Goal: Task Accomplishment & Management: Use online tool/utility

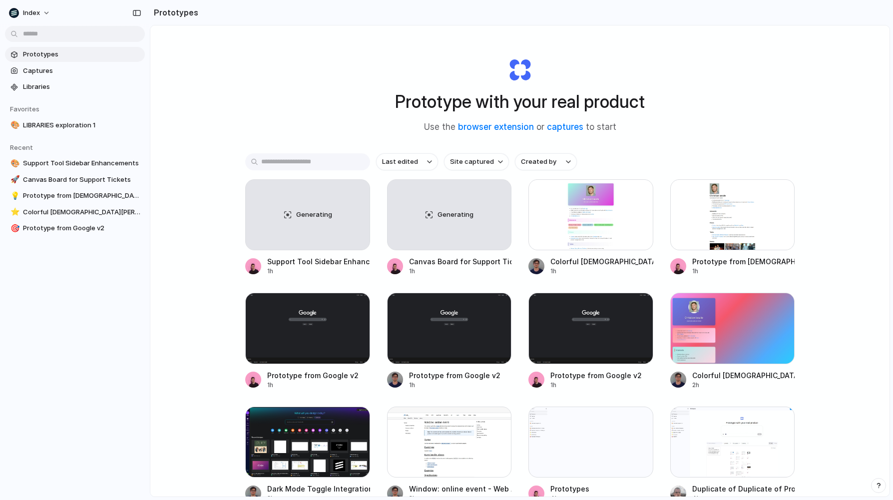
click at [321, 165] on input "text" at bounding box center [307, 161] width 125 height 17
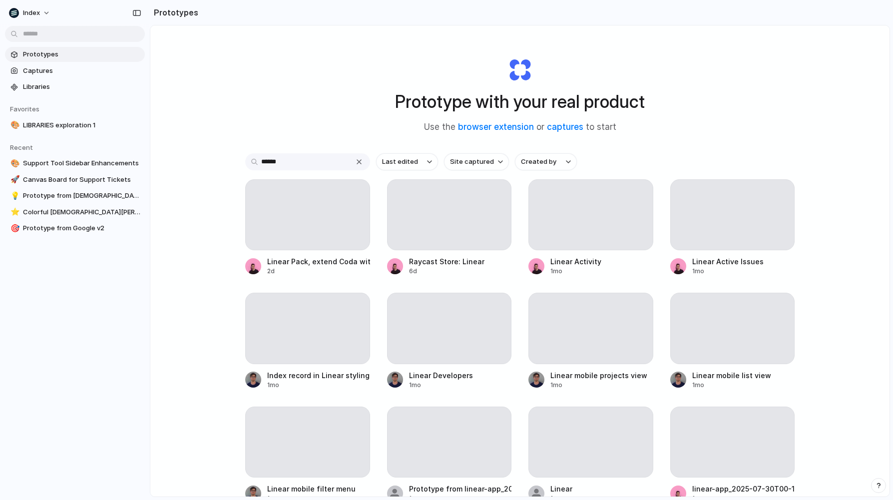
type input "******"
click at [290, 127] on div "Prototype with your real product Use the browser extension or captures to start…" at bounding box center [519, 287] width 739 height 524
click at [280, 175] on div "****** Last edited Site captured Created by Linear Pack, extend Coda with Linea…" at bounding box center [519, 363] width 549 height 421
click at [295, 165] on input "******" at bounding box center [307, 161] width 125 height 17
click at [256, 139] on div "Prototype with your real product Use the browser extension or captures to start…" at bounding box center [519, 287] width 739 height 524
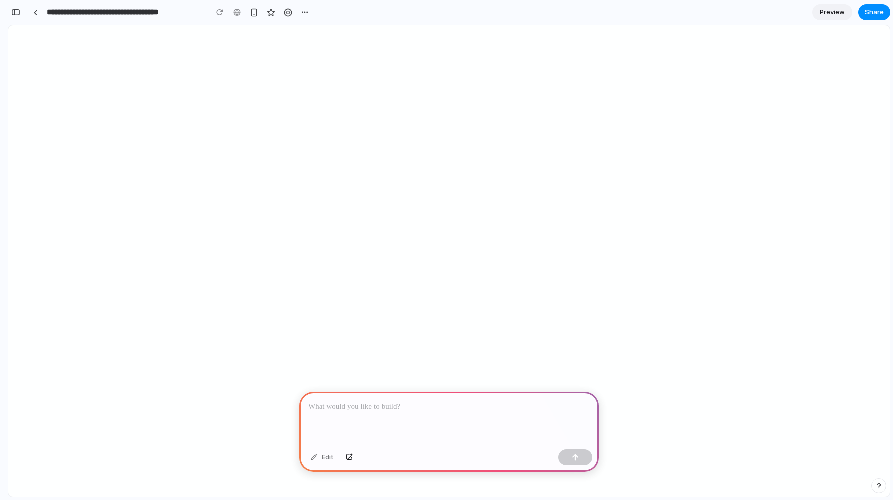
scroll to position [0, 9]
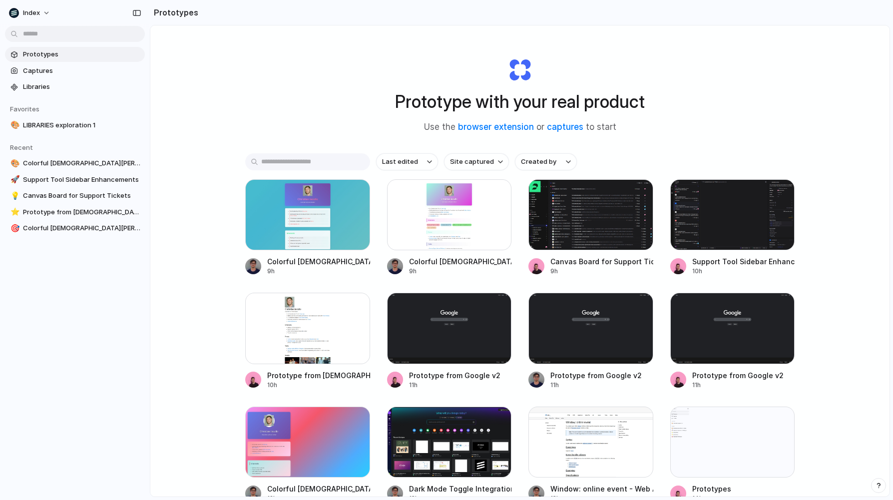
click at [445, 156] on div "Last edited Site captured Created by" at bounding box center [519, 161] width 549 height 17
click at [455, 157] on button "Site captured" at bounding box center [476, 161] width 65 height 17
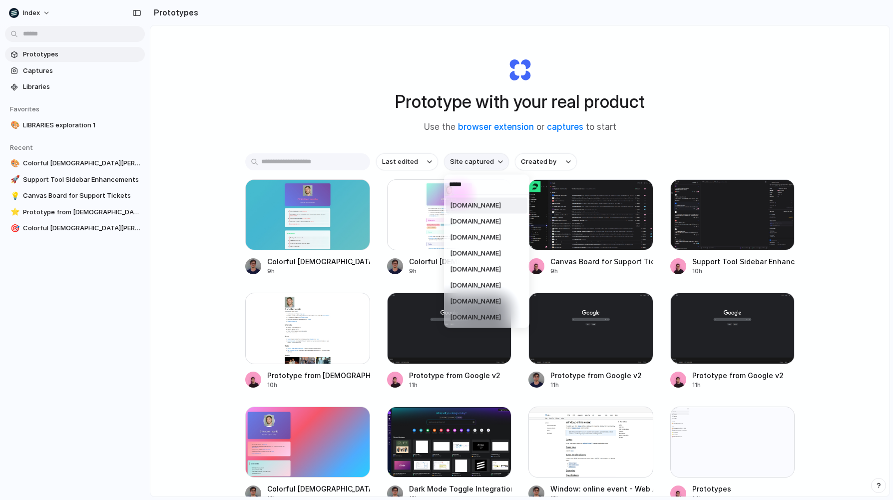
type input "******"
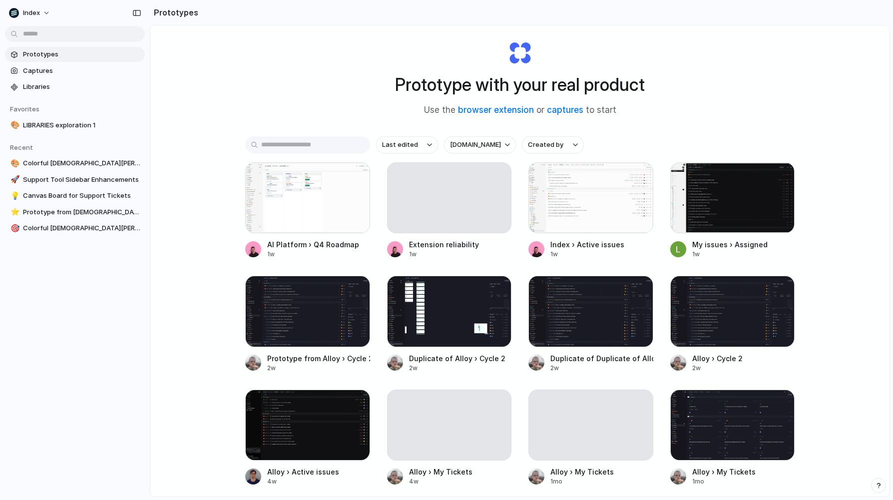
scroll to position [30, 0]
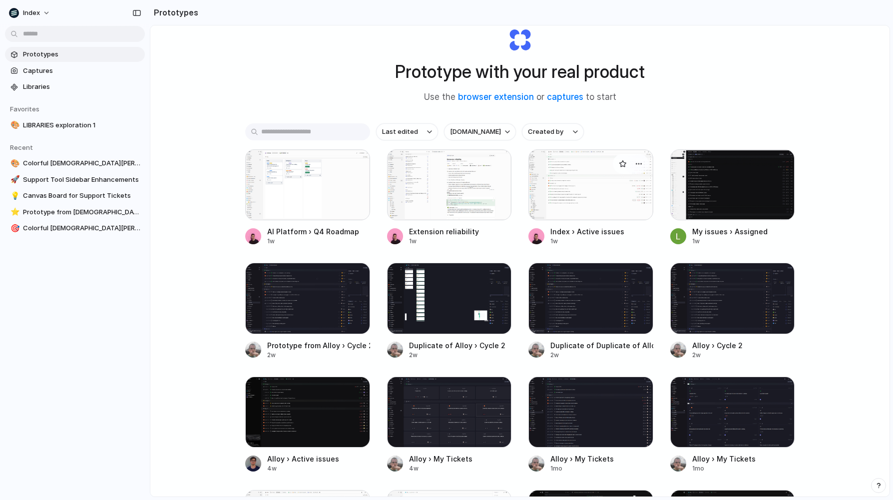
click at [549, 184] on div at bounding box center [590, 184] width 125 height 71
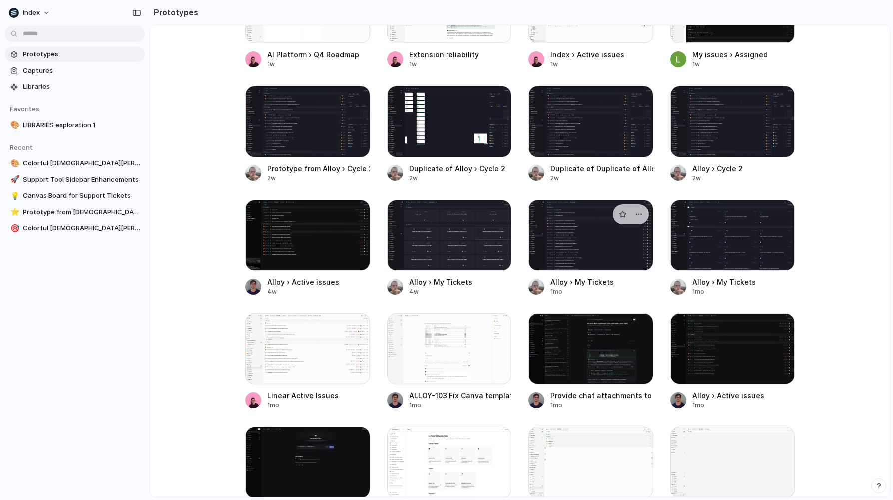
scroll to position [201, 0]
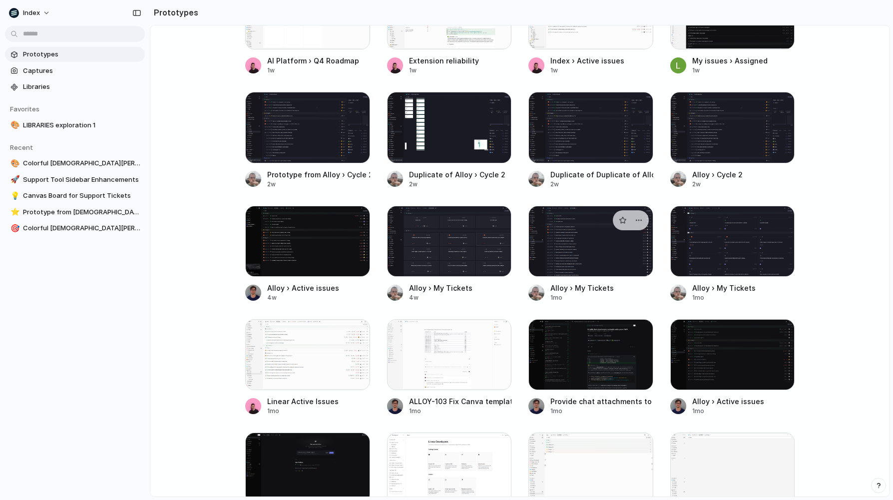
click at [553, 223] on div at bounding box center [590, 241] width 125 height 71
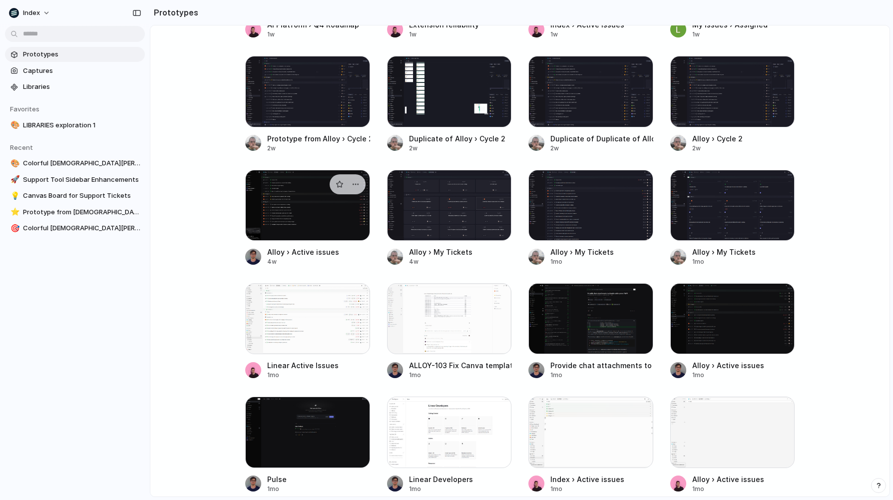
click at [309, 226] on div at bounding box center [307, 205] width 125 height 71
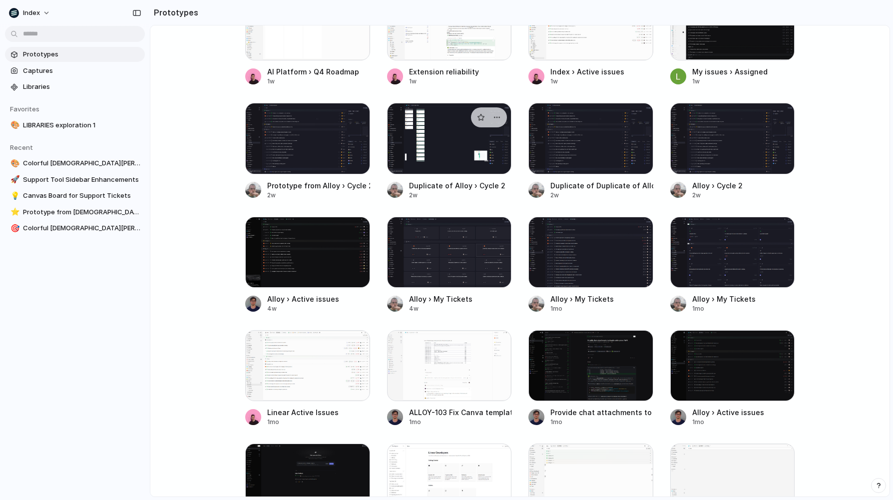
click at [419, 149] on div at bounding box center [449, 138] width 125 height 71
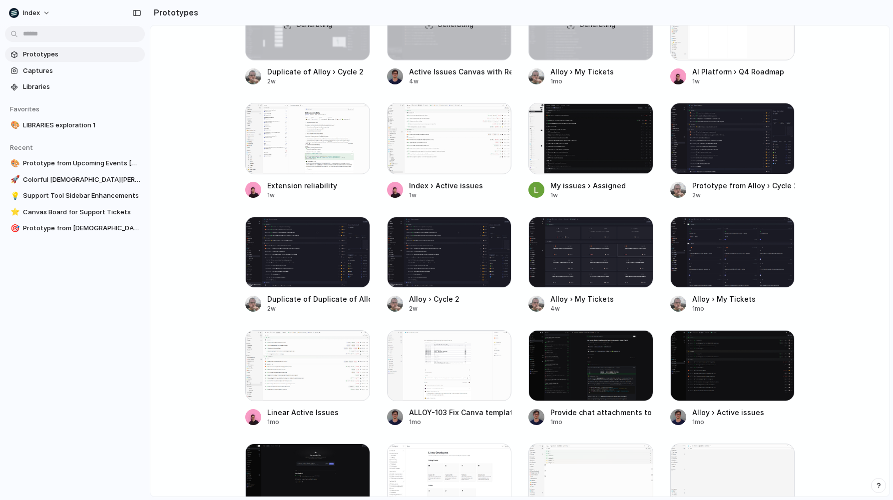
scroll to position [0, 0]
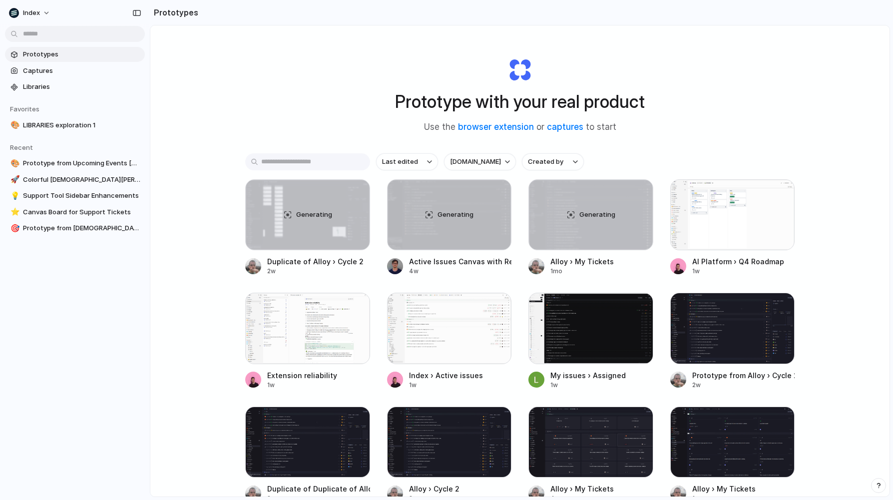
click at [280, 116] on div "Prototype with your real product Use the browser extension or captures to start…" at bounding box center [519, 287] width 739 height 524
click at [300, 326] on div at bounding box center [307, 328] width 125 height 71
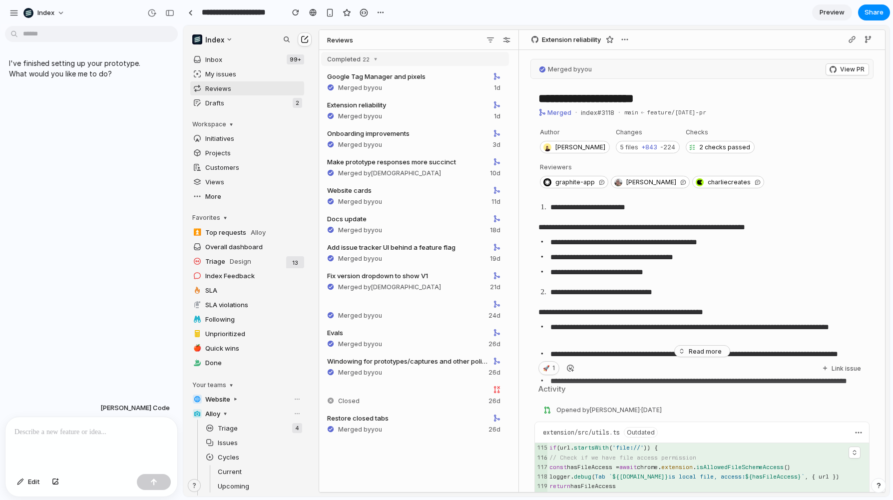
click at [111, 435] on p at bounding box center [91, 432] width 154 height 12
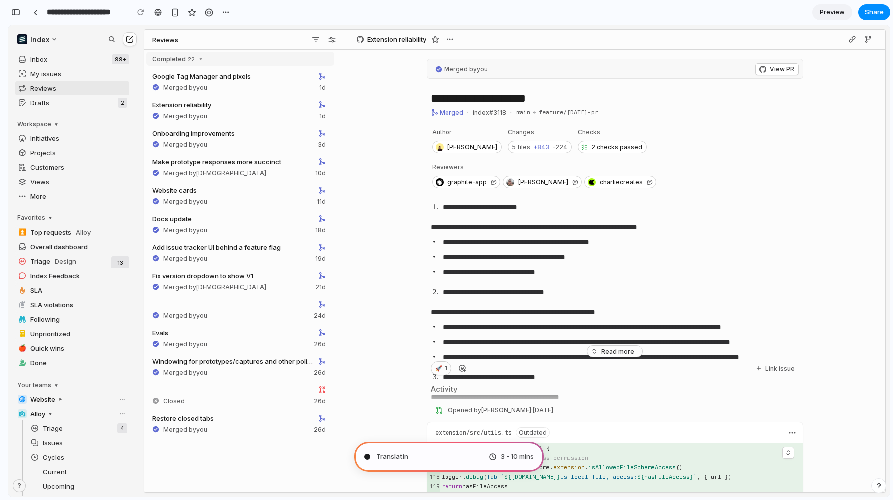
type input "**********"
click at [35, 11] on div at bounding box center [35, 12] width 4 height 5
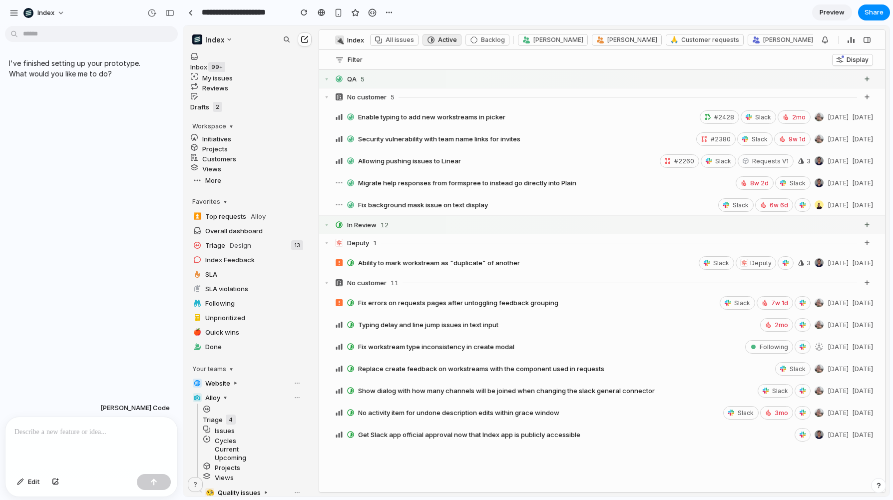
click at [82, 429] on p at bounding box center [91, 432] width 154 height 12
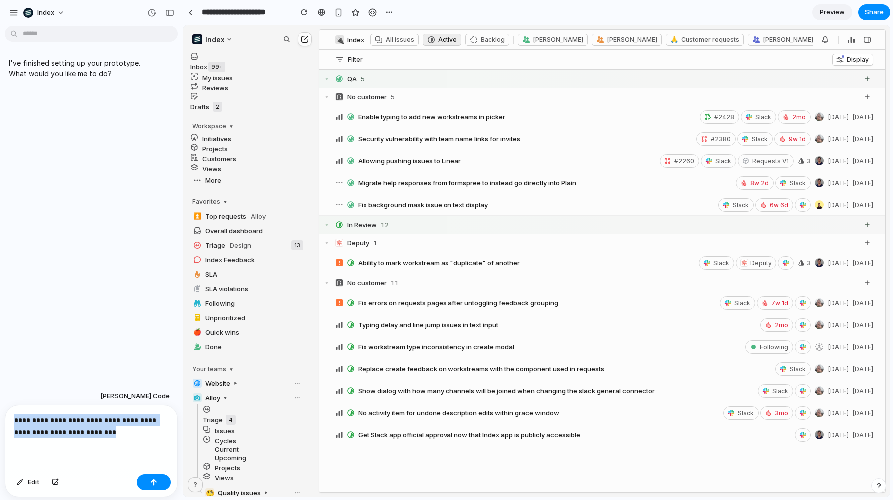
copy p "**********"
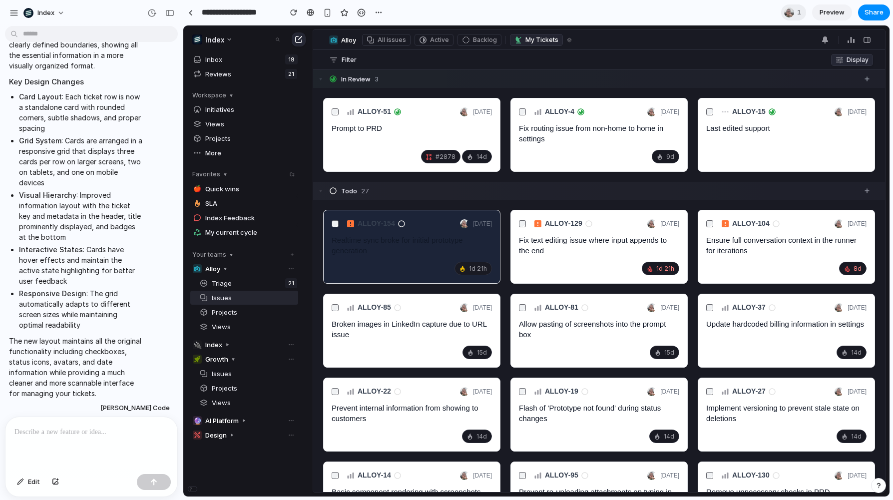
click at [92, 433] on p at bounding box center [91, 432] width 154 height 12
paste div
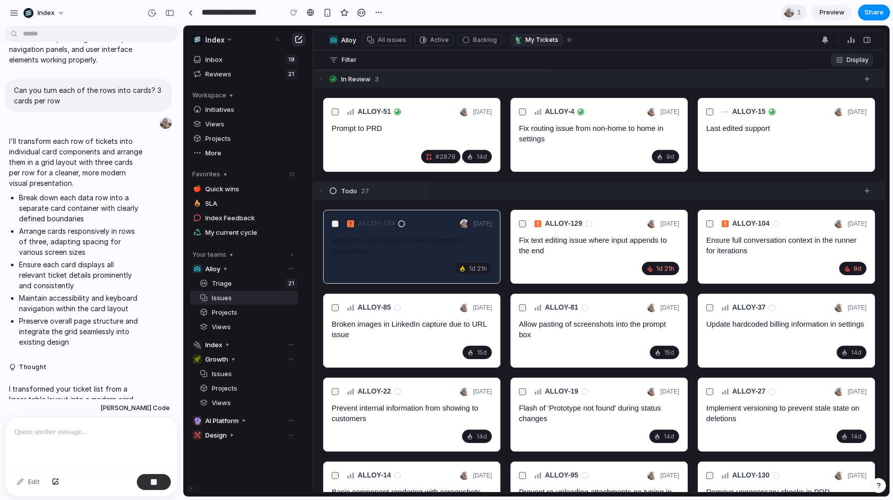
scroll to position [10, 0]
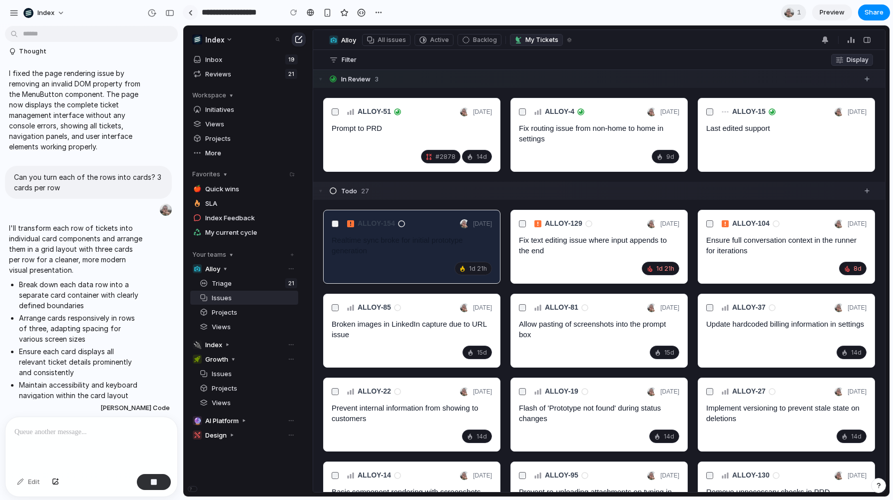
click at [188, 13] on div at bounding box center [190, 12] width 4 height 5
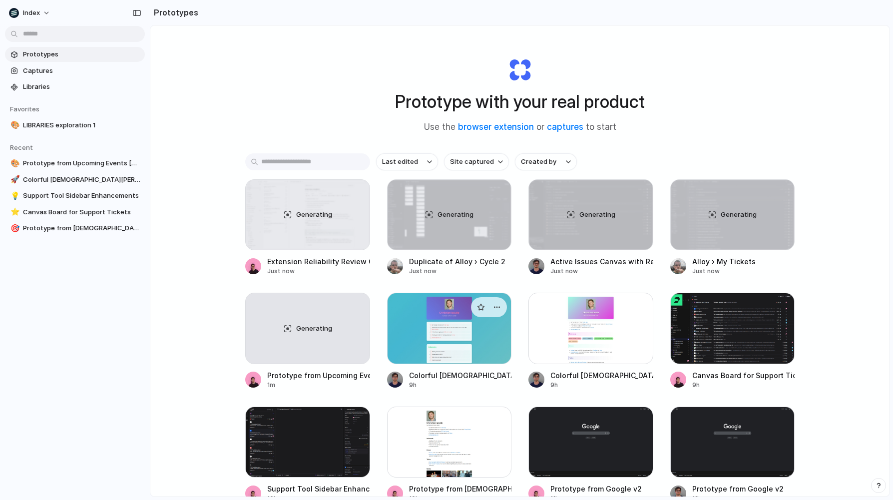
click at [395, 303] on div at bounding box center [449, 328] width 125 height 71
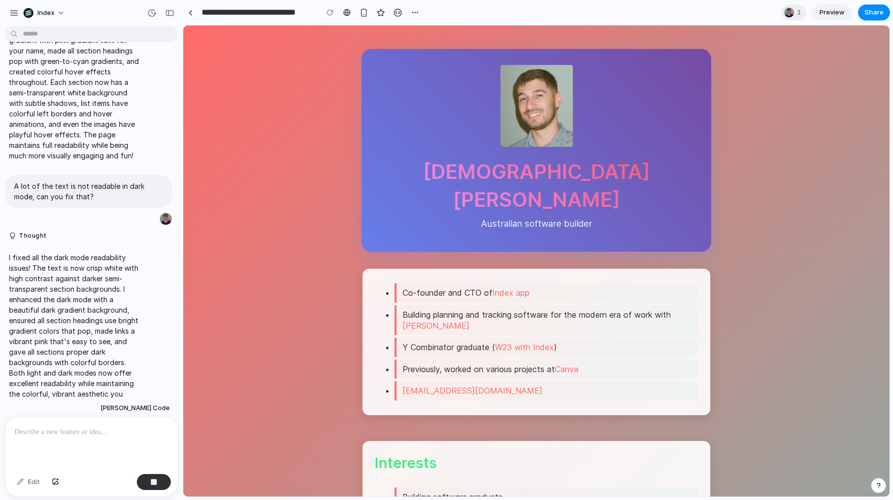
scroll to position [248, 0]
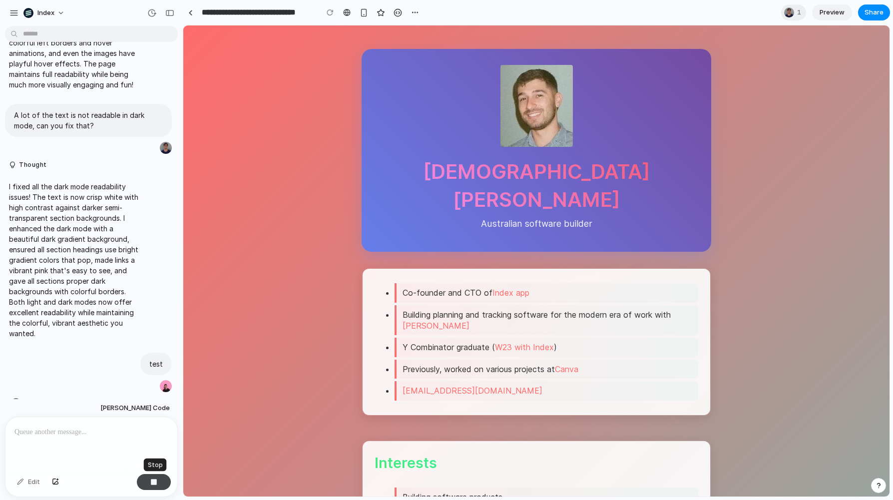
click at [159, 477] on button "button" at bounding box center [154, 482] width 34 height 16
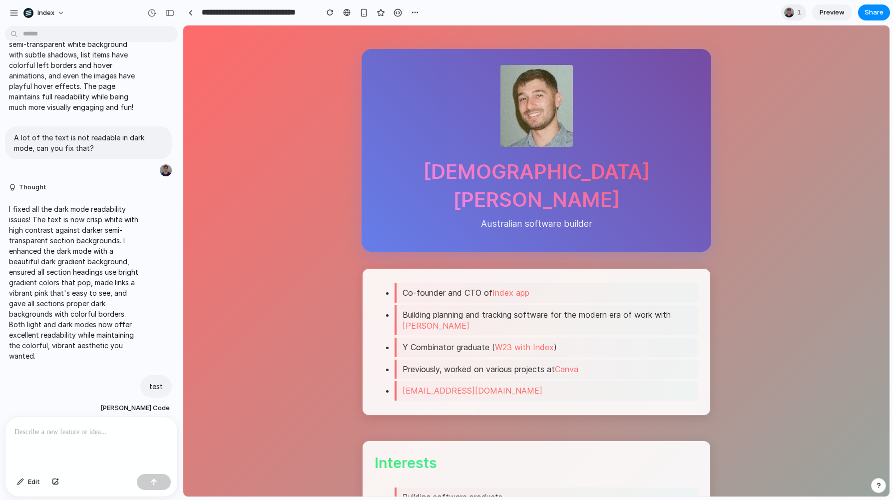
scroll to position [0, 0]
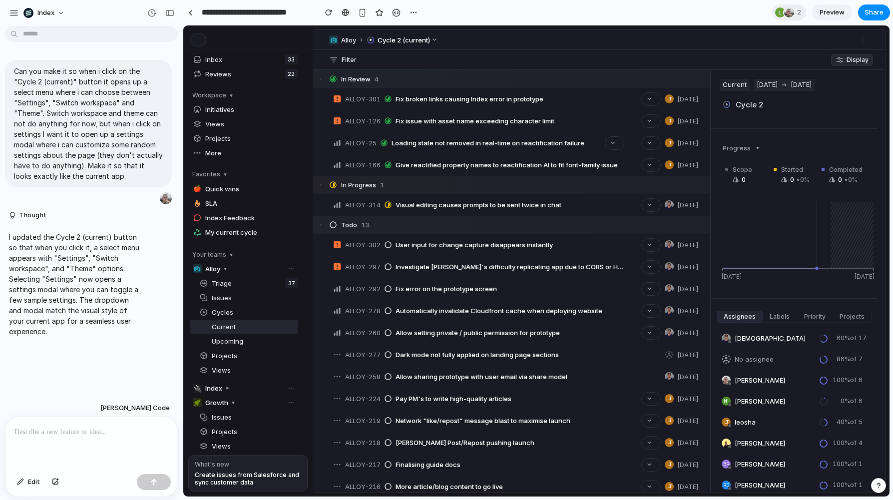
click at [106, 443] on div at bounding box center [91, 443] width 172 height 53
paste div
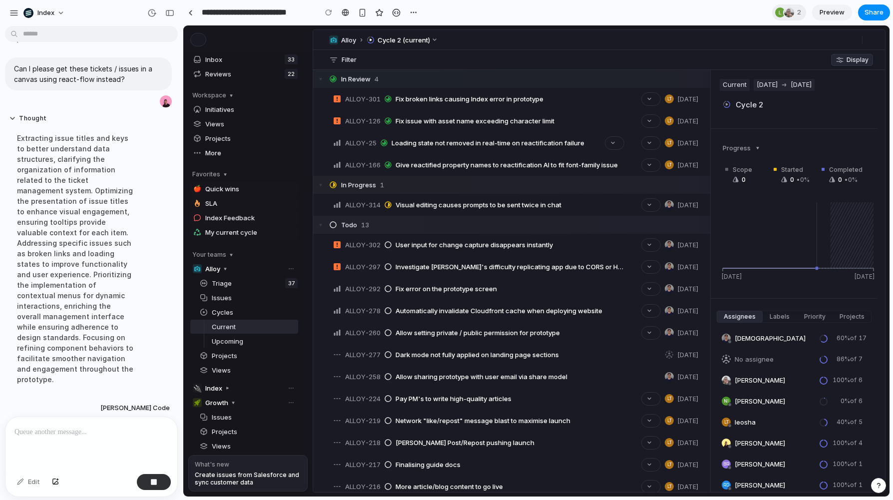
scroll to position [297, 0]
click at [192, 7] on link at bounding box center [190, 12] width 15 height 15
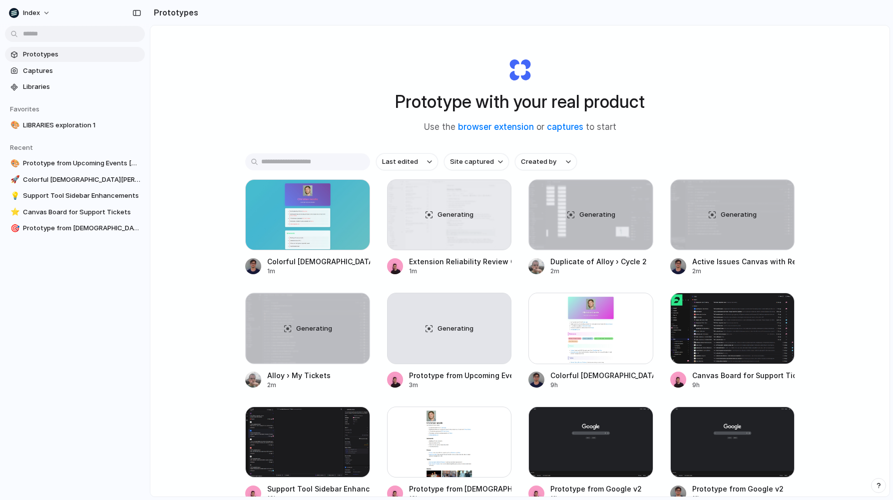
click at [196, 33] on div "Prototype with your real product Use the browser extension or captures to start…" at bounding box center [519, 287] width 739 height 524
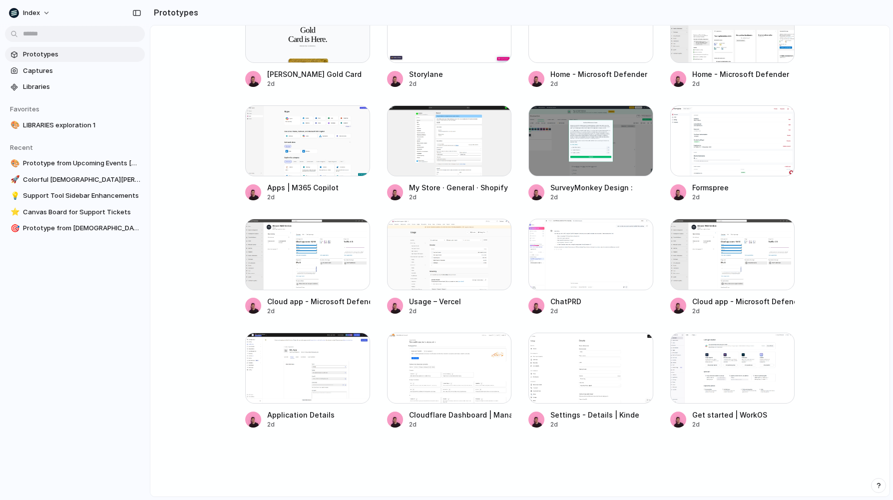
scroll to position [1155, 0]
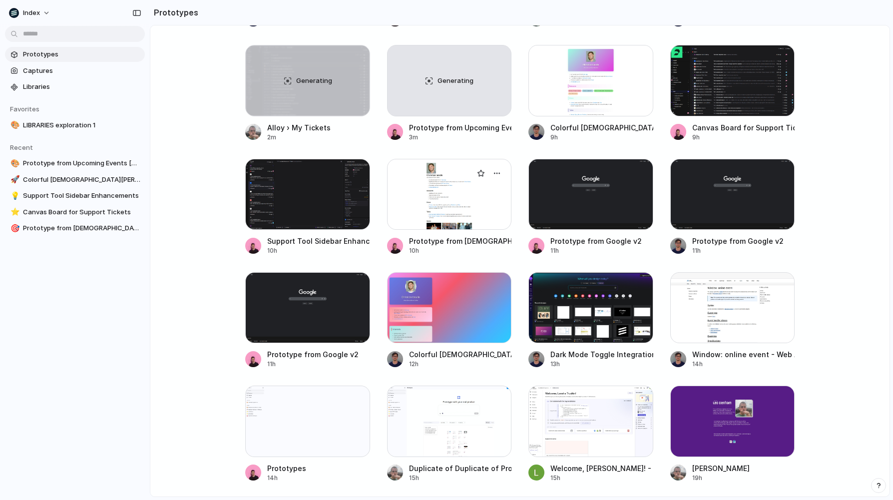
scroll to position [0, 0]
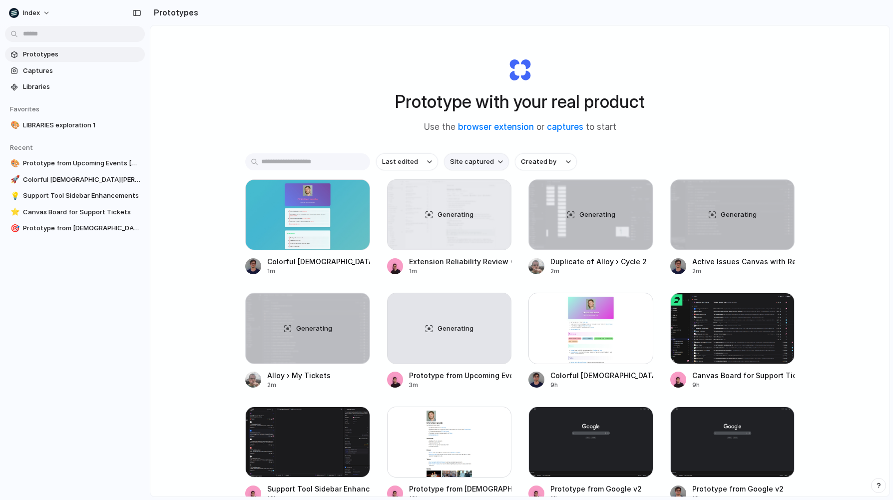
click at [469, 159] on span "Site captured" at bounding box center [472, 162] width 44 height 10
type input "*****"
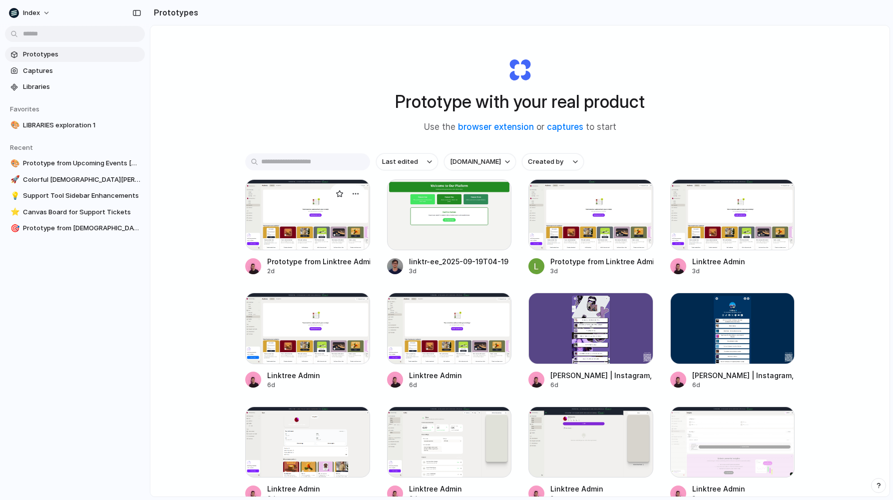
click at [270, 216] on div at bounding box center [307, 214] width 125 height 71
click at [563, 216] on div at bounding box center [590, 214] width 125 height 71
click at [714, 218] on div at bounding box center [732, 214] width 125 height 71
click at [284, 368] on link "Linktree Admin 6d" at bounding box center [307, 341] width 125 height 96
click at [431, 344] on div at bounding box center [449, 328] width 125 height 71
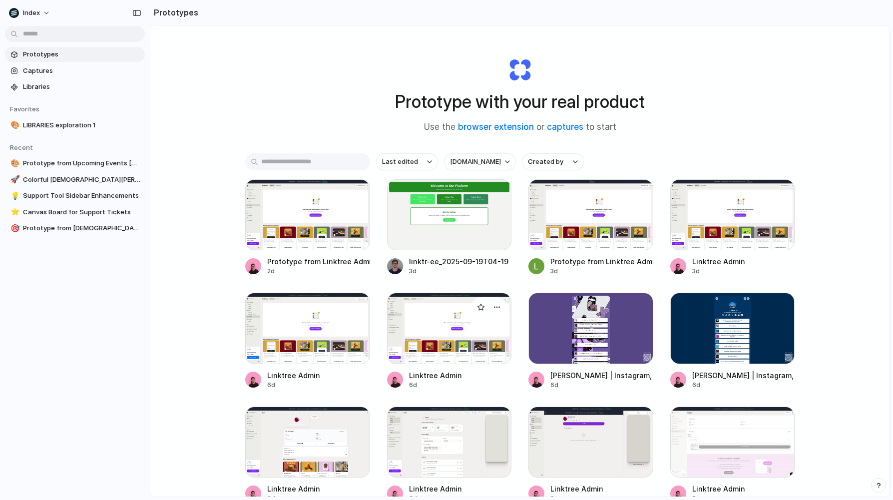
scroll to position [69, 0]
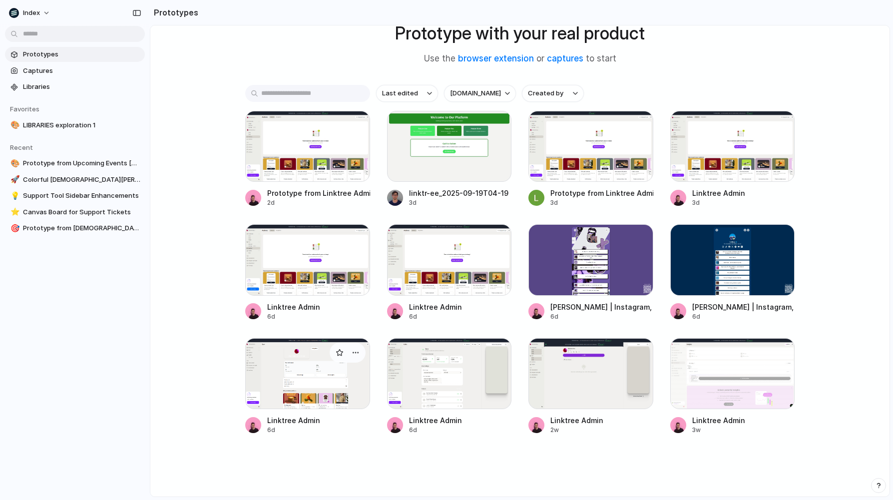
click at [312, 368] on div at bounding box center [307, 373] width 125 height 71
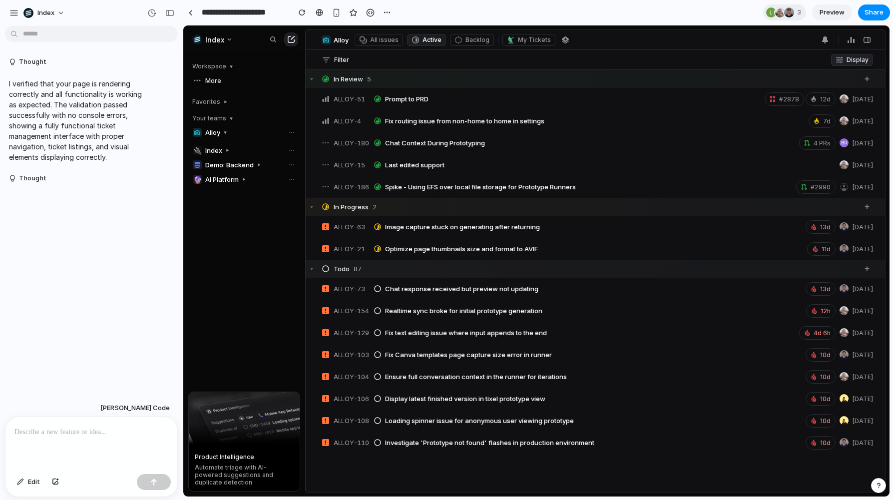
click at [74, 427] on p at bounding box center [91, 432] width 154 height 12
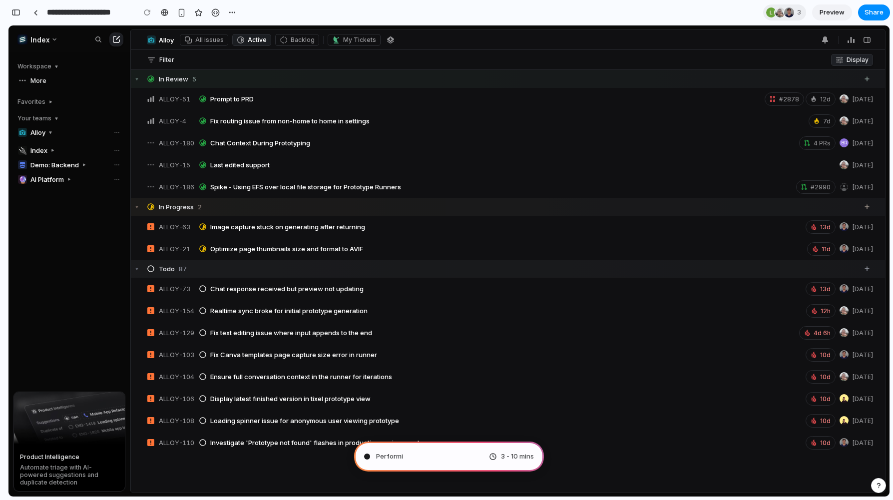
type input "**********"
click at [40, 13] on link at bounding box center [35, 12] width 15 height 15
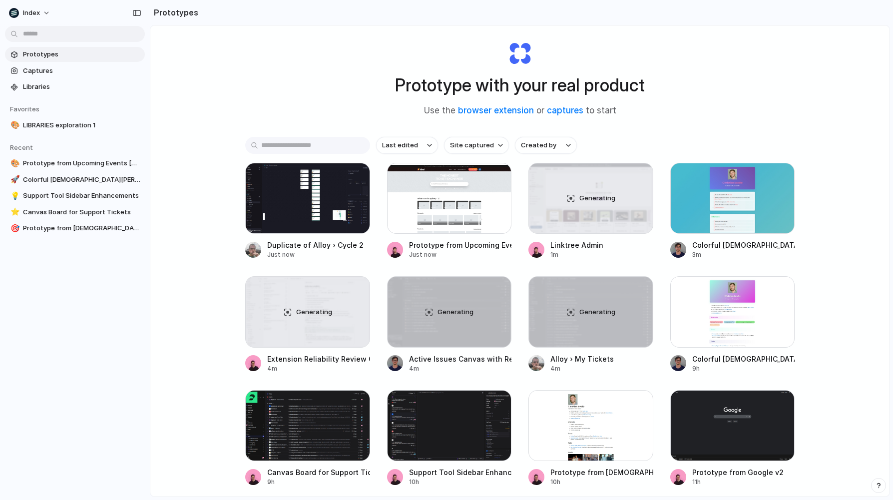
scroll to position [17, 0]
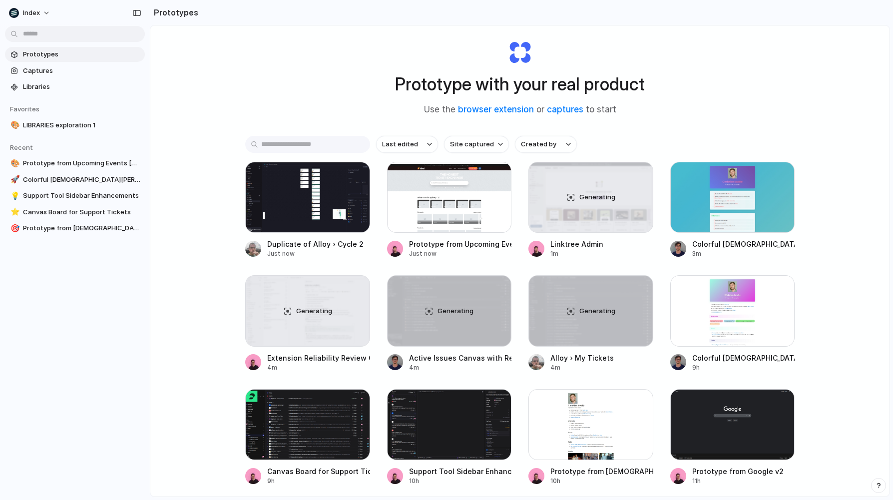
click at [213, 141] on div "Prototype with your real product Use the browser extension or captures to start…" at bounding box center [519, 270] width 739 height 524
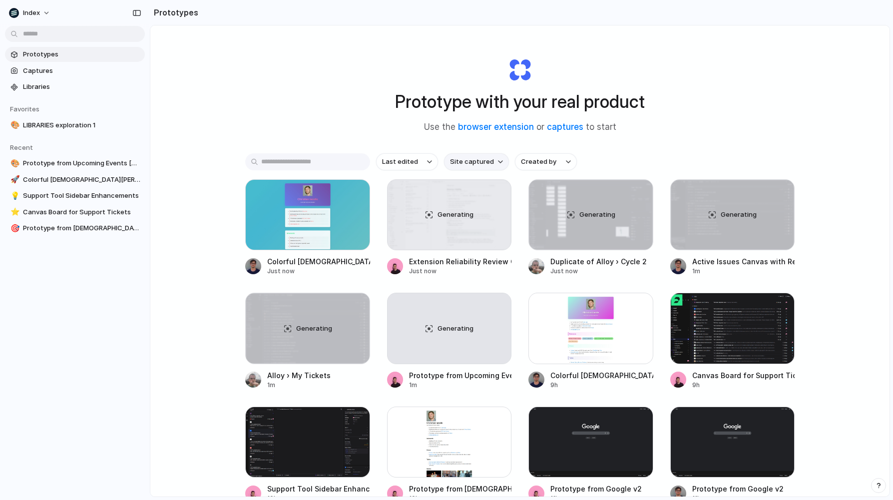
click at [470, 158] on span "Site captured" at bounding box center [472, 162] width 44 height 10
type input "*****"
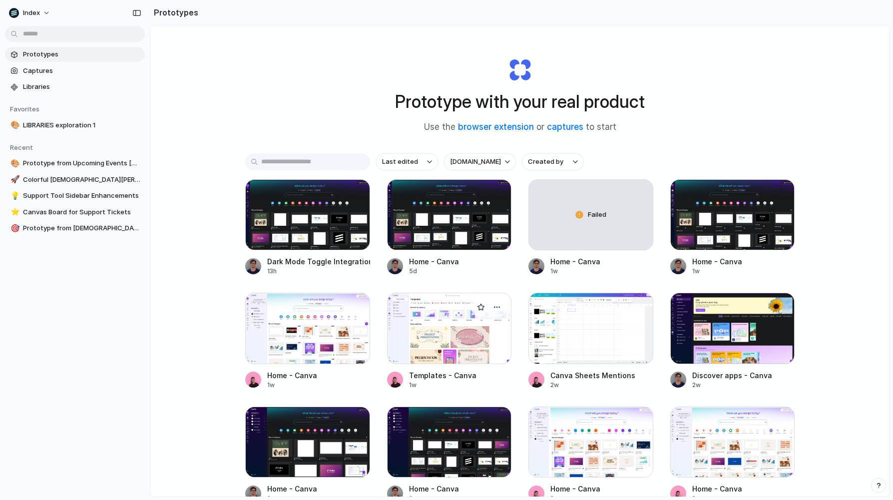
click at [431, 324] on div at bounding box center [449, 328] width 125 height 71
click at [308, 338] on div at bounding box center [307, 328] width 125 height 71
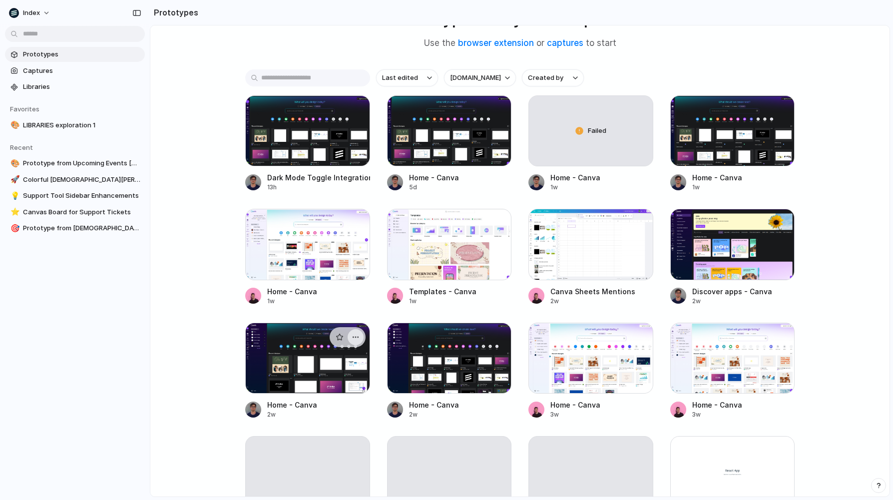
scroll to position [90, 0]
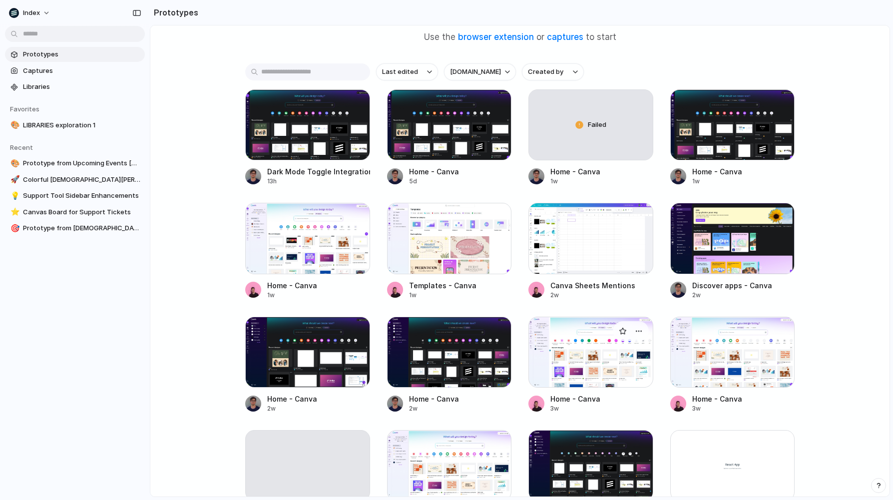
click at [568, 379] on div at bounding box center [590, 352] width 125 height 71
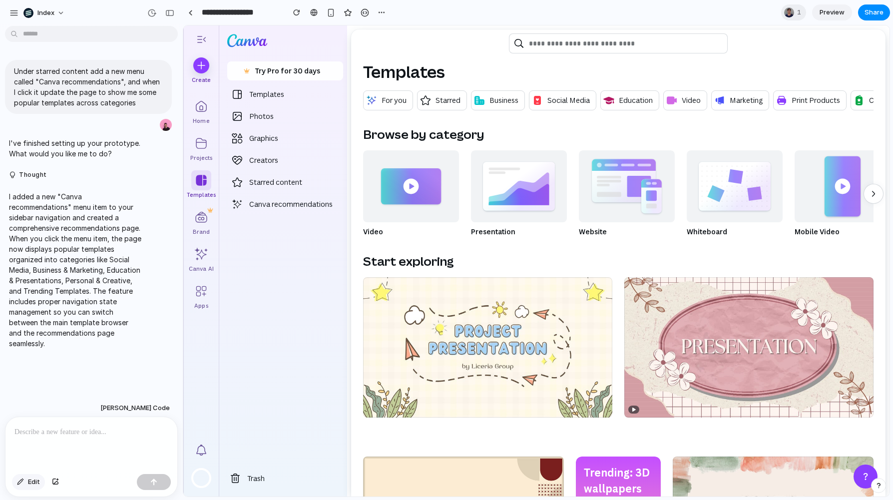
click at [38, 481] on span "Edit" at bounding box center [34, 482] width 12 height 10
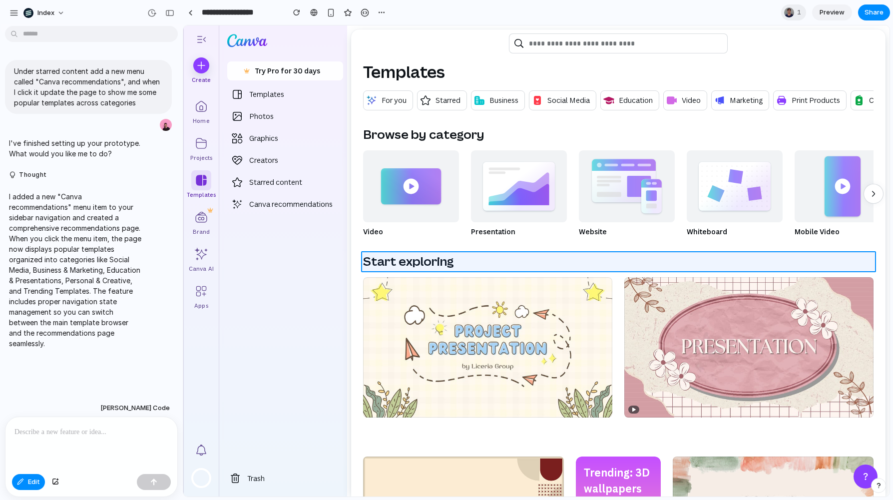
click at [408, 263] on div at bounding box center [537, 261] width 706 height 470
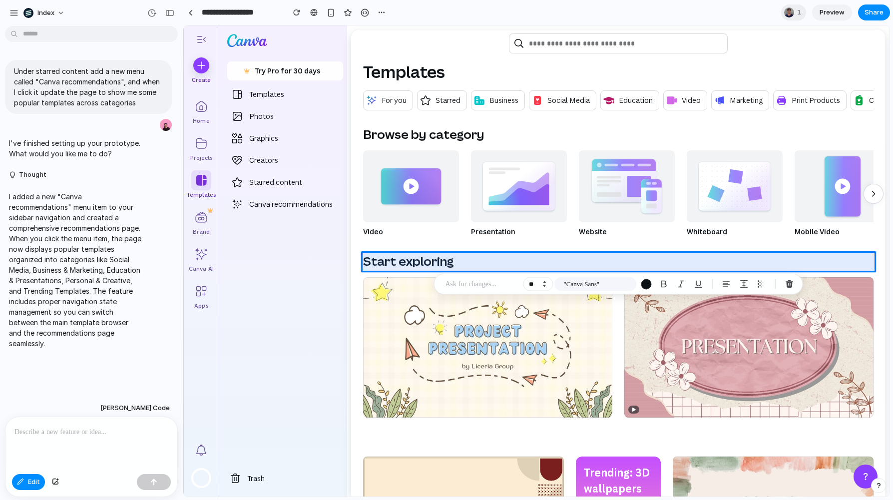
click at [546, 280] on button "Increment" at bounding box center [544, 282] width 10 height 5
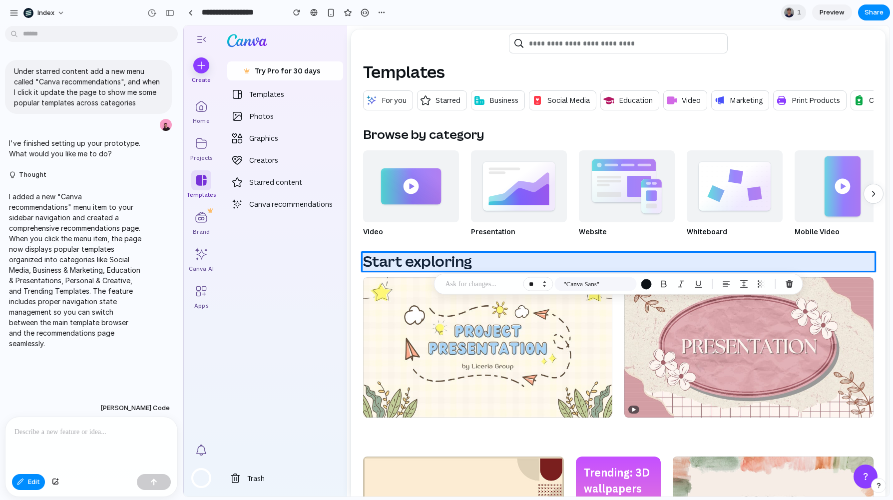
click at [546, 280] on button "Increment" at bounding box center [544, 282] width 10 height 5
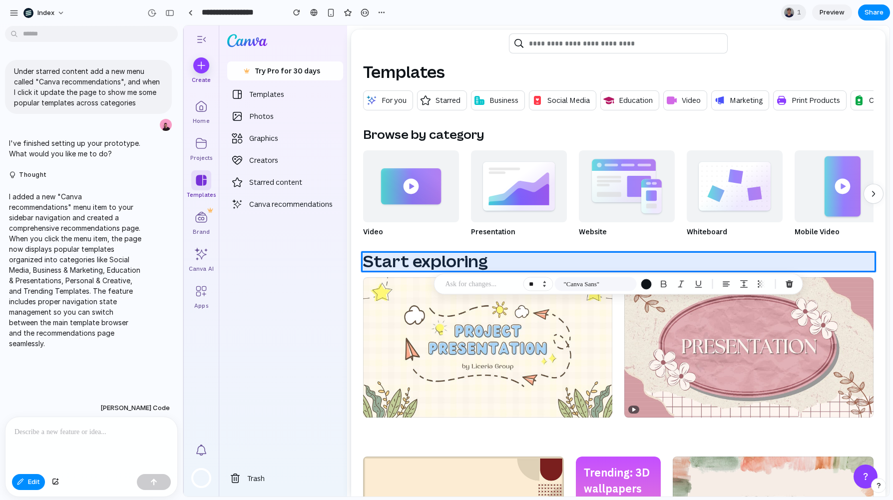
type input "**"
click at [649, 284] on div "button" at bounding box center [646, 284] width 10 height 10
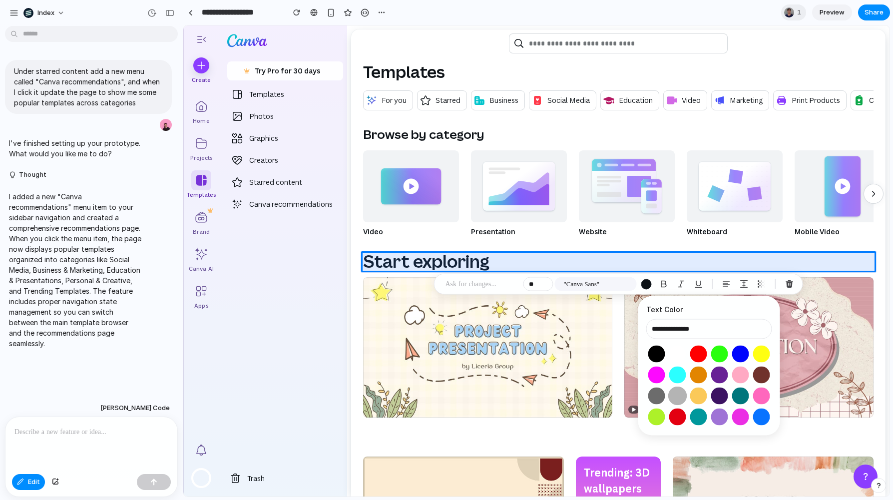
click at [677, 392] on button "Select color oklch(0.77 0 0)" at bounding box center [677, 396] width 18 height 18
type input "**********"
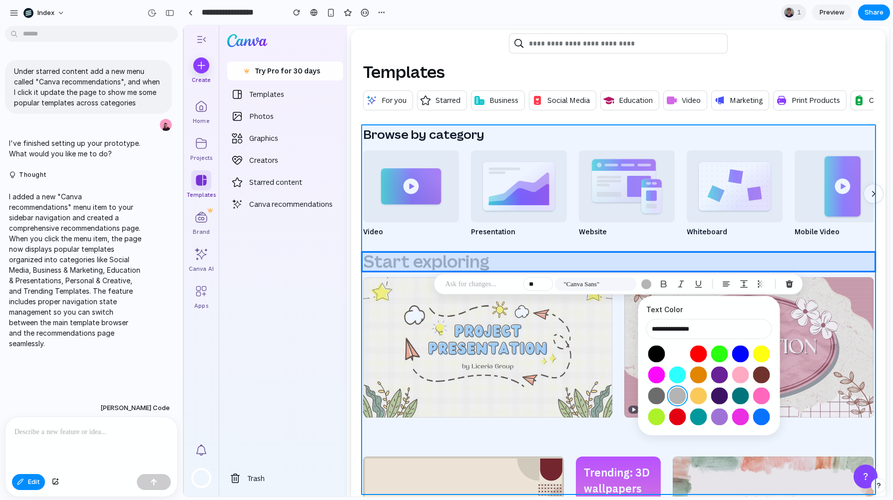
click at [515, 249] on div at bounding box center [537, 261] width 706 height 470
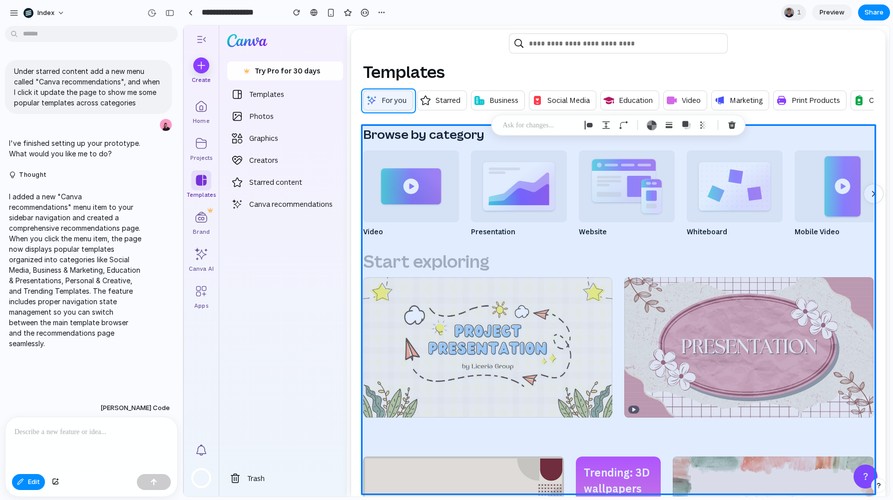
click at [380, 96] on div at bounding box center [537, 261] width 706 height 470
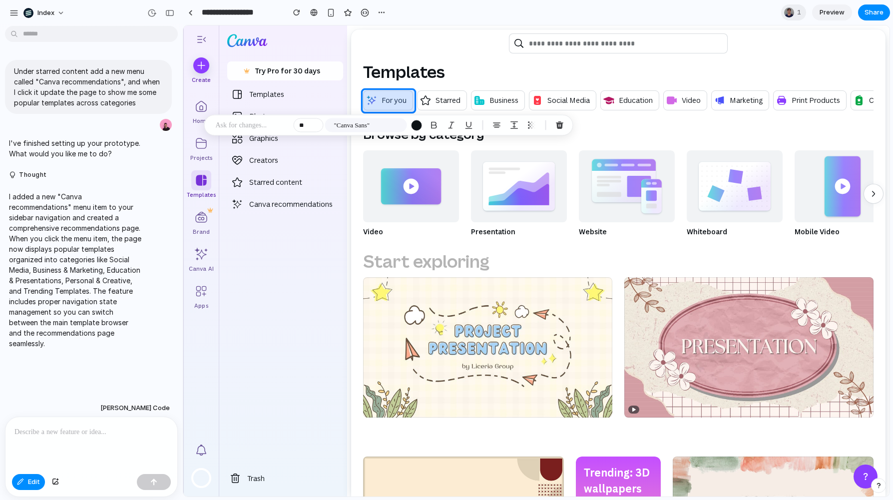
click at [411, 101] on div at bounding box center [537, 261] width 706 height 470
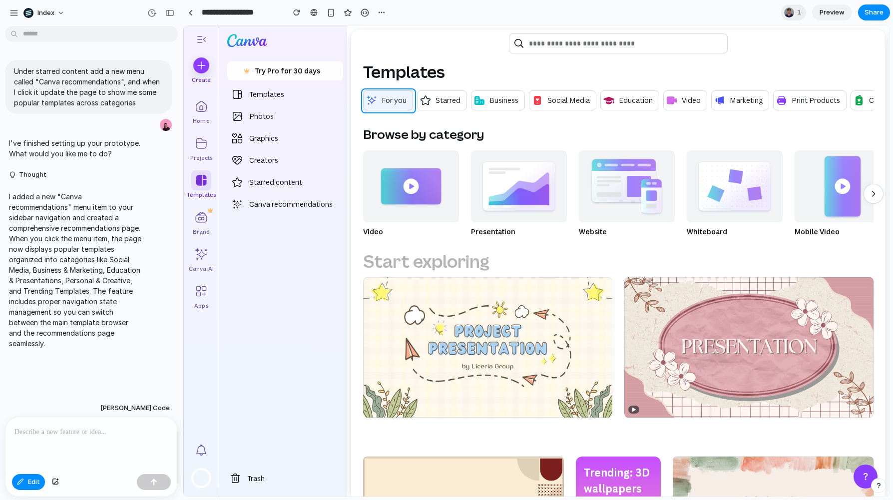
click at [411, 101] on div at bounding box center [537, 261] width 706 height 470
click at [397, 121] on div "button" at bounding box center [396, 125] width 9 height 9
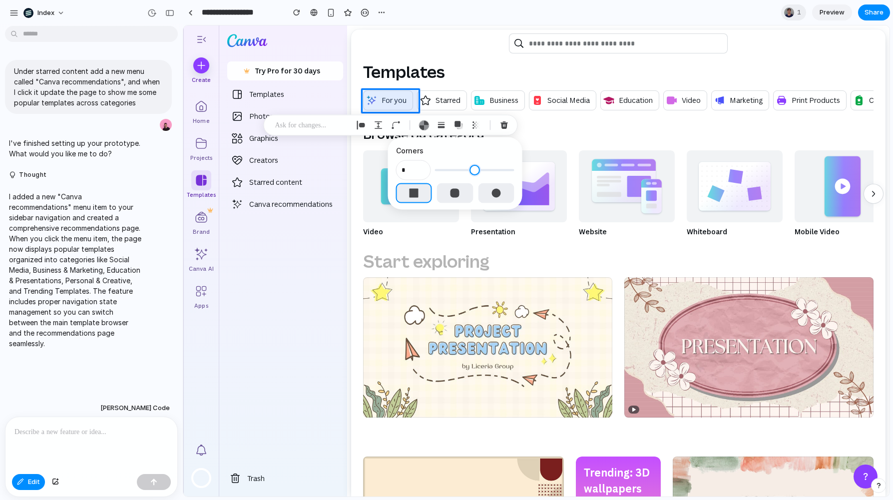
type input "*"
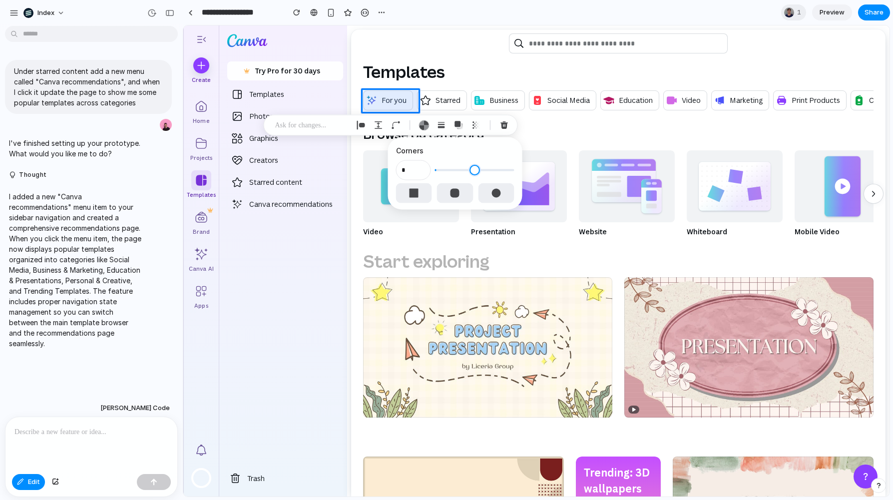
type input "*"
type input "**"
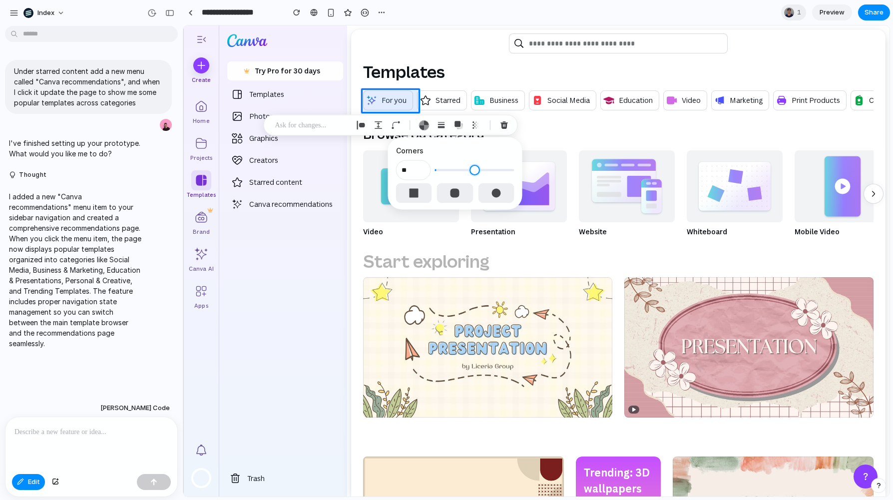
type input "**"
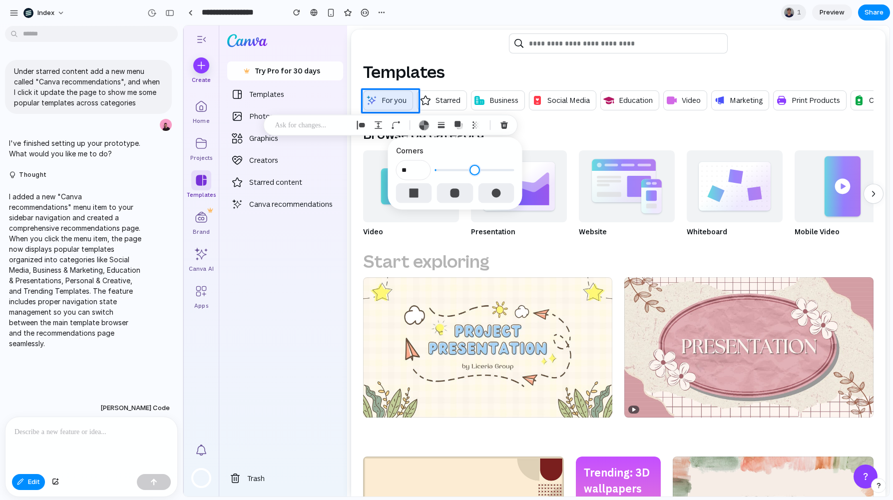
type input "**"
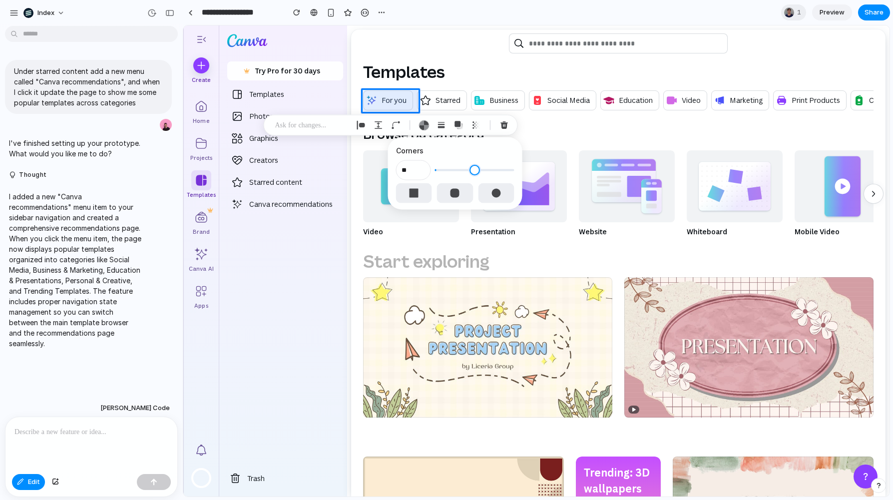
type input "**"
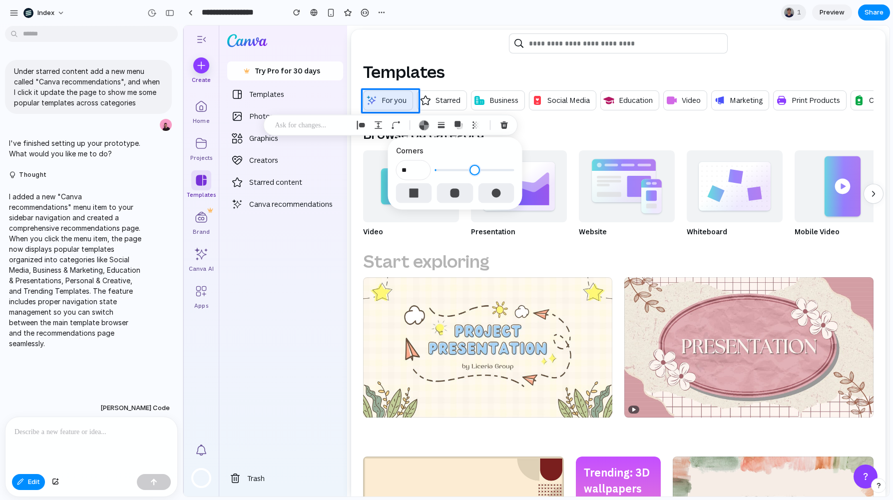
type input "**"
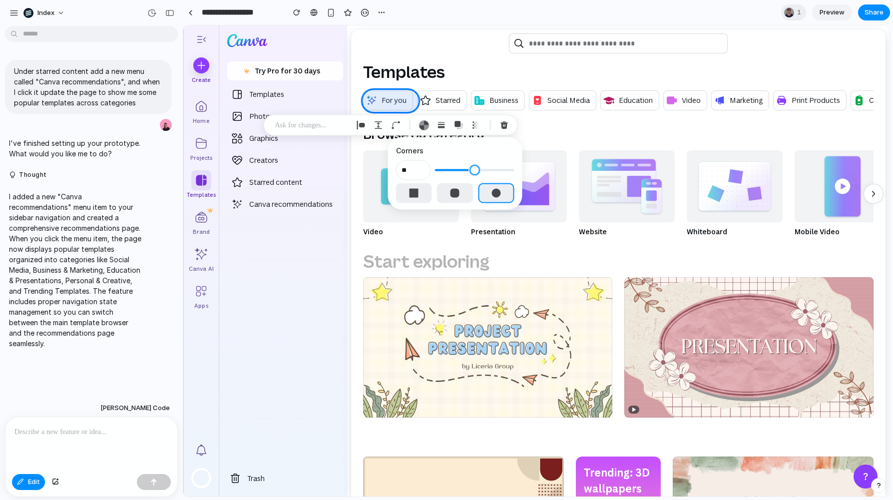
type input "**"
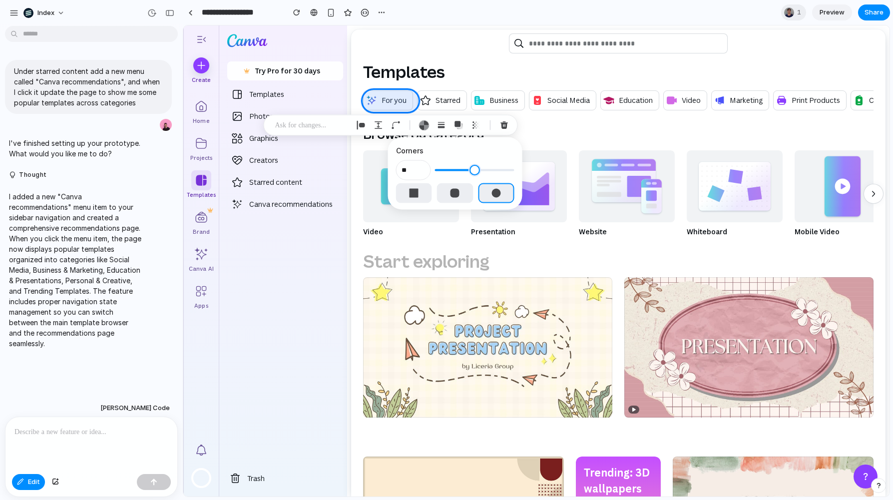
type input "**"
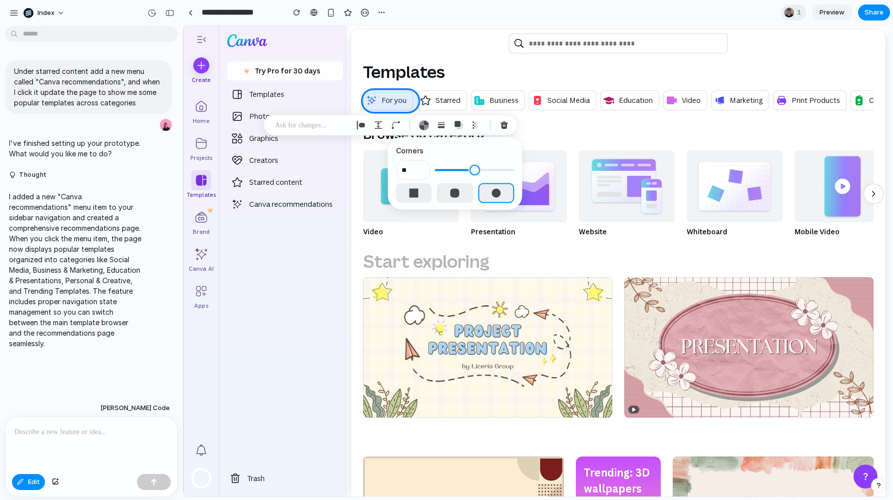
type input "**"
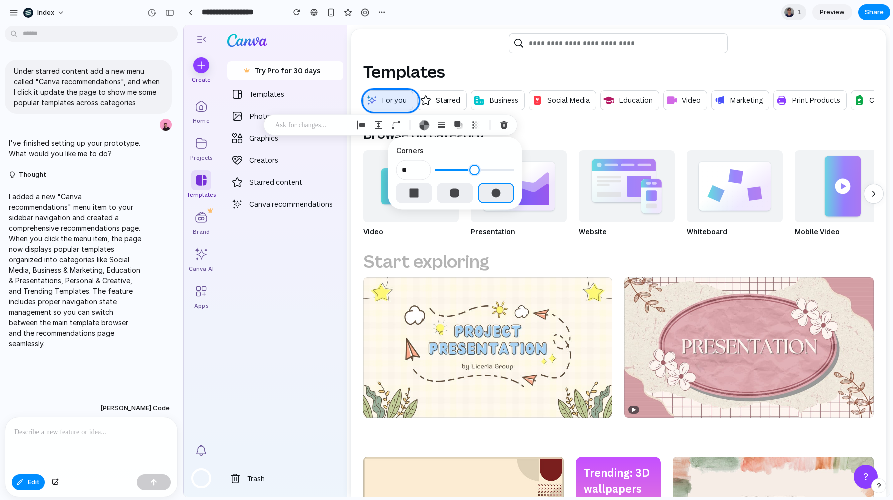
type input "**"
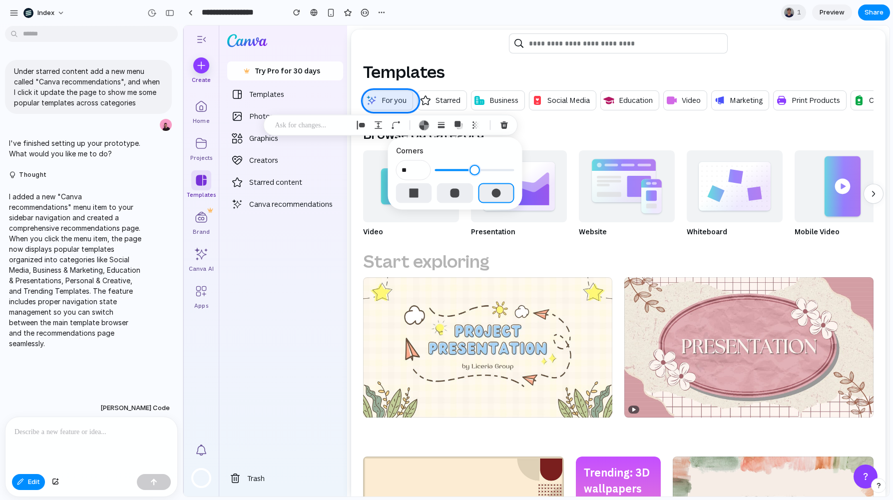
type input "**"
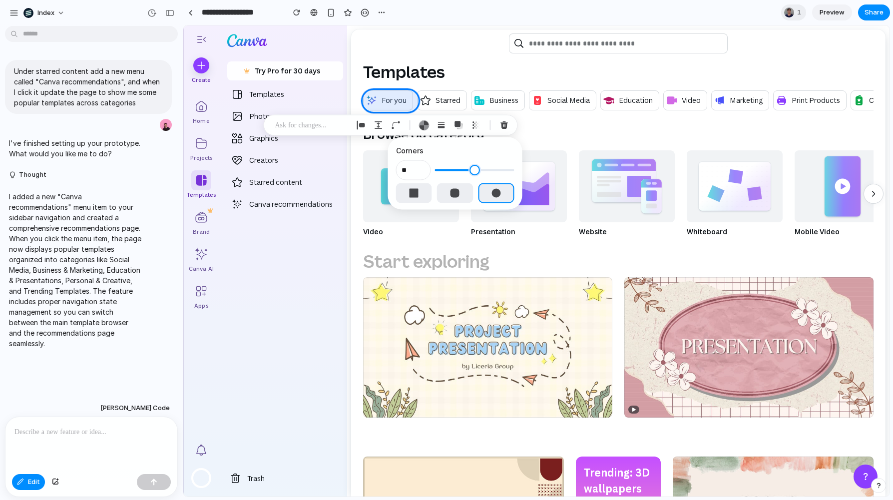
type input "**"
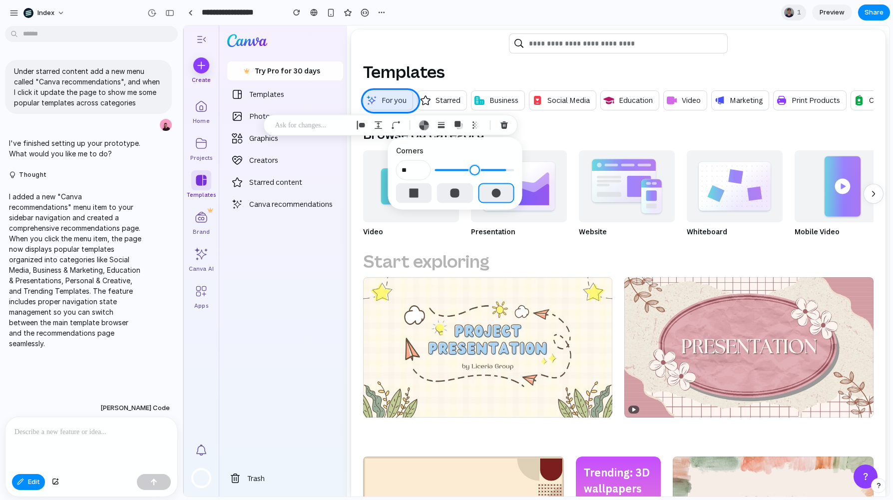
drag, startPoint x: 440, startPoint y: 170, endPoint x: 488, endPoint y: 171, distance: 48.0
type input "**"
click at [488, 171] on input "range" at bounding box center [474, 170] width 79 height 10
click at [419, 131] on button "button" at bounding box center [424, 125] width 16 height 16
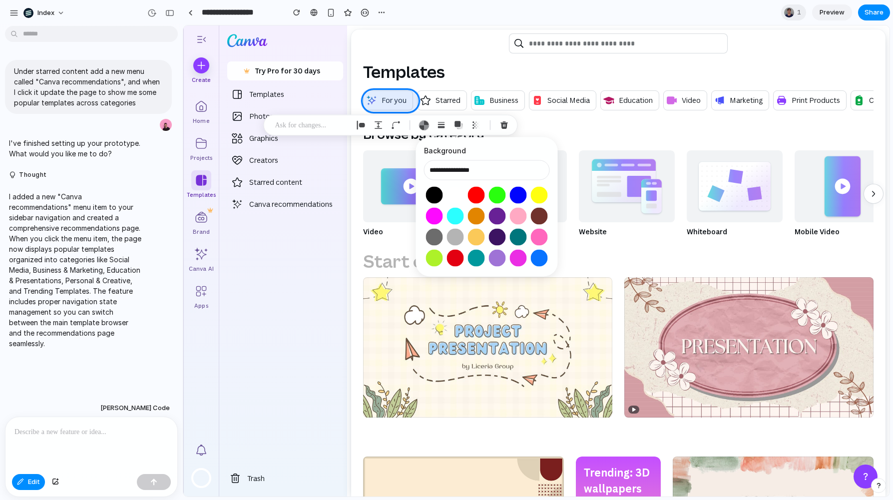
click at [497, 111] on div at bounding box center [537, 261] width 706 height 470
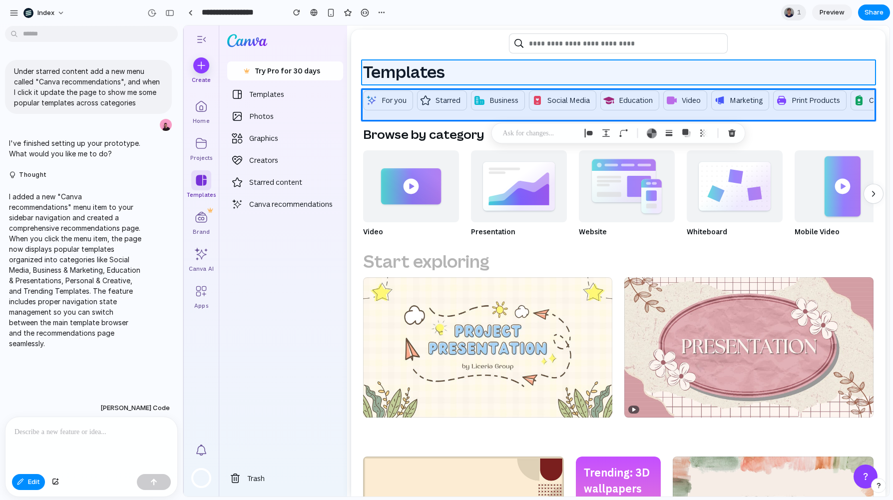
click at [505, 72] on div at bounding box center [537, 261] width 706 height 470
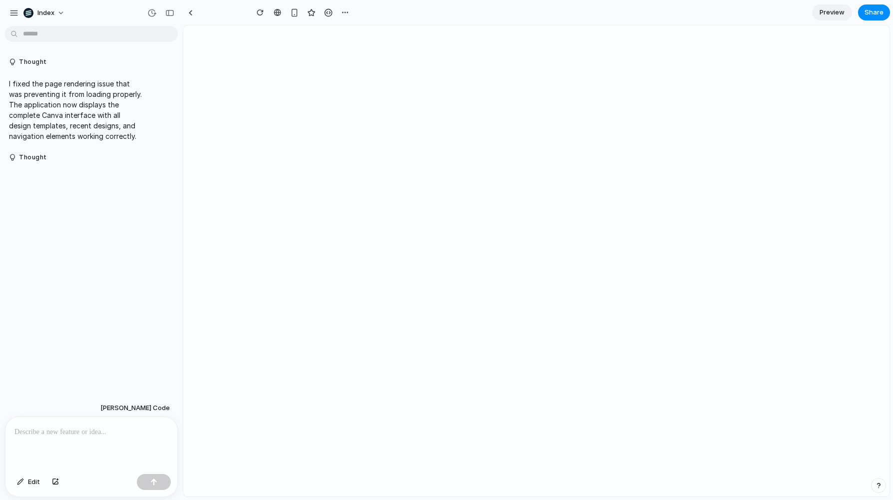
type input "**********"
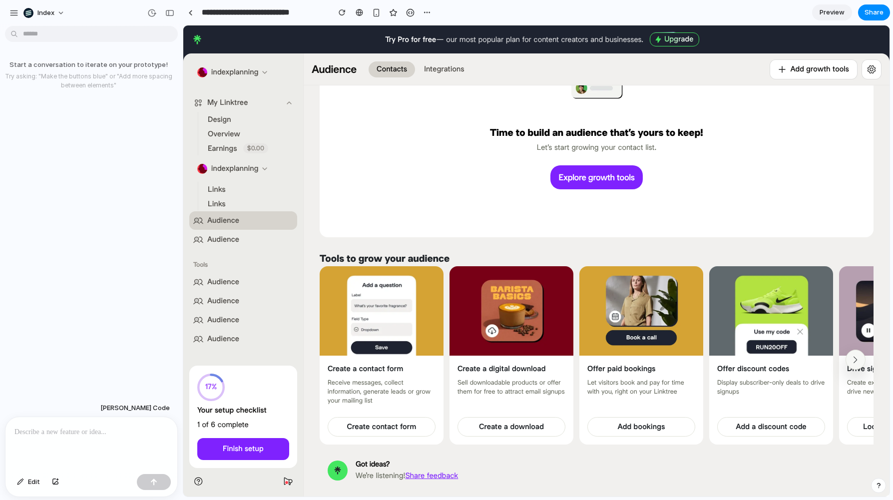
scroll to position [130, 0]
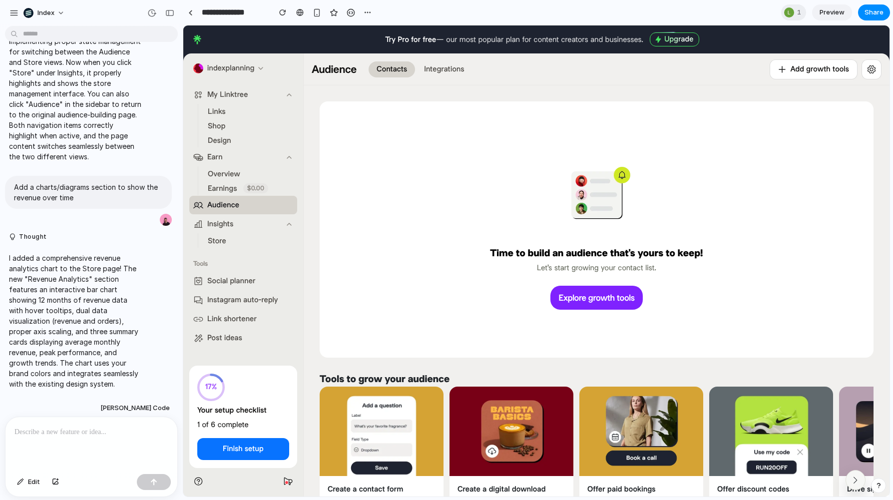
click at [230, 241] on button "Store" at bounding box center [217, 241] width 26 height 14
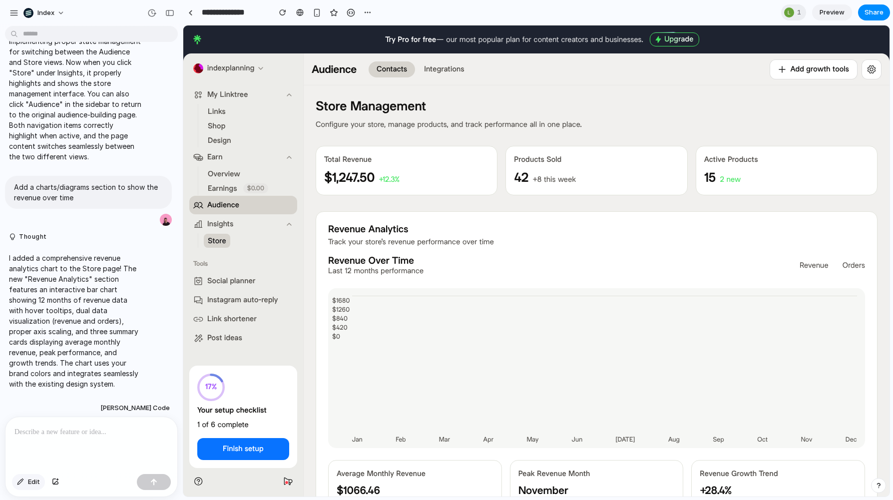
click at [33, 486] on button "Edit" at bounding box center [28, 482] width 33 height 16
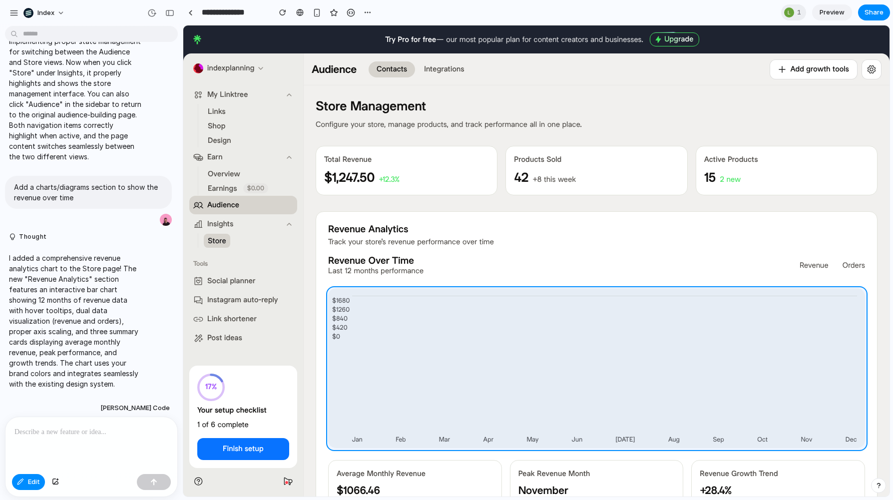
click at [334, 290] on div at bounding box center [537, 261] width 706 height 470
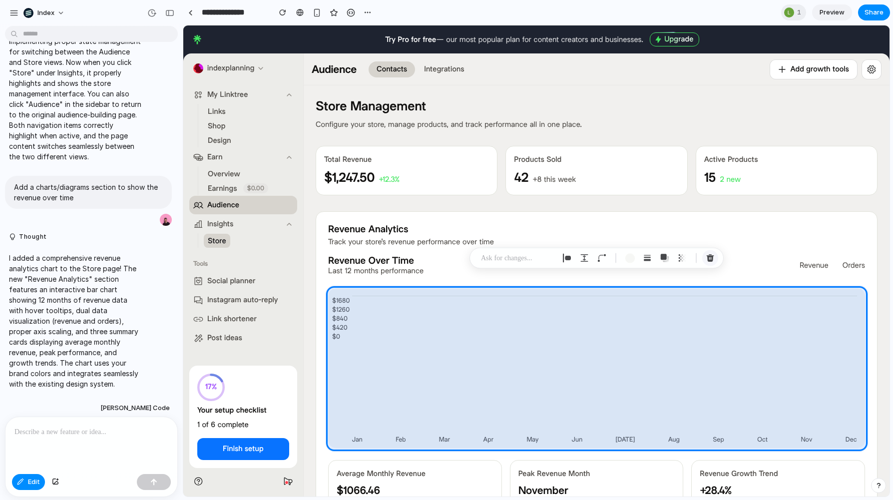
click at [708, 255] on div "button" at bounding box center [710, 258] width 9 height 9
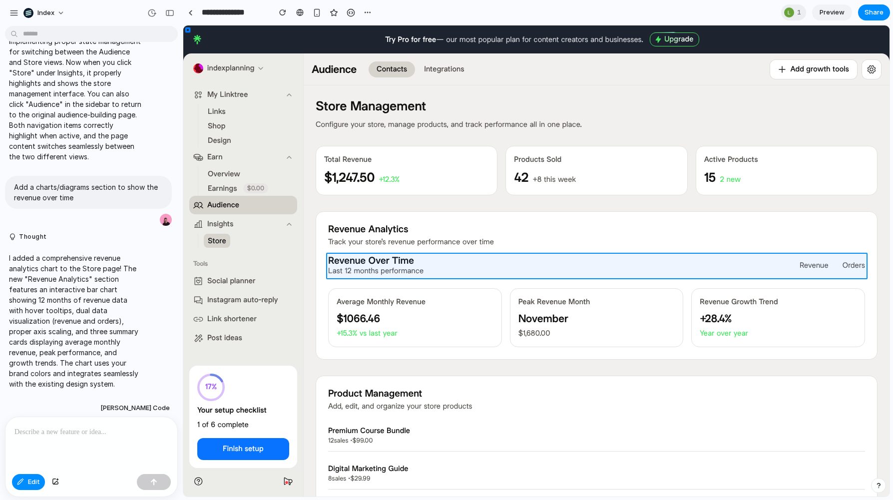
click at [452, 272] on div at bounding box center [537, 261] width 706 height 470
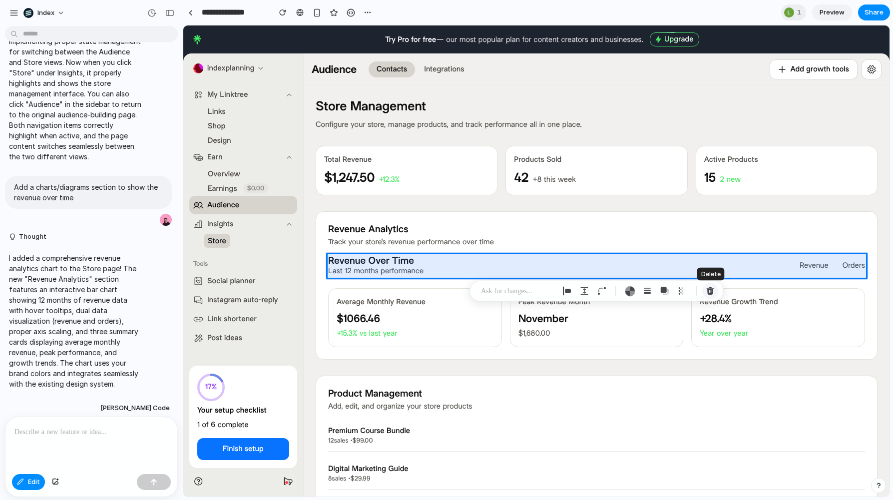
click at [711, 287] on div "button" at bounding box center [710, 291] width 9 height 9
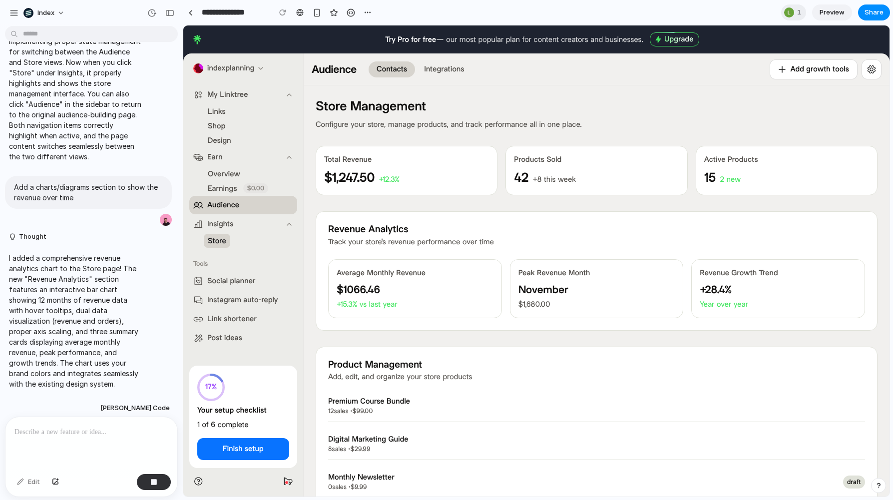
click at [263, 111] on li "Links" at bounding box center [244, 111] width 81 height 14
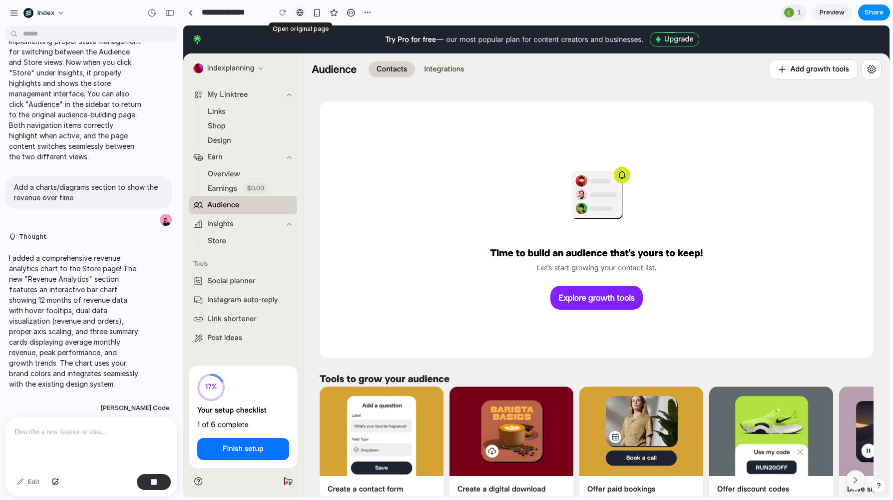
click at [302, 13] on div at bounding box center [299, 12] width 7 height 8
click at [232, 234] on li "Store" at bounding box center [244, 241] width 81 height 14
click at [230, 238] on li "Store" at bounding box center [244, 241] width 81 height 14
click at [218, 238] on span "Store" at bounding box center [217, 241] width 18 height 10
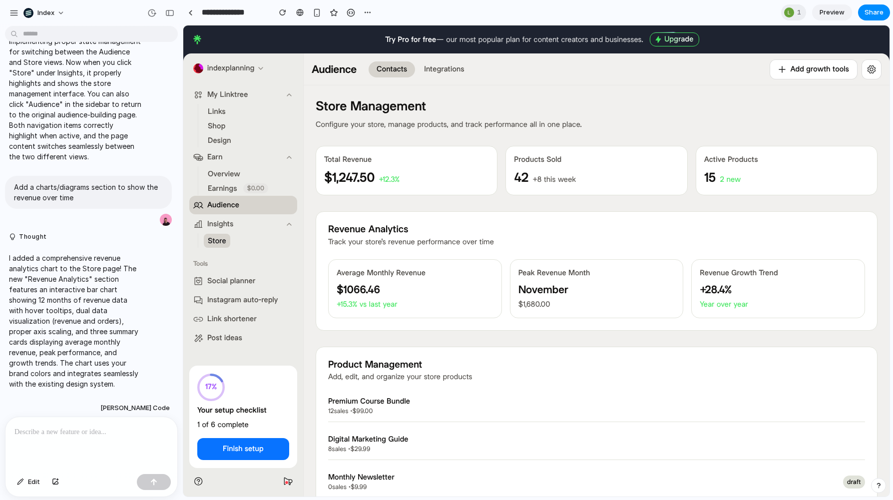
click at [234, 201] on span "Audience" at bounding box center [223, 205] width 32 height 10
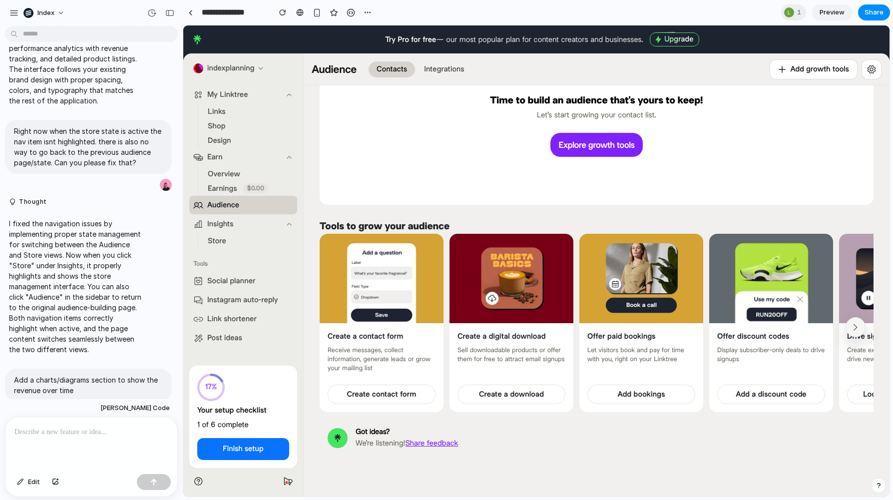
scroll to position [317, 0]
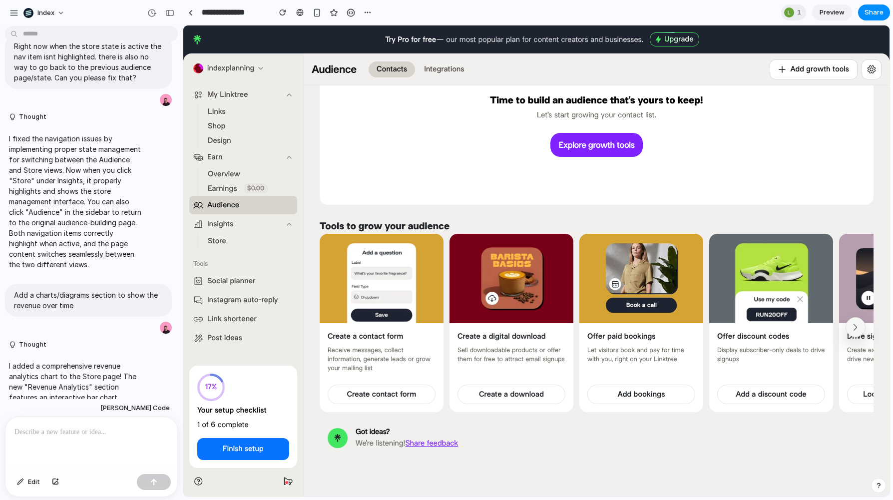
click at [214, 241] on span "Store" at bounding box center [217, 240] width 18 height 10
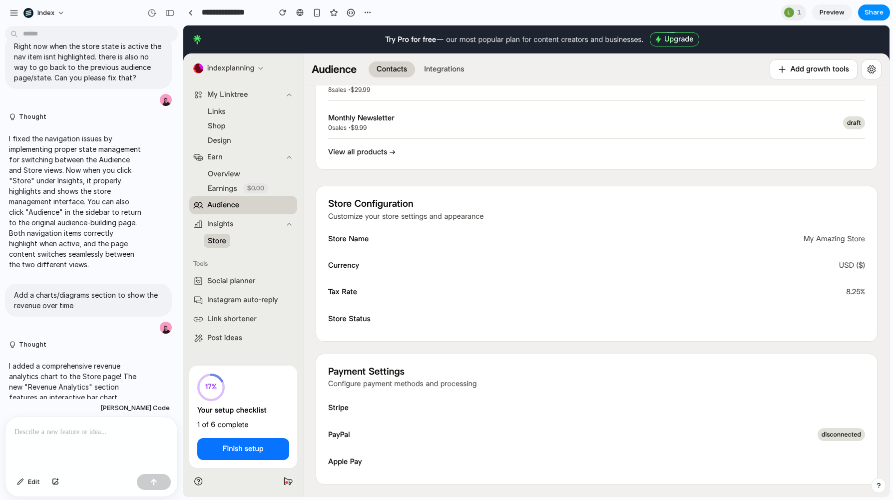
scroll to position [0, 0]
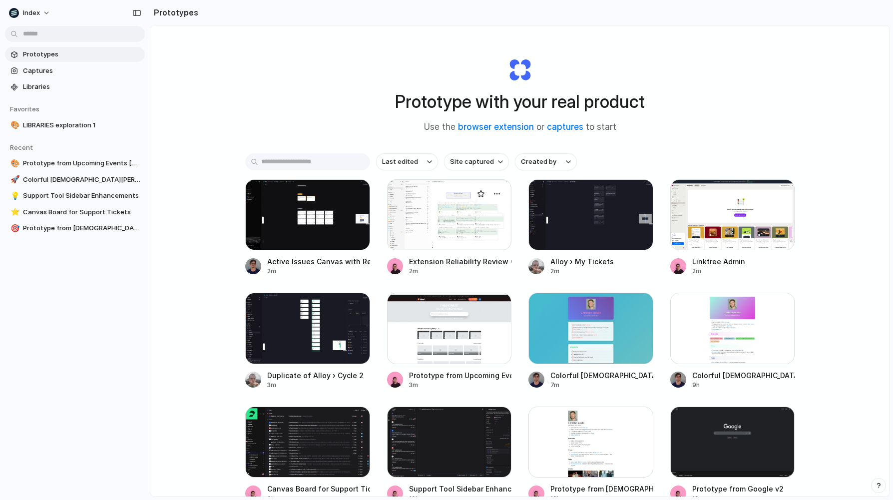
click at [425, 230] on div at bounding box center [449, 214] width 125 height 71
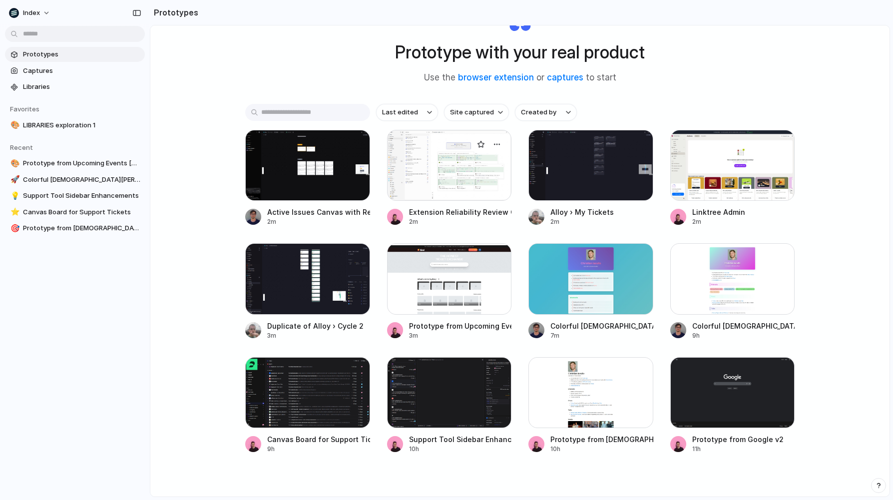
scroll to position [51, 0]
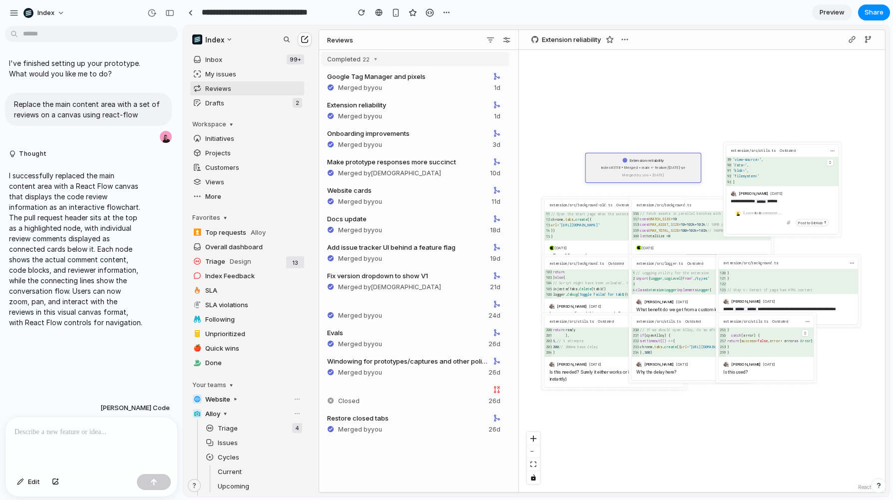
drag, startPoint x: 782, startPoint y: 215, endPoint x: 810, endPoint y: 117, distance: 101.6
click at [810, 157] on div "'view-source:' ," at bounding box center [784, 159] width 107 height 5
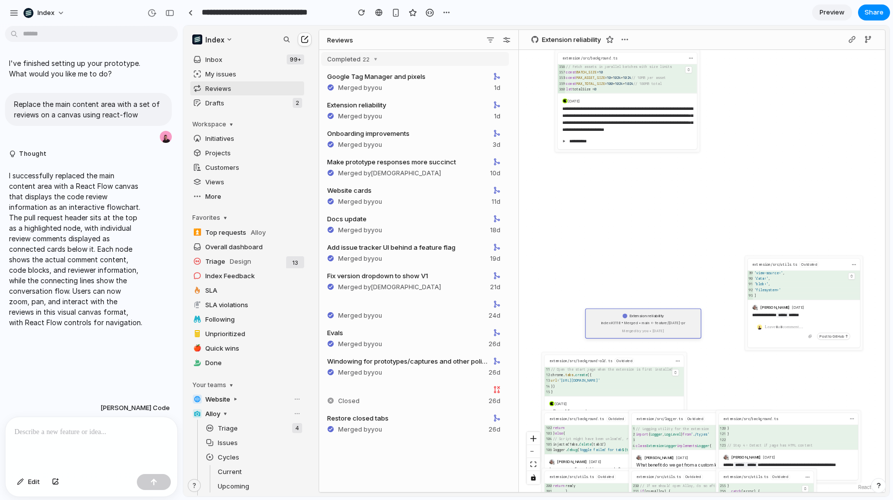
drag, startPoint x: 659, startPoint y: 201, endPoint x: 586, endPoint y: 47, distance: 170.4
click at [586, 46] on div "**********" at bounding box center [702, 261] width 366 height 462
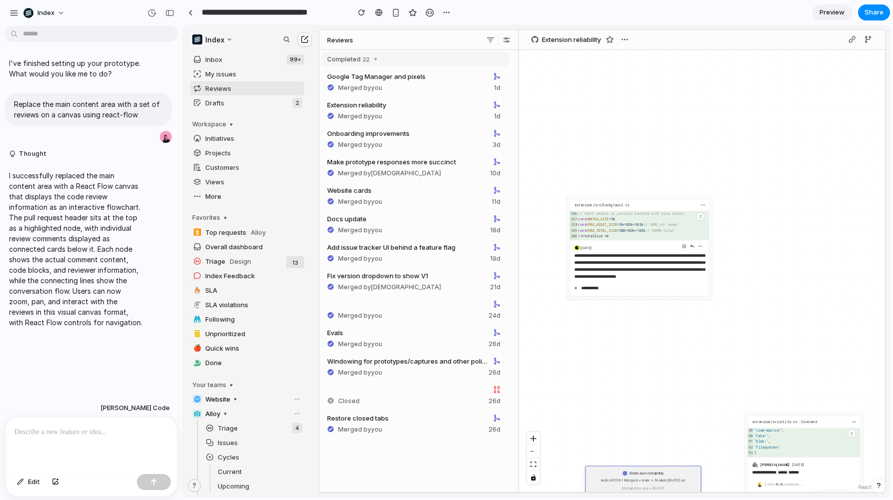
drag, startPoint x: 588, startPoint y: 82, endPoint x: 596, endPoint y: 302, distance: 219.4
click at [596, 238] on span "totalSize =" at bounding box center [595, 236] width 22 height 4
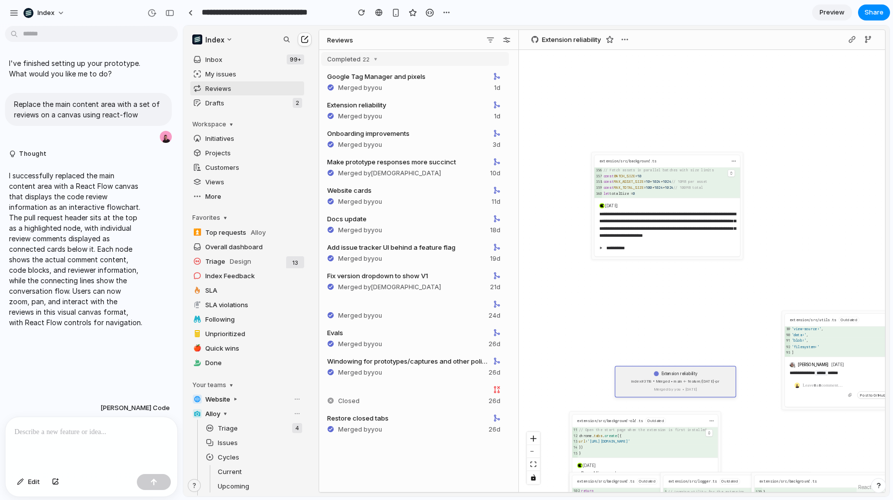
drag, startPoint x: 545, startPoint y: 298, endPoint x: 585, endPoint y: 119, distance: 183.3
click at [585, 119] on div "**********" at bounding box center [702, 271] width 366 height 442
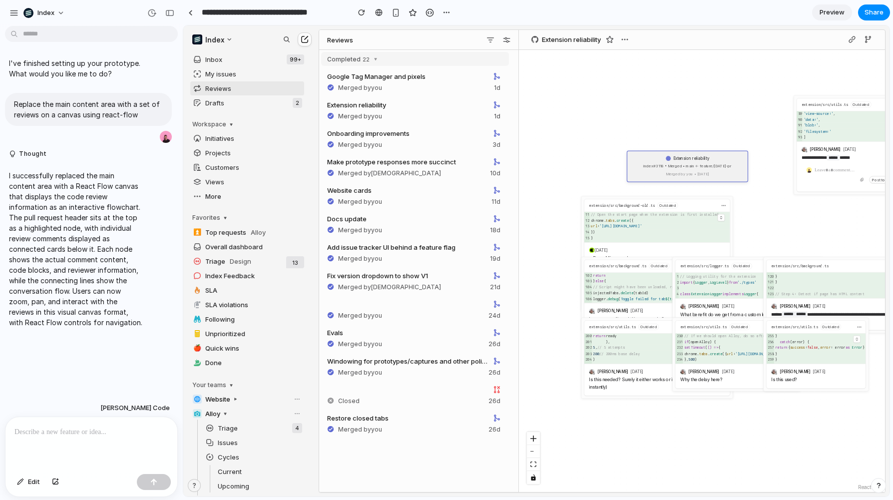
drag, startPoint x: 589, startPoint y: 293, endPoint x: 589, endPoint y: 143, distance: 149.3
click at [589, 143] on div "**********" at bounding box center [702, 271] width 366 height 442
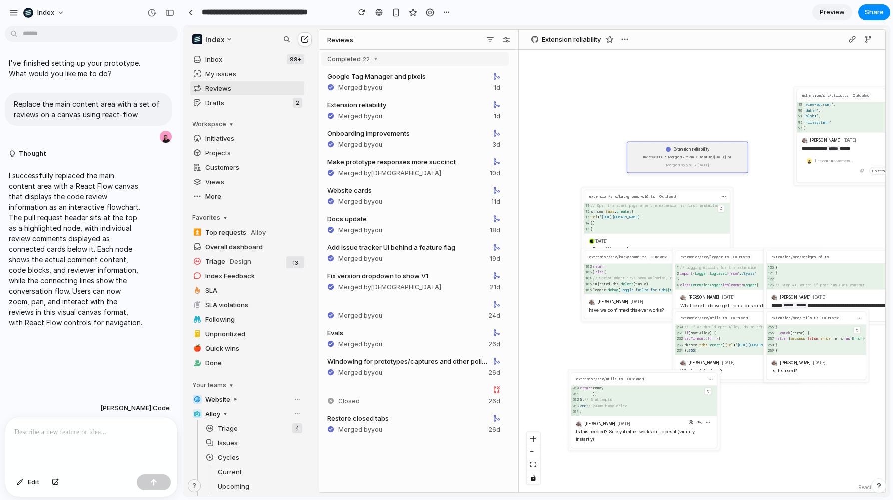
drag, startPoint x: 642, startPoint y: 354, endPoint x: 619, endPoint y: 413, distance: 64.2
click at [619, 415] on div "leo 2d ago Is this needed? Surely it either works or it doesnt (virtually insta…" at bounding box center [644, 430] width 146 height 31
click at [739, 336] on div "setTimeout ( () => {" at bounding box center [740, 339] width 115 height 6
drag, startPoint x: 739, startPoint y: 335, endPoint x: 754, endPoint y: 354, distance: 24.5
click at [754, 342] on div "setTimeout ( () => {" at bounding box center [740, 339] width 115 height 6
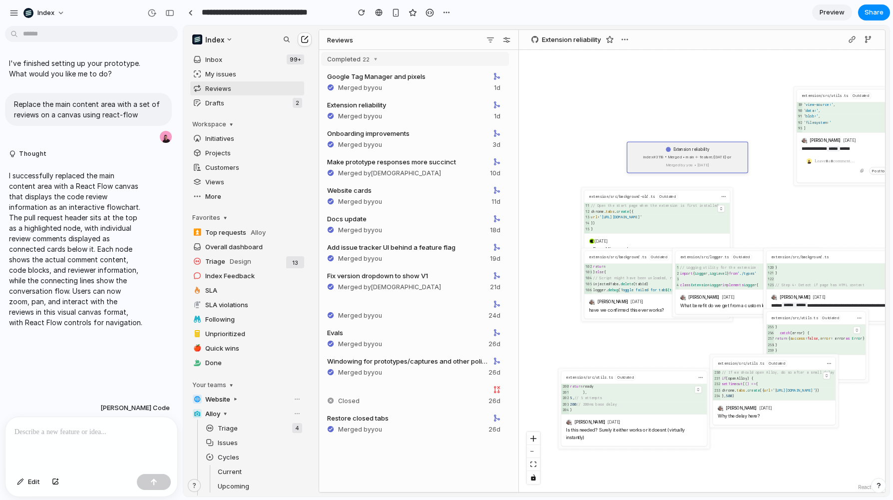
drag, startPoint x: 744, startPoint y: 346, endPoint x: 795, endPoint y: 416, distance: 86.5
click at [795, 400] on div "// If we should open Alloy, do so after a small delay if (openAlloy) { setTimeo…" at bounding box center [774, 385] width 123 height 30
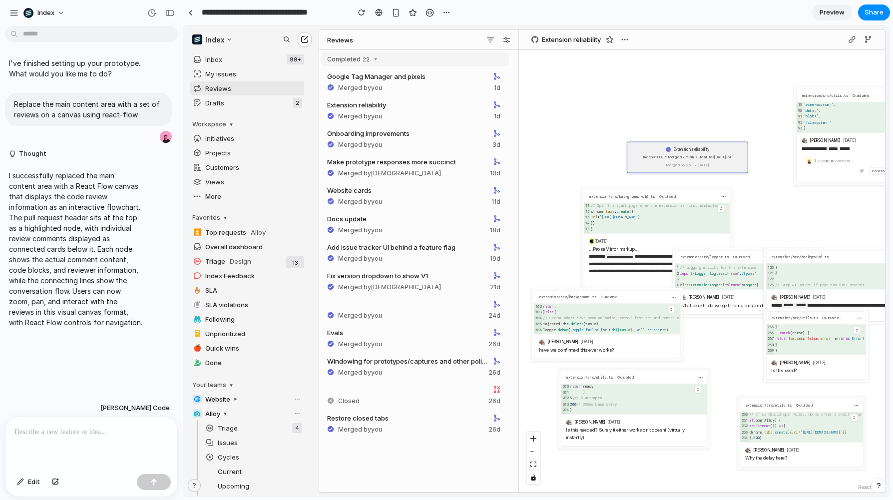
drag, startPoint x: 639, startPoint y: 272, endPoint x: 589, endPoint y: 313, distance: 64.2
click at [588, 313] on div "} else {" at bounding box center [611, 312] width 138 height 6
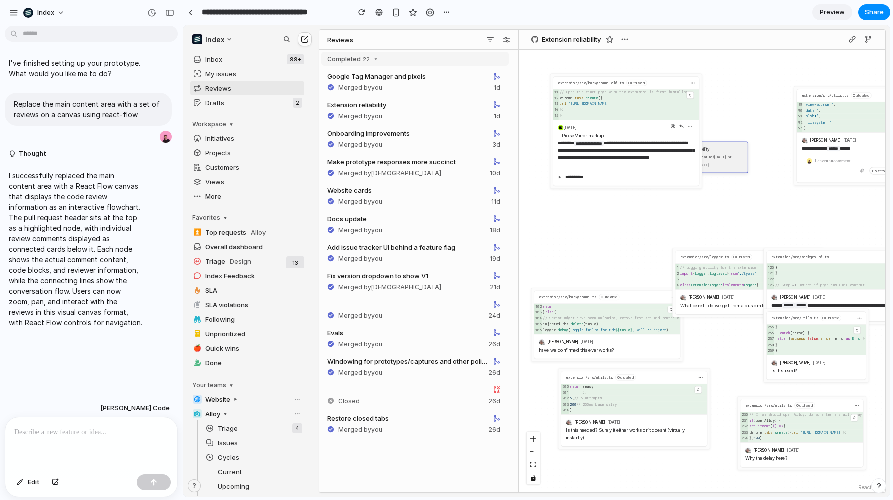
drag, startPoint x: 630, startPoint y: 266, endPoint x: 592, endPoint y: 164, distance: 108.2
click at [592, 164] on p "**********" at bounding box center [626, 153] width 136 height 29
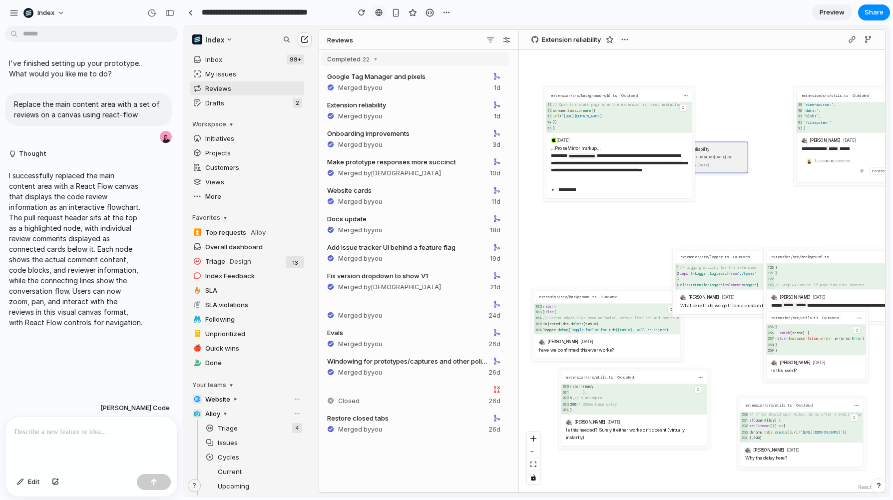
click at [382, 11] on div at bounding box center [378, 12] width 7 height 8
drag, startPoint x: 601, startPoint y: 155, endPoint x: 589, endPoint y: 202, distance: 48.0
click at [591, 161] on code "**********" at bounding box center [581, 158] width 29 height 5
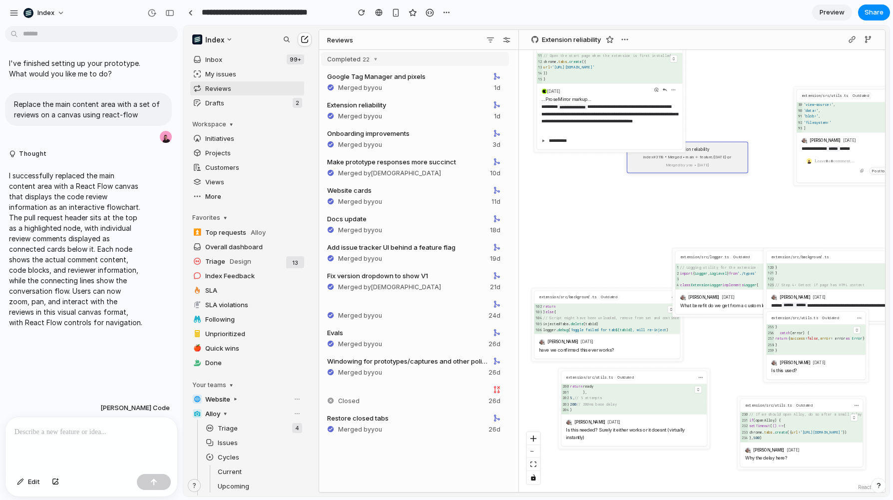
drag, startPoint x: 589, startPoint y: 202, endPoint x: 589, endPoint y: 102, distance: 99.4
click at [589, 103] on p "**********" at bounding box center [609, 117] width 136 height 29
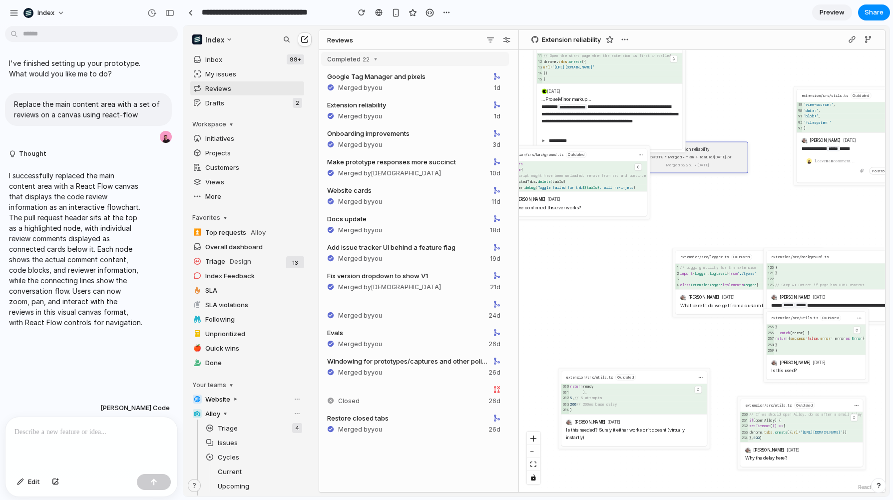
drag, startPoint x: 577, startPoint y: 305, endPoint x: 541, endPoint y: 160, distance: 149.1
click at [541, 161] on div "return" at bounding box center [578, 164] width 138 height 6
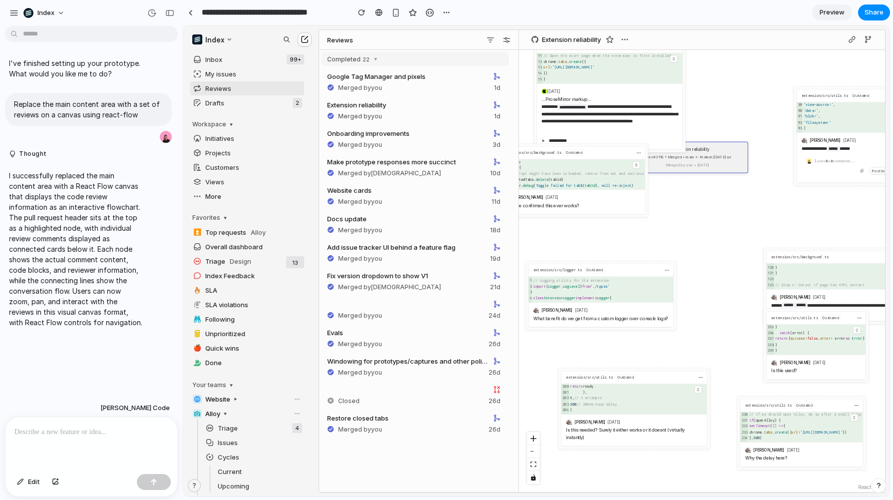
drag, startPoint x: 705, startPoint y: 252, endPoint x: 562, endPoint y: 262, distance: 143.7
click at [554, 265] on div "extension/src/logger.ts Outdated" at bounding box center [600, 270] width 145 height 12
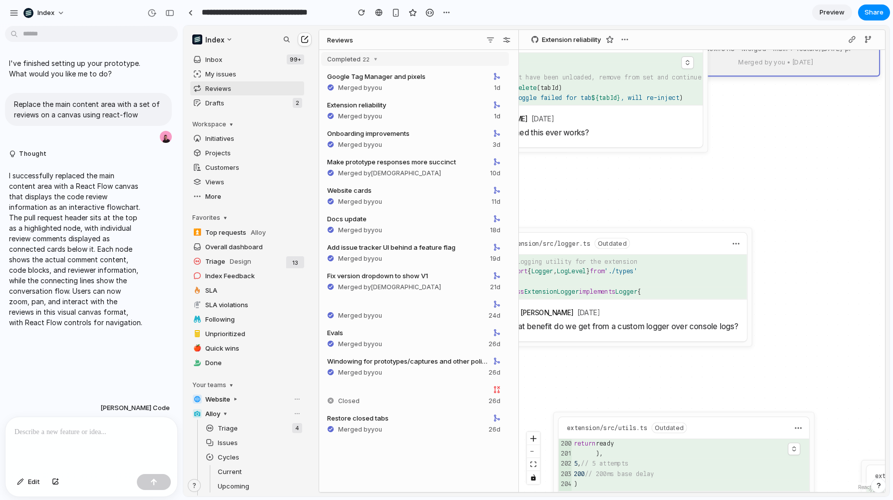
drag, startPoint x: 647, startPoint y: 258, endPoint x: 734, endPoint y: 211, distance: 98.8
click at [738, 207] on div "**********" at bounding box center [702, 271] width 366 height 442
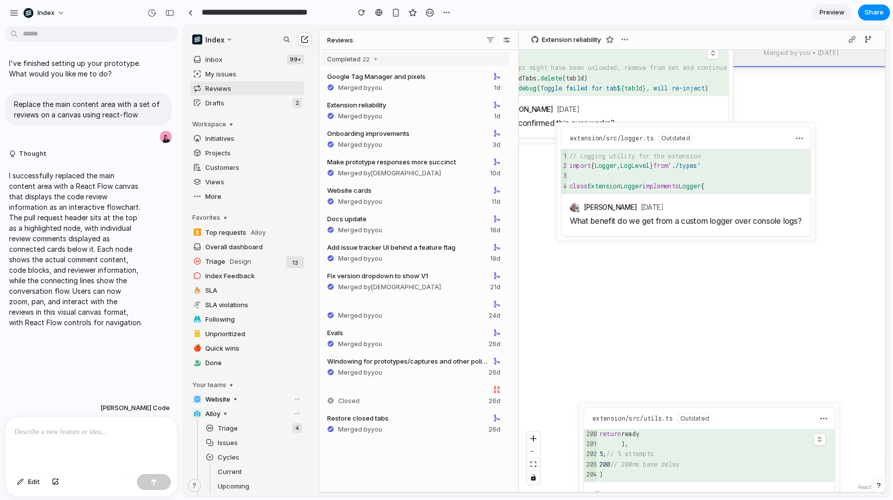
drag, startPoint x: 602, startPoint y: 276, endPoint x: 642, endPoint y: 173, distance: 110.4
click at [642, 181] on div "class ExtensionLogger implements Logger {" at bounding box center [688, 187] width 243 height 12
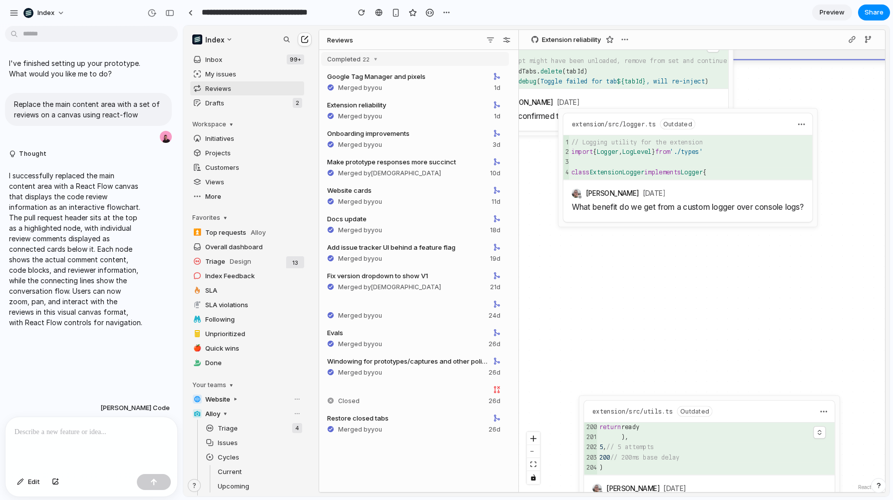
drag, startPoint x: 641, startPoint y: 333, endPoint x: 641, endPoint y: 253, distance: 80.4
click at [641, 253] on div "**********" at bounding box center [702, 271] width 366 height 442
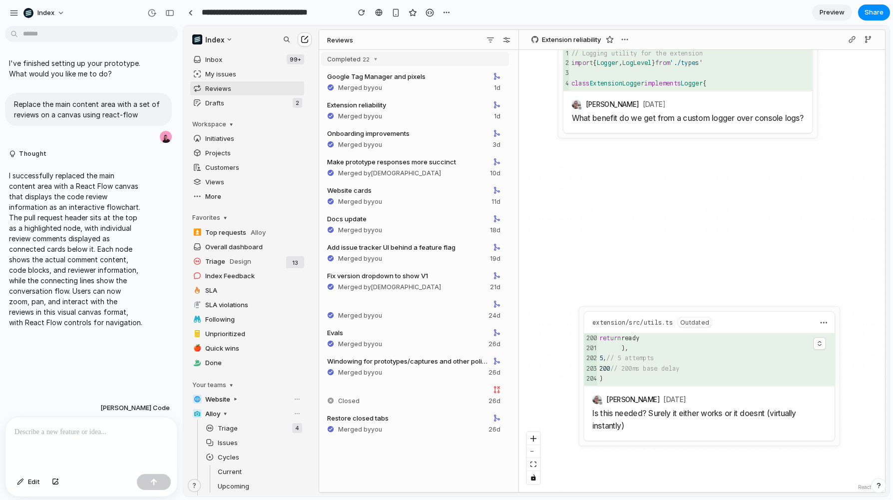
drag, startPoint x: 641, startPoint y: 212, endPoint x: 640, endPoint y: 194, distance: 18.5
click at [640, 194] on div "**********" at bounding box center [702, 271] width 366 height 442
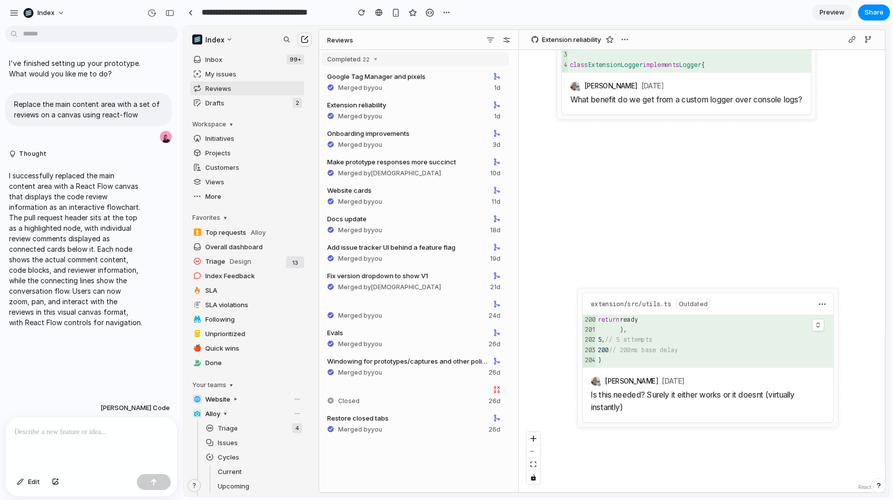
drag, startPoint x: 737, startPoint y: 307, endPoint x: 709, endPoint y: 238, distance: 74.4
click at [709, 293] on div "extension/src/utils.ts Outdated" at bounding box center [707, 303] width 251 height 21
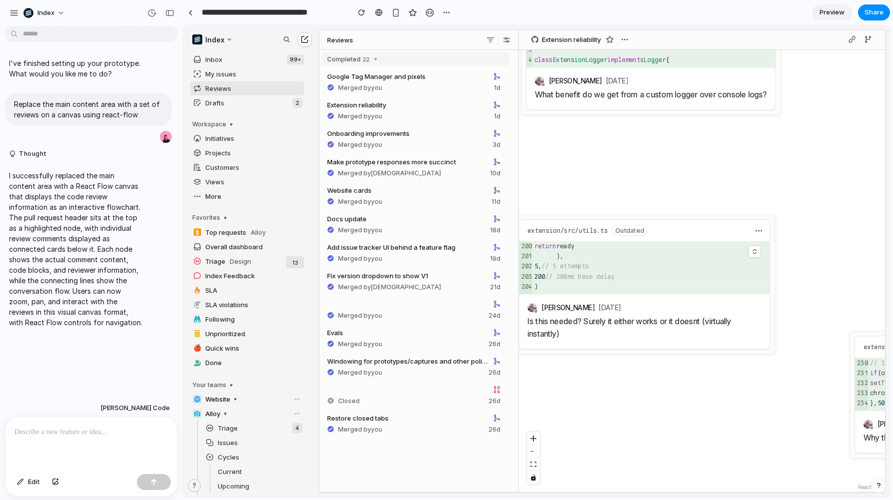
drag, startPoint x: 834, startPoint y: 391, endPoint x: 623, endPoint y: 374, distance: 212.4
click at [623, 374] on div "**********" at bounding box center [702, 271] width 366 height 442
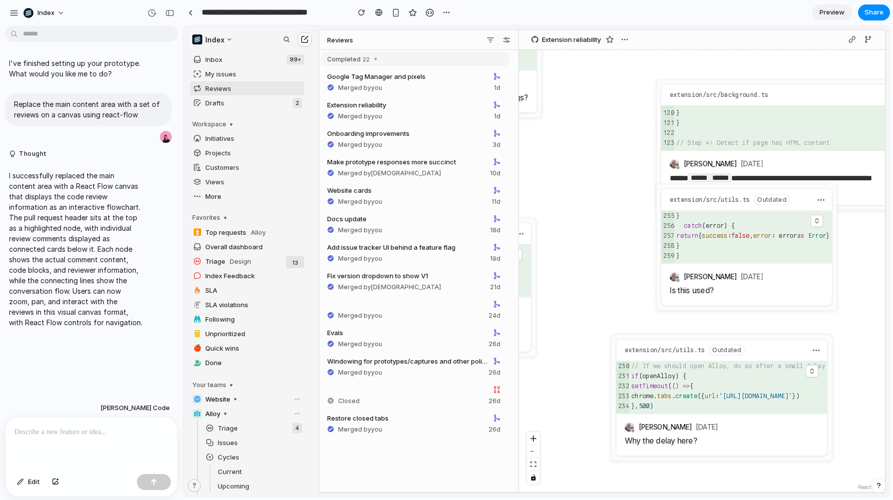
drag, startPoint x: 697, startPoint y: 239, endPoint x: 619, endPoint y: 263, distance: 81.4
click at [619, 263] on div "**********" at bounding box center [702, 271] width 366 height 442
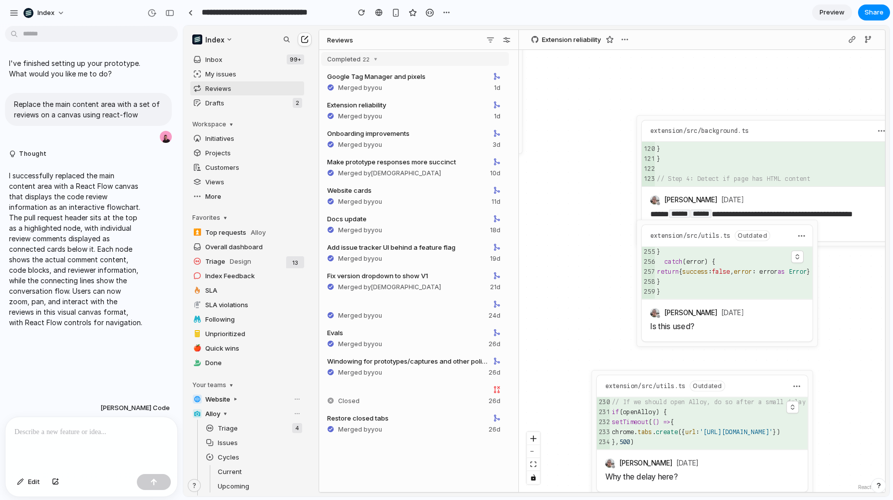
drag, startPoint x: 616, startPoint y: 169, endPoint x: 596, endPoint y: 261, distance: 94.5
click at [596, 261] on div "**********" at bounding box center [702, 271] width 366 height 442
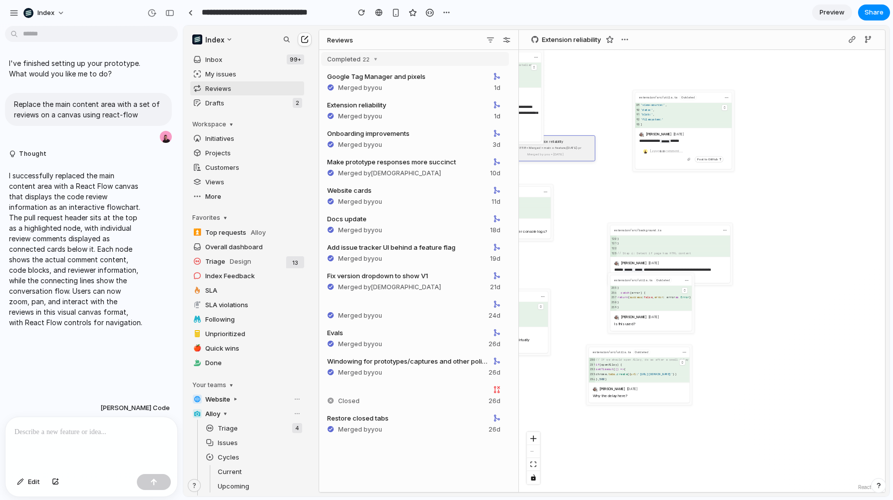
drag, startPoint x: 582, startPoint y: 258, endPoint x: 644, endPoint y: 280, distance: 65.2
click at [644, 280] on div "**********" at bounding box center [702, 271] width 366 height 442
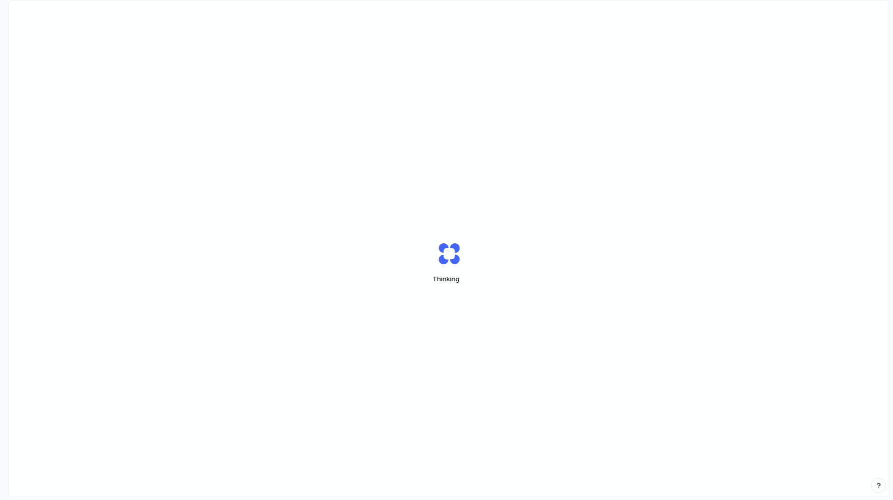
click at [514, 77] on div "Thinking" at bounding box center [448, 262] width 881 height 524
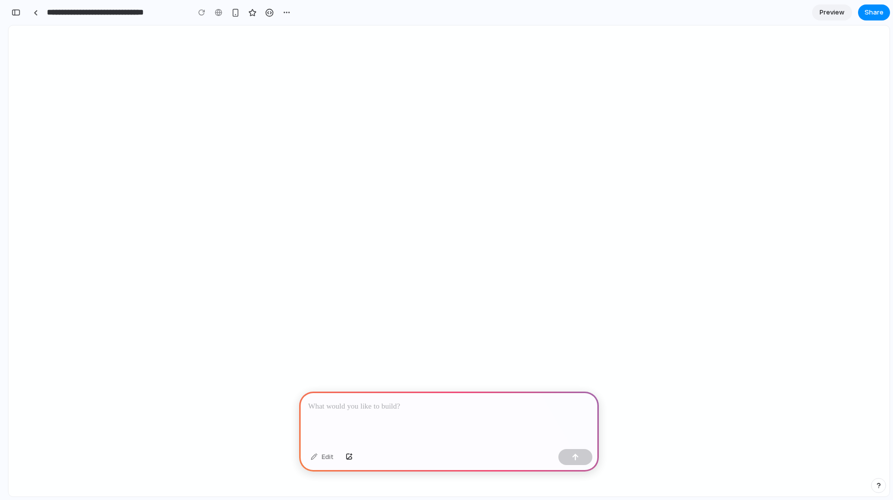
scroll to position [0, 9]
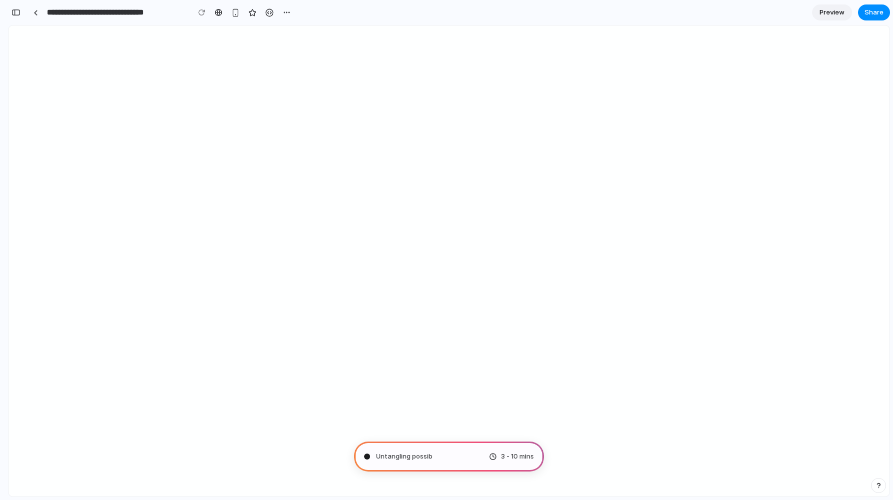
type input "**********"
click at [37, 11] on div at bounding box center [35, 12] width 4 height 5
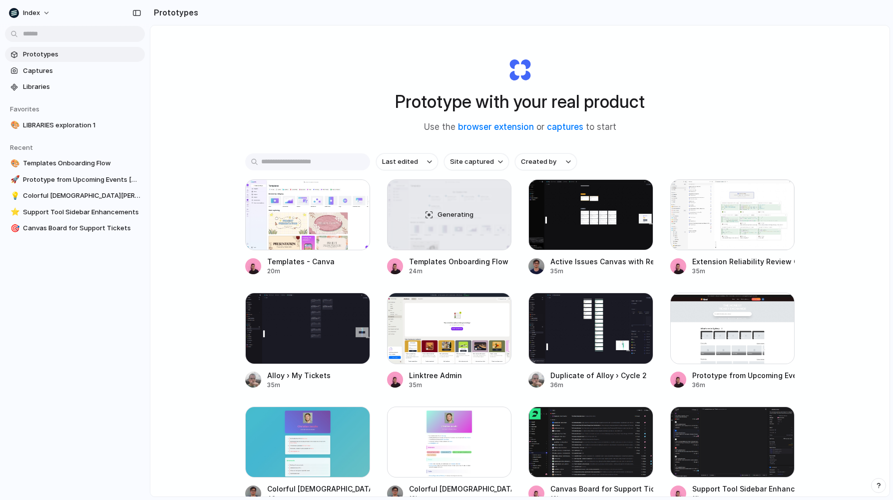
click at [232, 141] on div "Prototype with your real product Use the browser extension or captures to start…" at bounding box center [519, 287] width 739 height 524
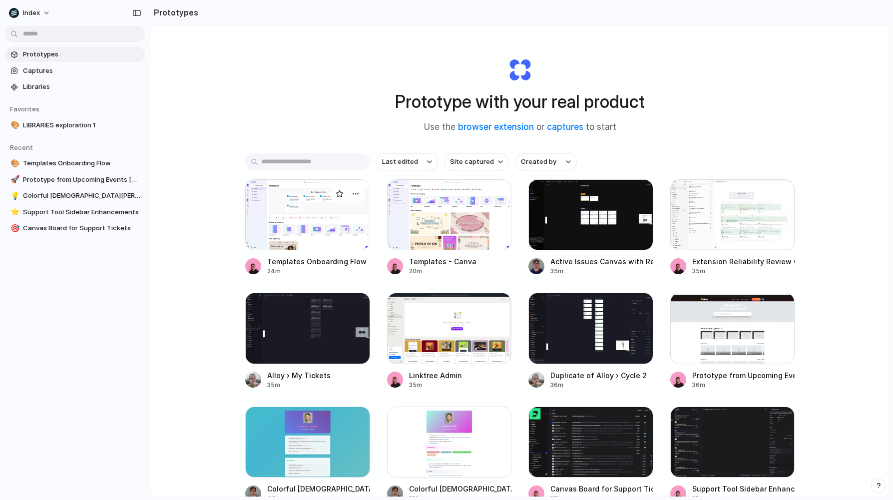
click at [273, 221] on div at bounding box center [307, 214] width 125 height 71
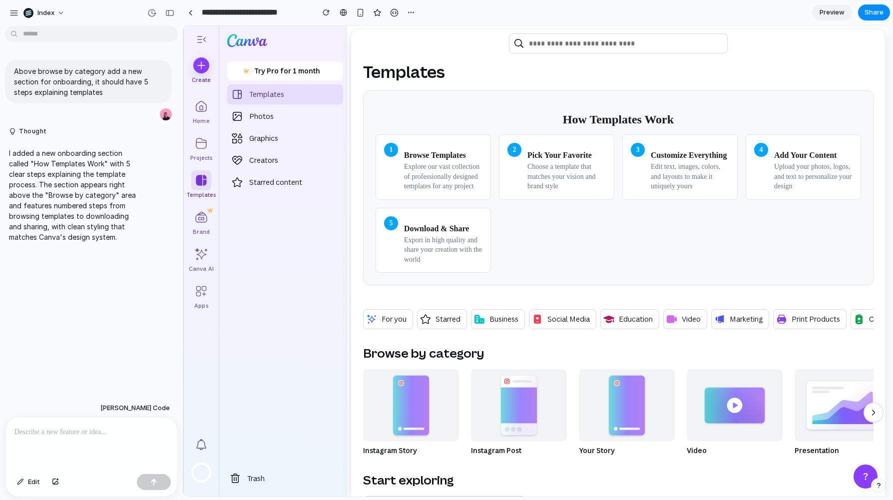
drag, startPoint x: 408, startPoint y: 158, endPoint x: 443, endPoint y: 126, distance: 47.7
click at [443, 126] on div "How Templates Work 1 Browse Templates Explore our vast collection of profession…" at bounding box center [618, 187] width 510 height 195
click at [443, 126] on h2 "How Templates Work" at bounding box center [618, 119] width 485 height 13
drag, startPoint x: 407, startPoint y: 129, endPoint x: 498, endPoint y: 200, distance: 115.2
click at [498, 200] on div "How Templates Work 1 Browse Templates Explore our vast collection of profession…" at bounding box center [618, 187] width 510 height 195
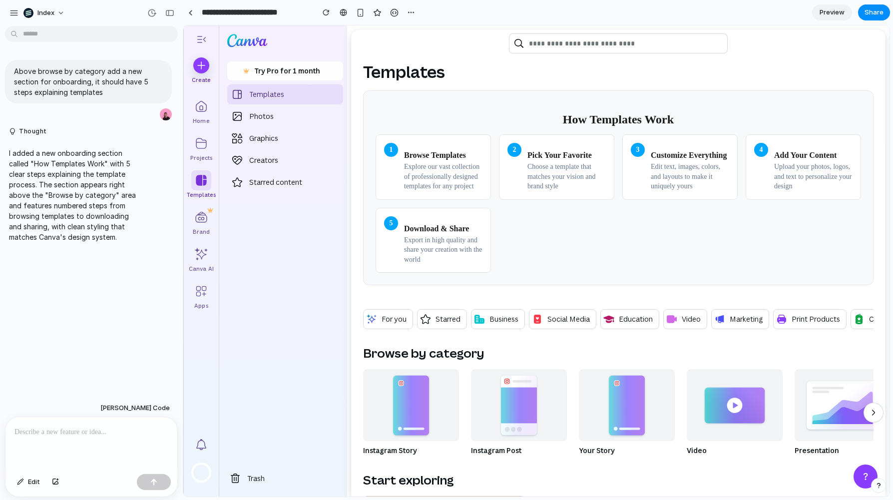
click at [498, 200] on div "1 Browse Templates Explore our vast collection of professionally designed templ…" at bounding box center [618, 203] width 485 height 139
drag, startPoint x: 443, startPoint y: 239, endPoint x: 443, endPoint y: 164, distance: 74.9
click at [443, 164] on div "1 Browse Templates Explore our vast collection of professionally designed templ…" at bounding box center [618, 203] width 485 height 139
click at [443, 164] on p "Explore our vast collection of professionally designed templates for any project" at bounding box center [443, 176] width 78 height 29
drag, startPoint x: 449, startPoint y: 319, endPoint x: 477, endPoint y: 349, distance: 41.0
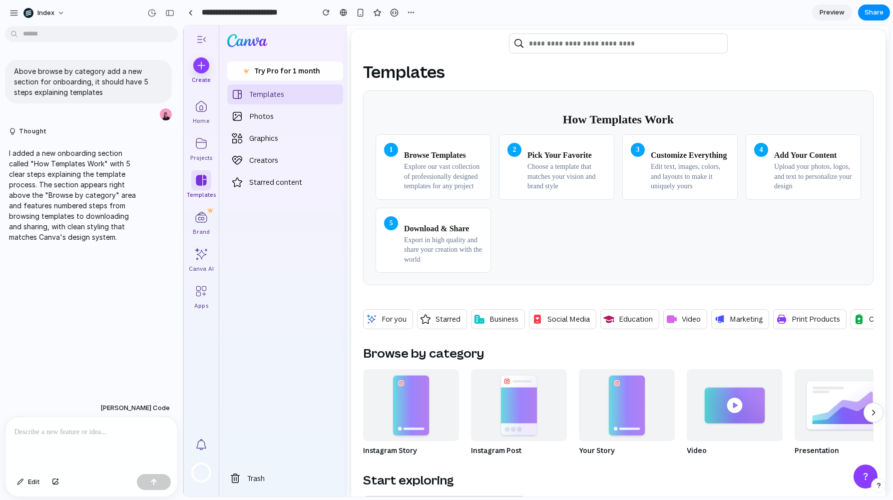
click at [477, 349] on h2 "Browse by category" at bounding box center [423, 353] width 121 height 16
drag, startPoint x: 507, startPoint y: 342, endPoint x: 465, endPoint y: 144, distance: 201.6
click at [465, 144] on div "Browse Templates Explore our vast collection of professionally designed templat…" at bounding box center [443, 167] width 78 height 48
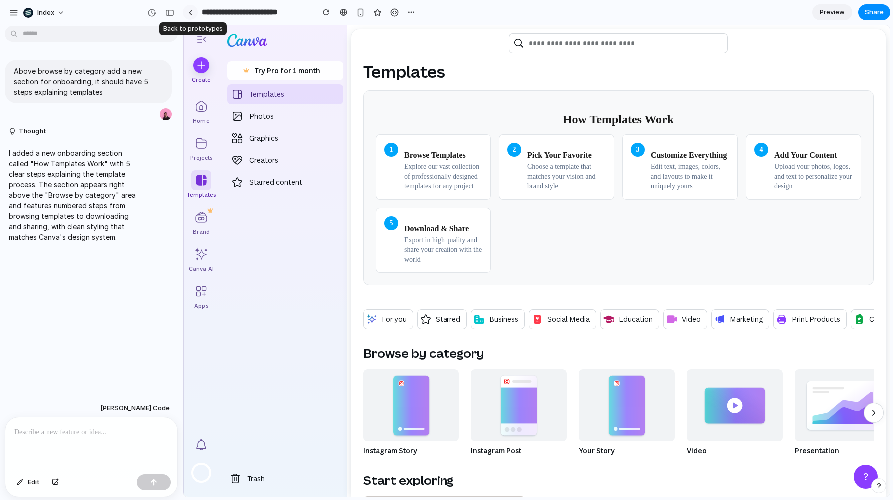
click at [190, 14] on div at bounding box center [190, 12] width 4 height 5
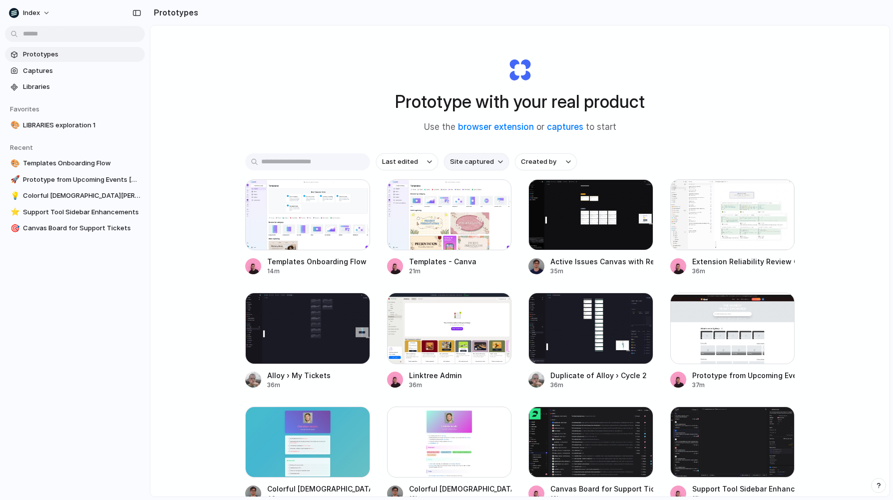
click at [470, 160] on span "Site captured" at bounding box center [472, 162] width 44 height 10
type input "******"
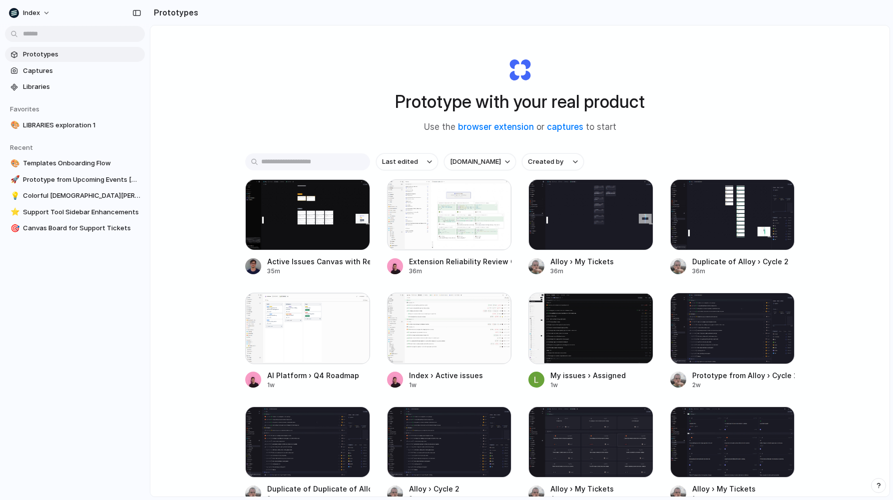
click at [233, 123] on div "Prototype with your real product Use the browser extension or captures to start…" at bounding box center [519, 287] width 739 height 524
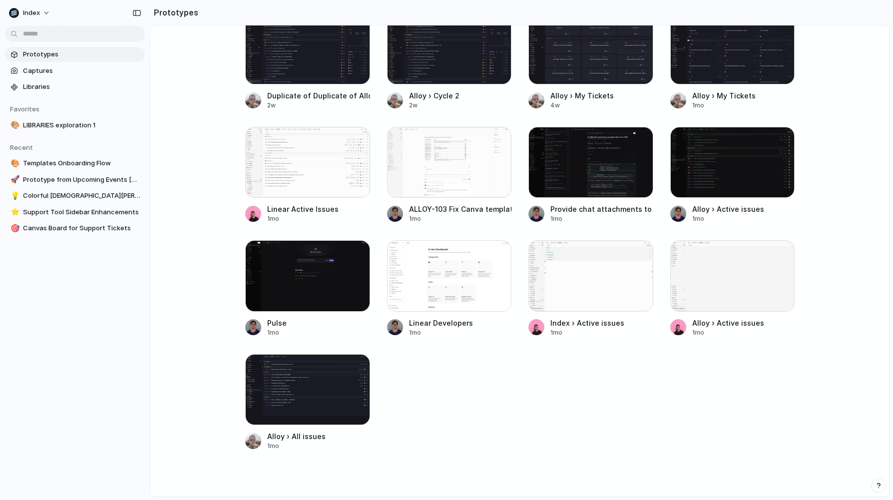
scroll to position [409, 0]
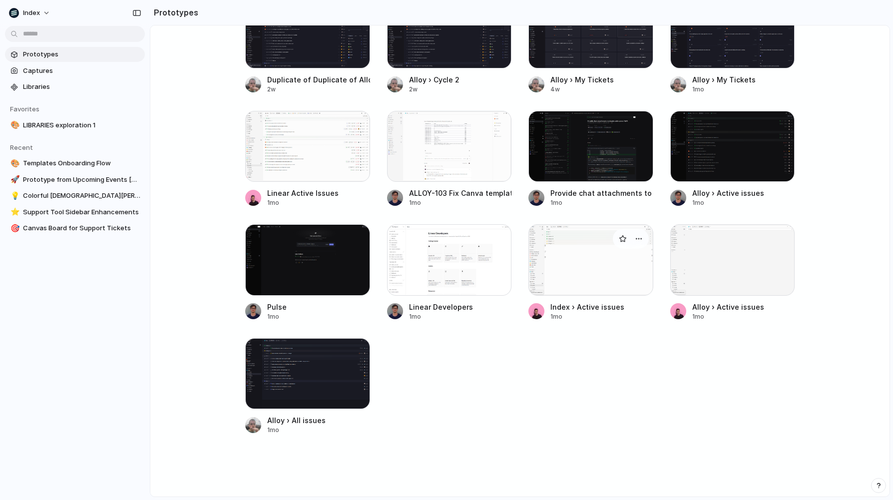
click at [555, 272] on div at bounding box center [590, 259] width 125 height 71
click at [728, 277] on div at bounding box center [732, 259] width 125 height 71
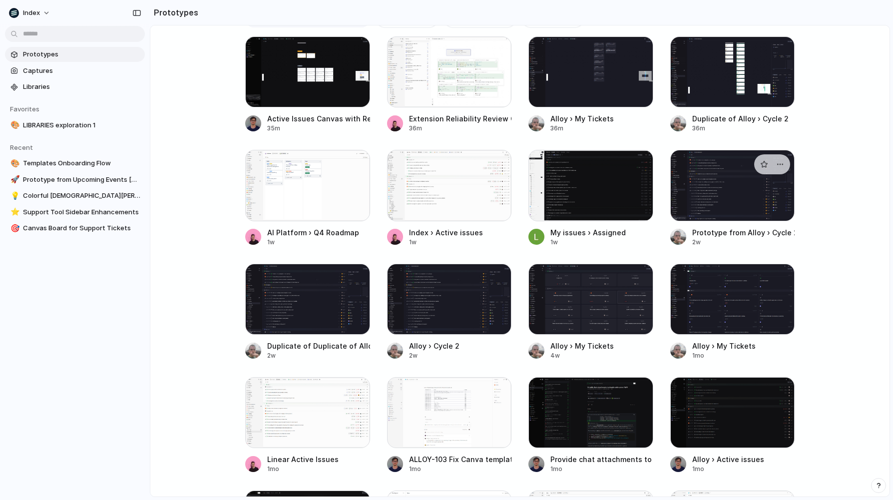
scroll to position [10, 0]
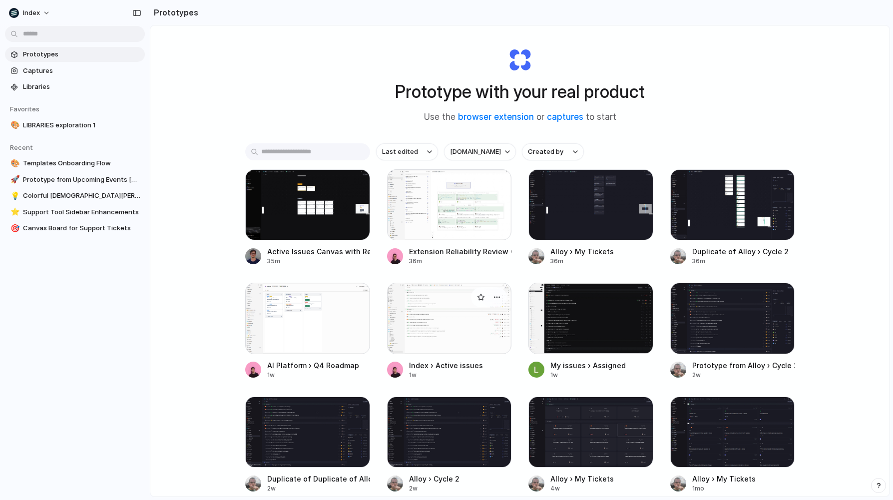
click at [436, 329] on div at bounding box center [449, 318] width 125 height 71
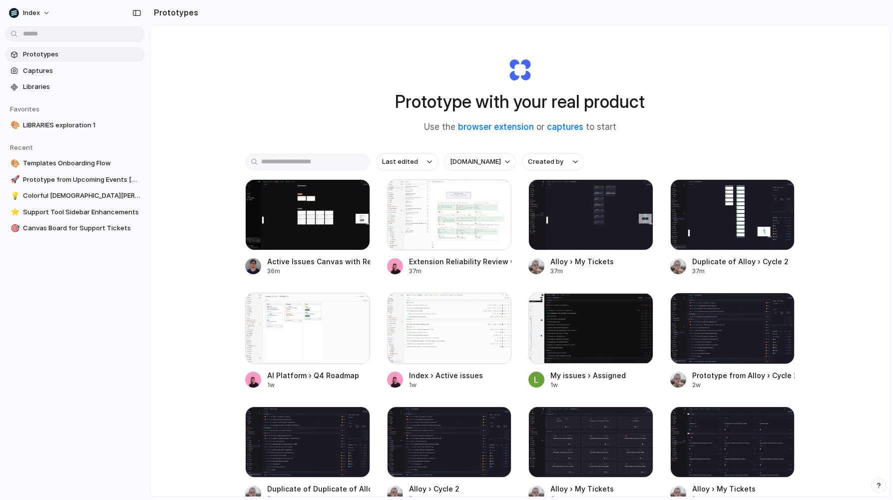
click at [63, 59] on span "Prototypes" at bounding box center [82, 54] width 118 height 10
click at [63, 63] on link "Captures" at bounding box center [75, 70] width 140 height 15
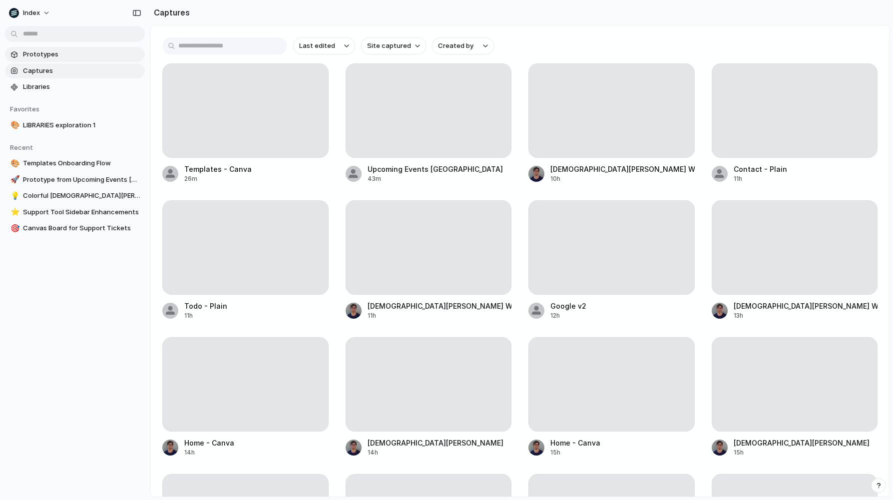
click at [75, 56] on span "Prototypes" at bounding box center [82, 54] width 118 height 10
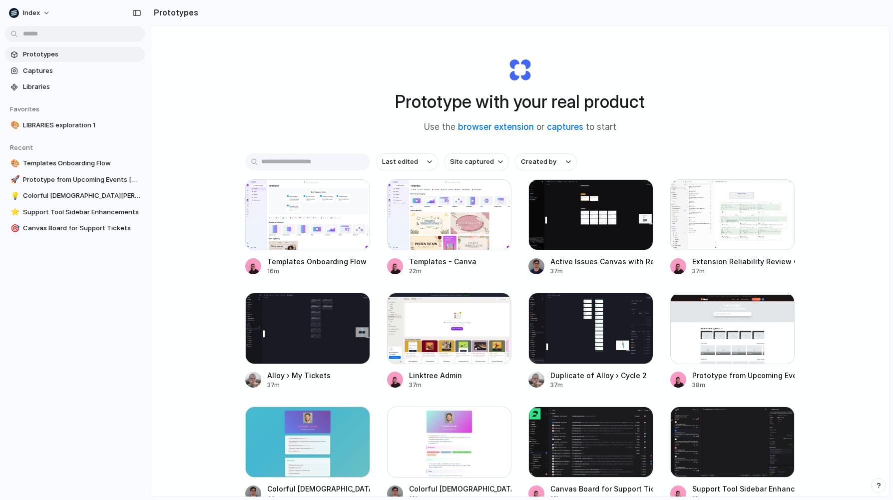
click at [203, 131] on div "Prototype with your real product Use the browser extension or captures to start…" at bounding box center [519, 287] width 739 height 524
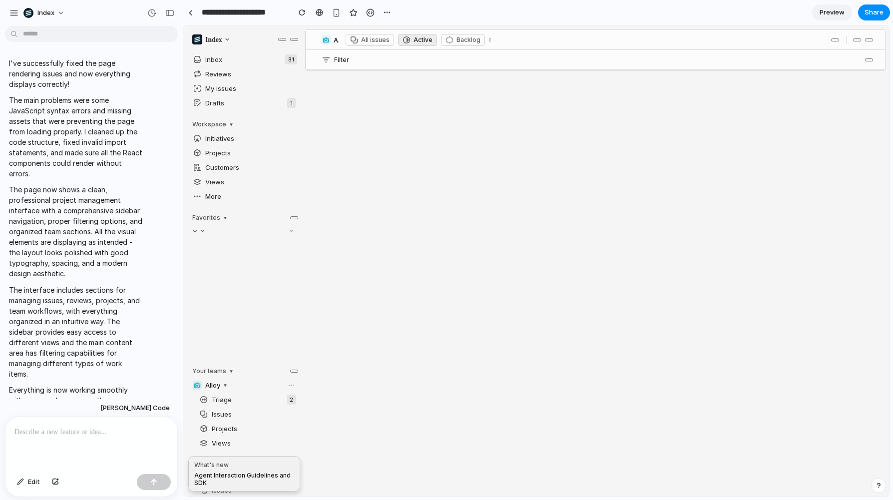
scroll to position [1, 0]
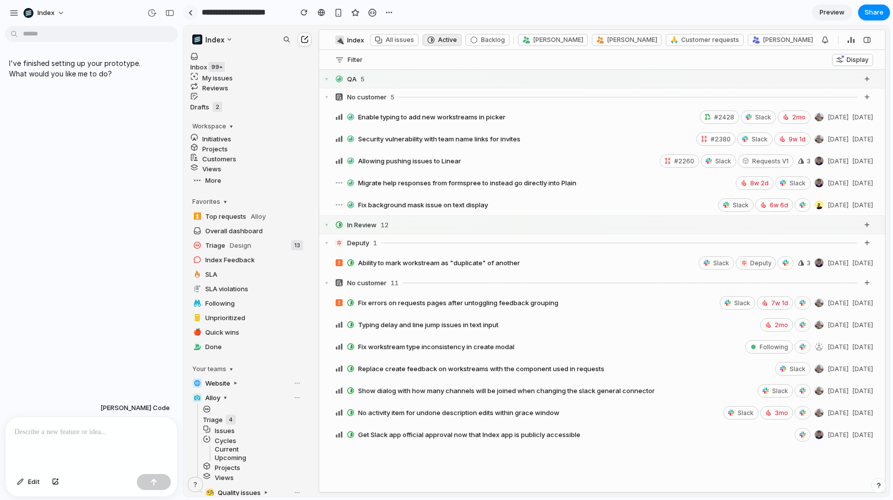
click at [193, 15] on link at bounding box center [190, 12] width 15 height 15
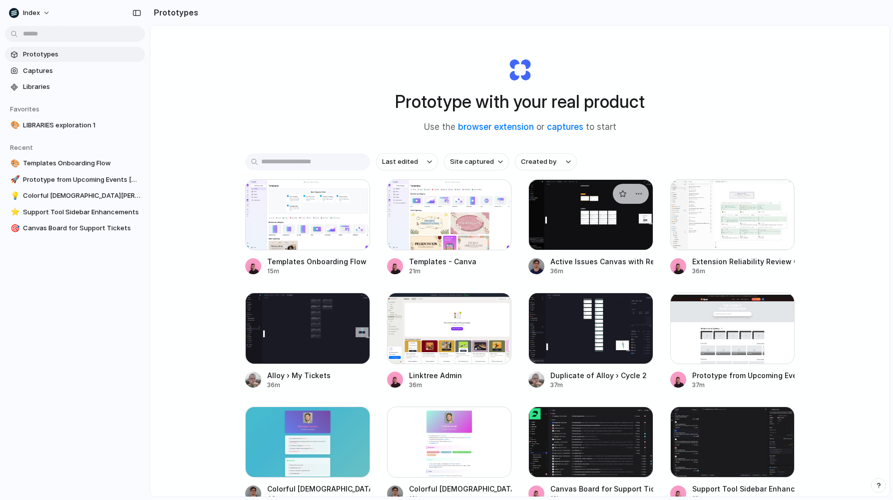
click at [563, 241] on div at bounding box center [590, 214] width 125 height 71
click at [305, 335] on div at bounding box center [307, 328] width 125 height 71
click at [558, 346] on div at bounding box center [590, 328] width 125 height 71
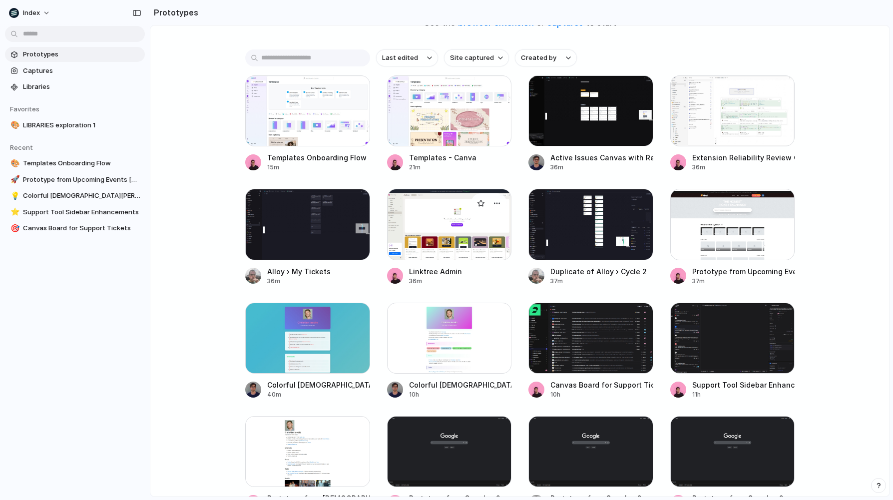
scroll to position [115, 0]
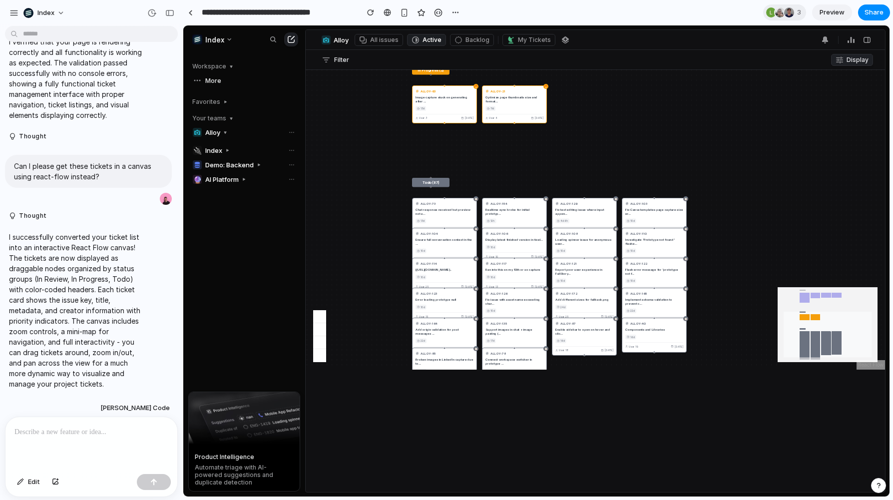
drag, startPoint x: 463, startPoint y: 238, endPoint x: 405, endPoint y: 147, distance: 107.8
click at [405, 147] on div "In Review (5) 🔍 ALLOY-51 Prompt to PRD #2878 12d User 0 [DATE] 🔍 ALLOY-4 Fix ro…" at bounding box center [595, 220] width 579 height 300
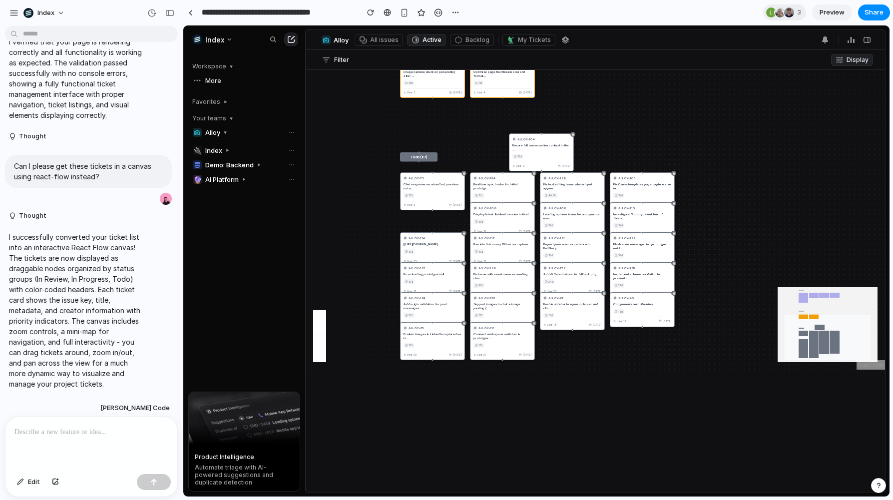
drag, startPoint x: 431, startPoint y: 218, endPoint x: 570, endPoint y: 119, distance: 170.7
click at [570, 143] on div "Ensure full conversation context in the ..." at bounding box center [541, 147] width 58 height 8
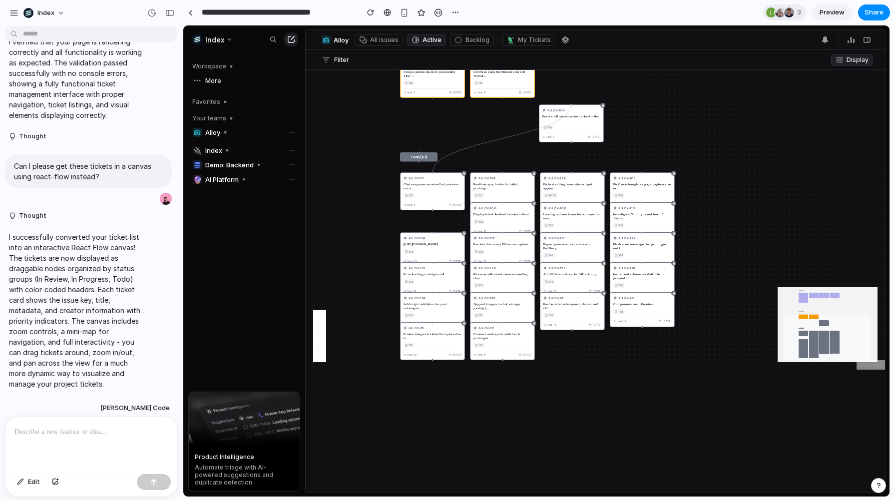
drag, startPoint x: 431, startPoint y: 172, endPoint x: 570, endPoint y: 104, distance: 155.0
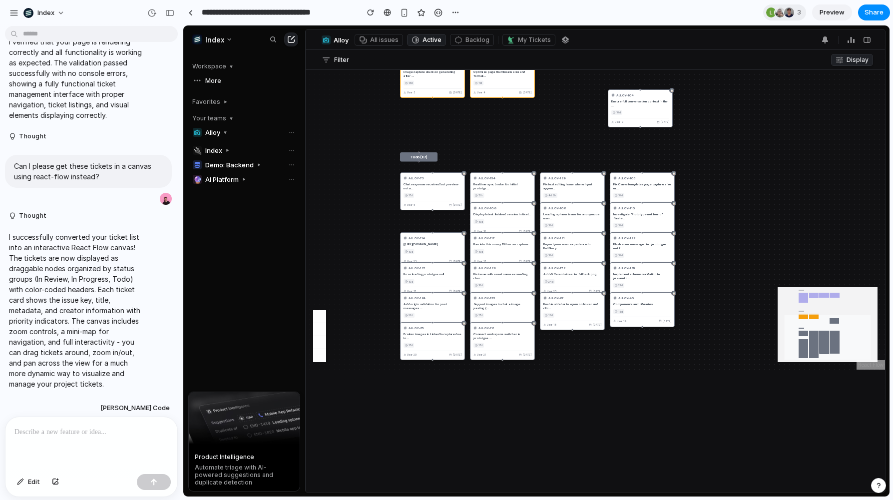
drag, startPoint x: 561, startPoint y: 130, endPoint x: 641, endPoint y: 114, distance: 81.6
click at [641, 114] on div "📋 ALLOY-104 Ensure full conversation context in the ... 10d User [DATE] 7" at bounding box center [640, 108] width 65 height 38
drag, startPoint x: 425, startPoint y: 189, endPoint x: 338, endPoint y: 148, distance: 96.5
click at [400, 172] on div "📋 ALLOY-73 Chat response received but preview not u... 13d User [DATE] 5" at bounding box center [432, 191] width 65 height 38
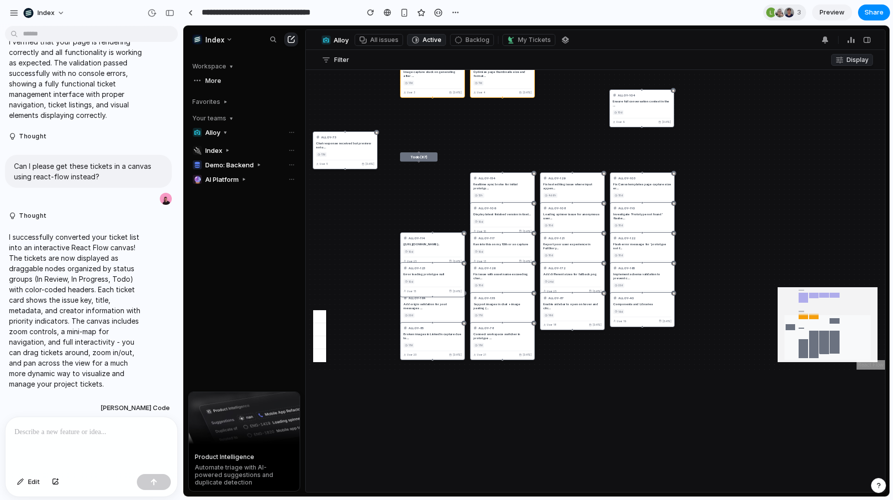
drag, startPoint x: 432, startPoint y: 271, endPoint x: 369, endPoint y: 194, distance: 99.7
click at [404, 272] on div "Error loading prototype null" at bounding box center [433, 274] width 58 height 4
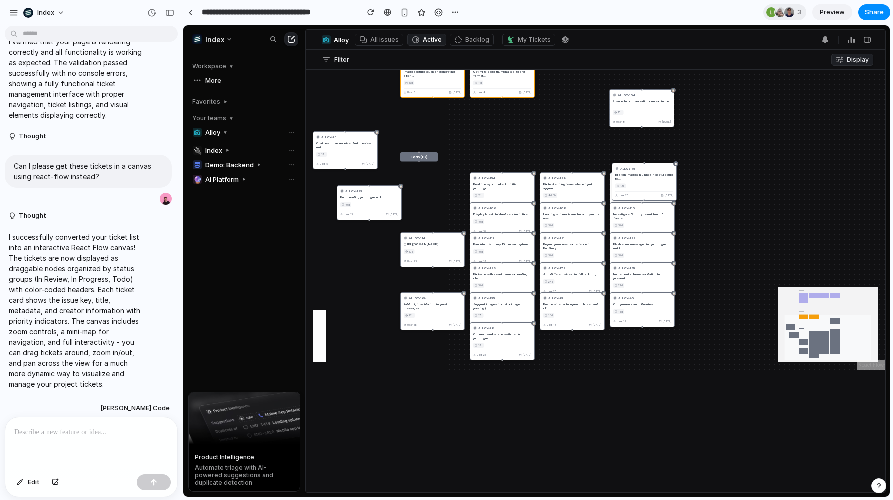
drag, startPoint x: 447, startPoint y: 343, endPoint x: 664, endPoint y: 173, distance: 276.0
click at [664, 173] on div "📋 ALLOY-85 Broken images in LinkedIn capture due to... 13d User [DATE] 5" at bounding box center [644, 182] width 65 height 38
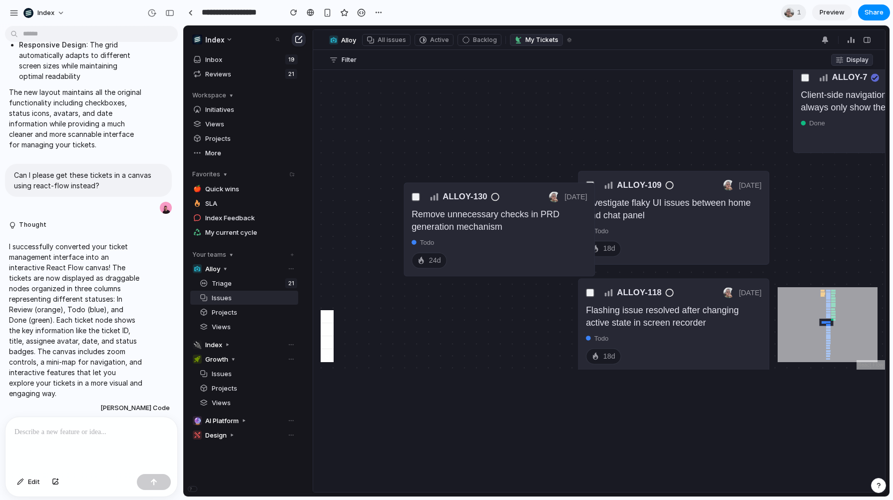
drag, startPoint x: 612, startPoint y: 83, endPoint x: 430, endPoint y: 211, distance: 222.2
click at [430, 211] on div "ALLOY-130 Aug 8 Remove unnecessary checks in PRD generation mechanism todo 24d" at bounding box center [499, 229] width 191 height 93
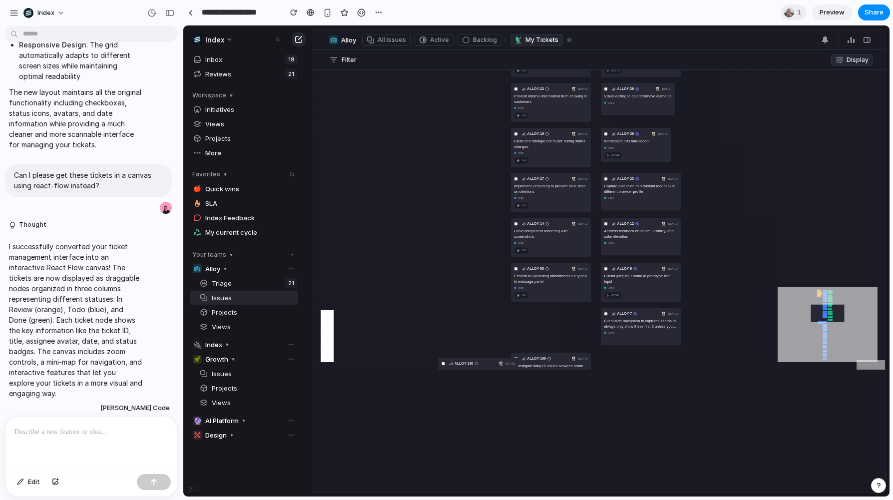
drag, startPoint x: 540, startPoint y: 176, endPoint x: 502, endPoint y: 345, distance: 173.4
click at [502, 345] on div "ALLOY-51 Aug 4 Prompt to PRD in review #2878 14d ALLOY-4 Jul 29 Fix routing iss…" at bounding box center [599, 220] width 572 height 300
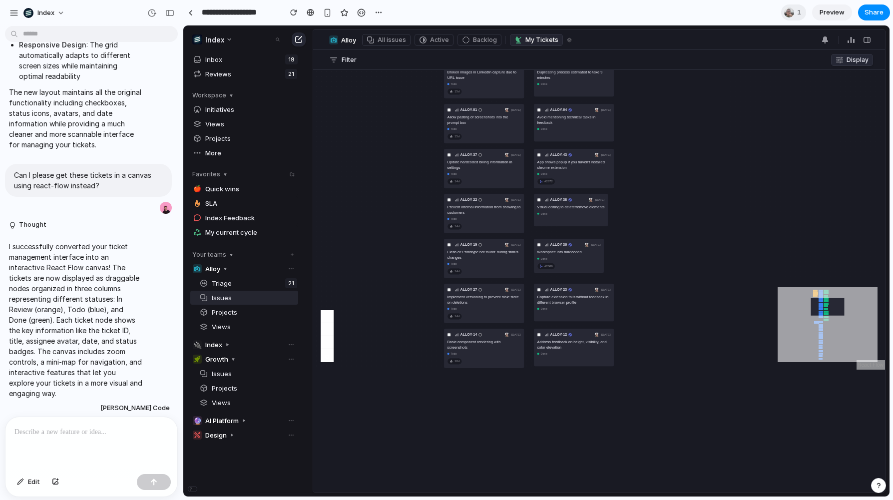
drag, startPoint x: 728, startPoint y: 115, endPoint x: 655, endPoint y: 286, distance: 186.2
click at [655, 286] on div "ALLOY-51 Aug 4 Prompt to PRD in review #2878 14d ALLOY-4 Jul 29 Fix routing iss…" at bounding box center [599, 220] width 572 height 300
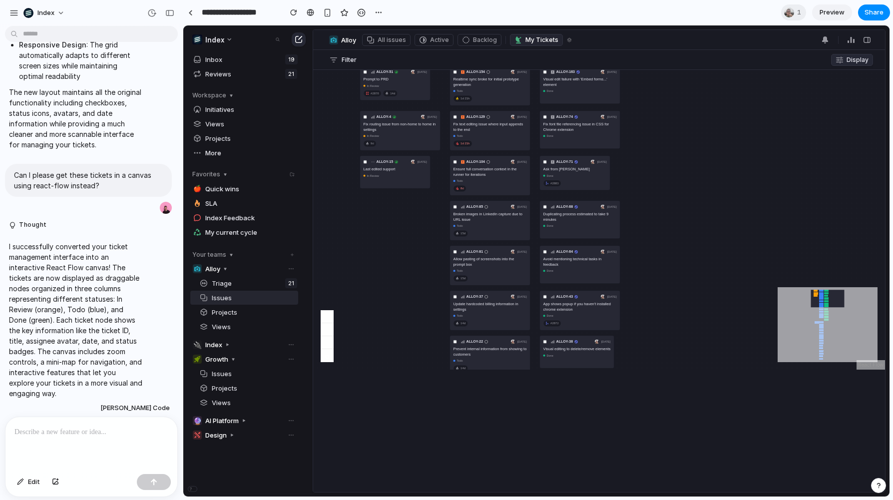
drag, startPoint x: 637, startPoint y: 131, endPoint x: 689, endPoint y: 243, distance: 123.5
click at [690, 243] on div "ALLOY-51 Aug 4 Prompt to PRD in review #2878 14d ALLOY-4 Jul 29 Fix routing iss…" at bounding box center [599, 220] width 572 height 300
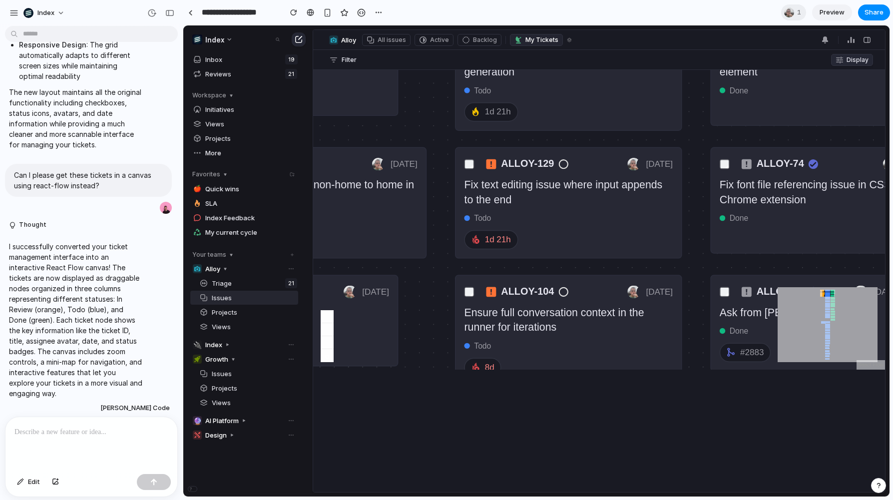
drag, startPoint x: 446, startPoint y: 157, endPoint x: 490, endPoint y: 161, distance: 43.7
click at [490, 162] on div "ALLOY-51 Aug 4 Prompt to PRD in review #2878 14d ALLOY-4 Jul 29 Fix routing iss…" at bounding box center [599, 220] width 572 height 300
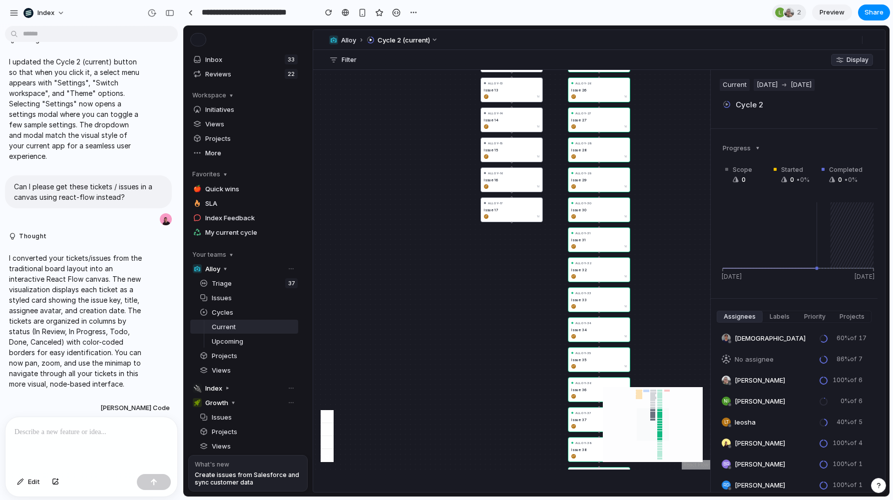
drag, startPoint x: 472, startPoint y: 201, endPoint x: 375, endPoint y: 292, distance: 132.9
click at [375, 292] on button at bounding box center [599, 261] width 572 height 462
drag, startPoint x: 635, startPoint y: 127, endPoint x: 490, endPoint y: 216, distance: 169.5
click at [490, 216] on button at bounding box center [599, 261] width 572 height 462
click at [329, 178] on button at bounding box center [599, 261] width 572 height 462
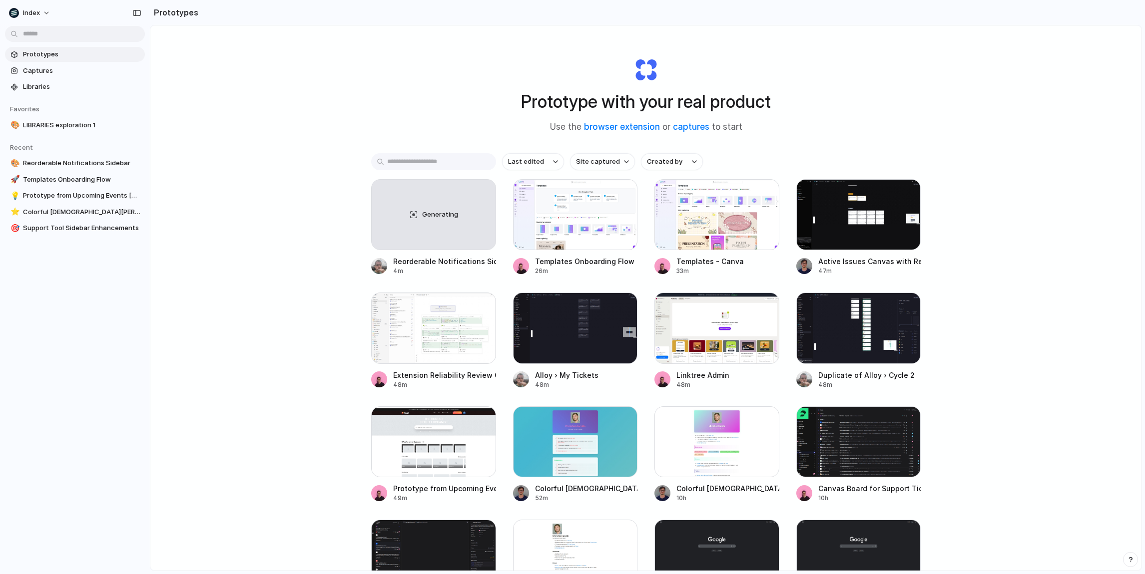
click at [429, 127] on div "Prototype with your real product Use the browser extension or captures to start…" at bounding box center [645, 324] width 991 height 598
click at [402, 128] on div "Prototype with your real product Use the browser extension or captures to start…" at bounding box center [645, 324] width 991 height 598
click at [82, 74] on span "Captures" at bounding box center [82, 71] width 118 height 10
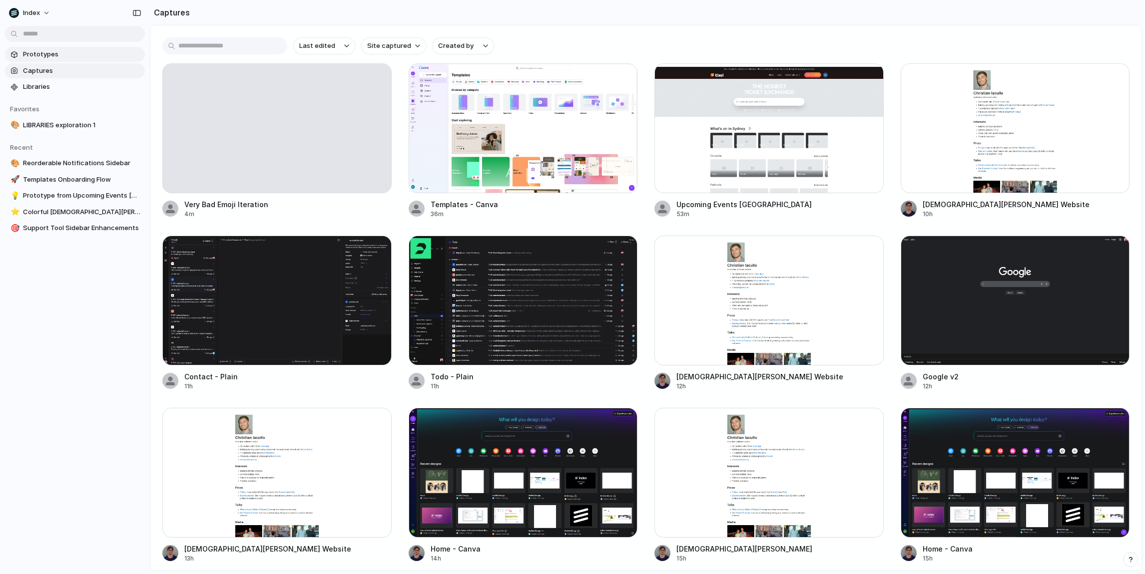
click at [73, 60] on link "Prototypes" at bounding box center [75, 54] width 140 height 15
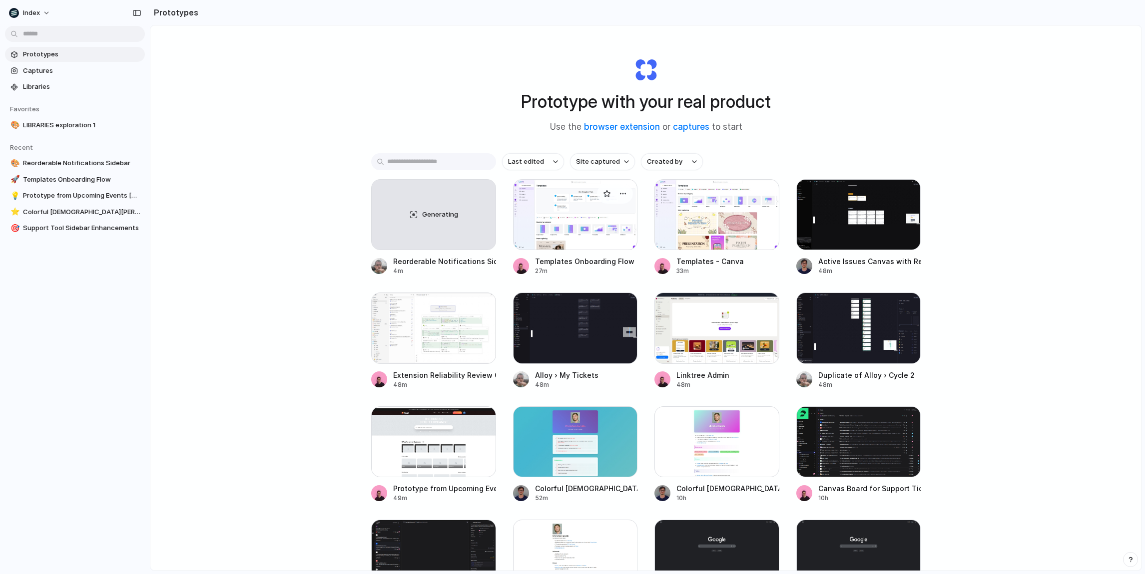
click at [559, 224] on div at bounding box center [575, 214] width 125 height 71
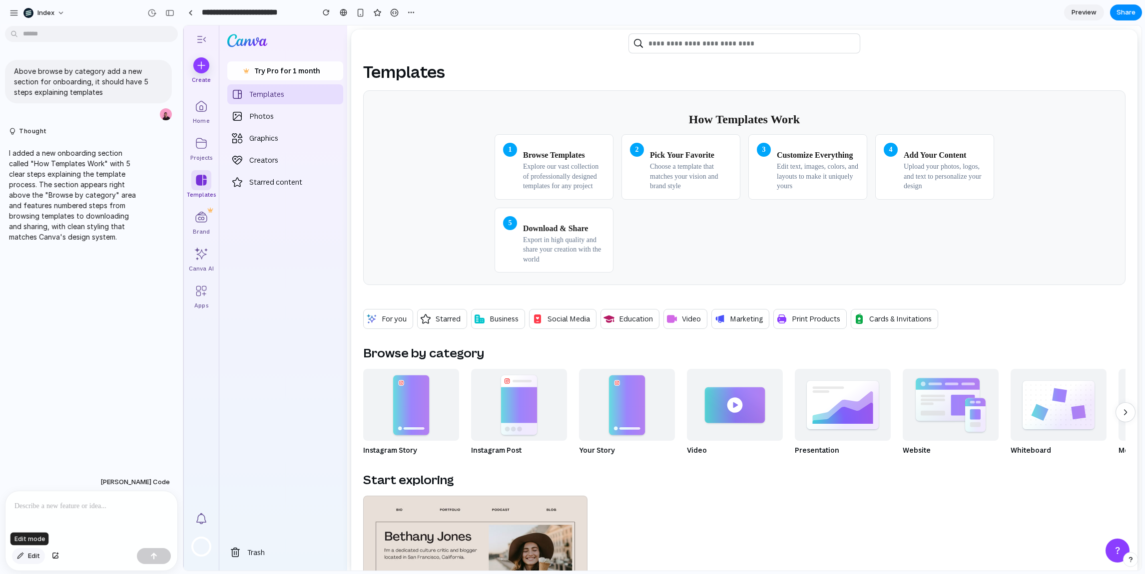
click at [32, 554] on span "Edit" at bounding box center [34, 556] width 12 height 10
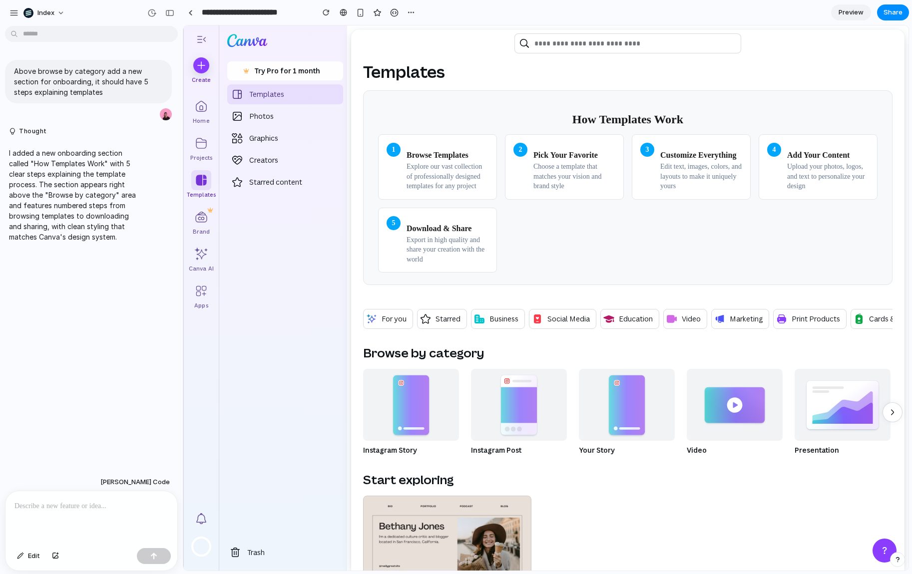
click at [64, 502] on p at bounding box center [91, 506] width 154 height 12
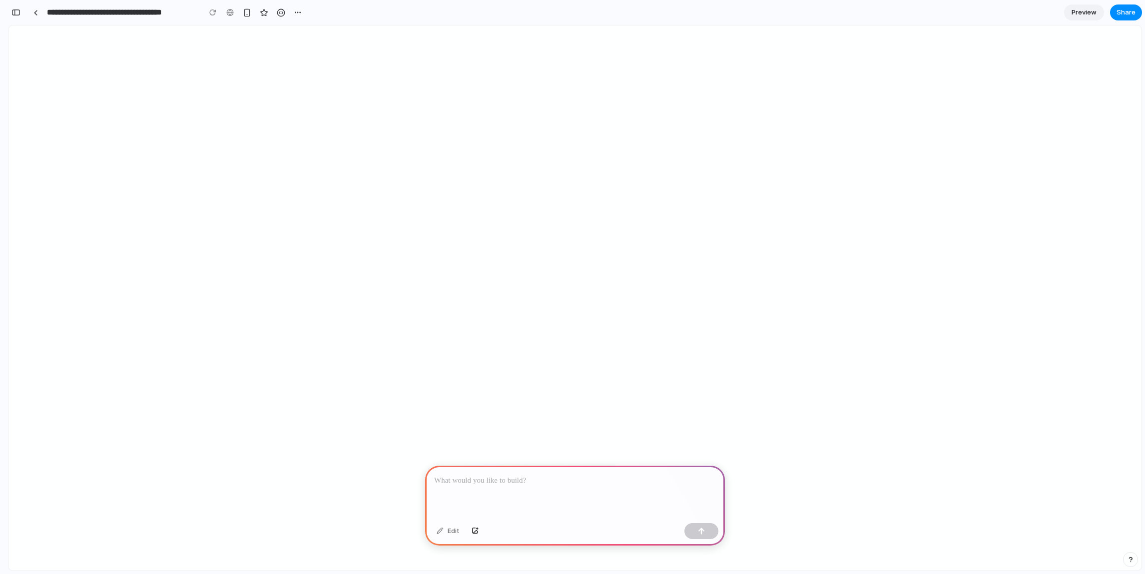
scroll to position [0, 9]
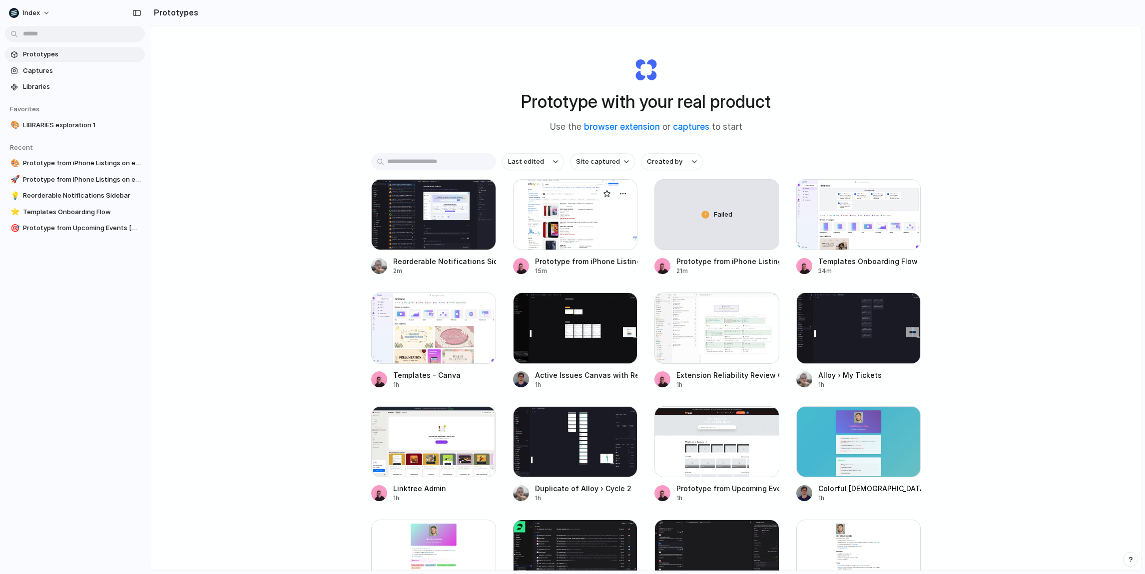
click at [568, 205] on div at bounding box center [575, 214] width 125 height 71
click at [496, 112] on div "Prototype with your real product Use the browser extension or captures to start" at bounding box center [646, 91] width 400 height 108
click at [292, 101] on div "Prototype with your real product Use the browser extension or captures to start…" at bounding box center [645, 324] width 991 height 598
click at [267, 124] on div "Prototype with your real product Use the browser extension or captures to start…" at bounding box center [645, 324] width 991 height 598
click at [404, 227] on div at bounding box center [433, 214] width 125 height 71
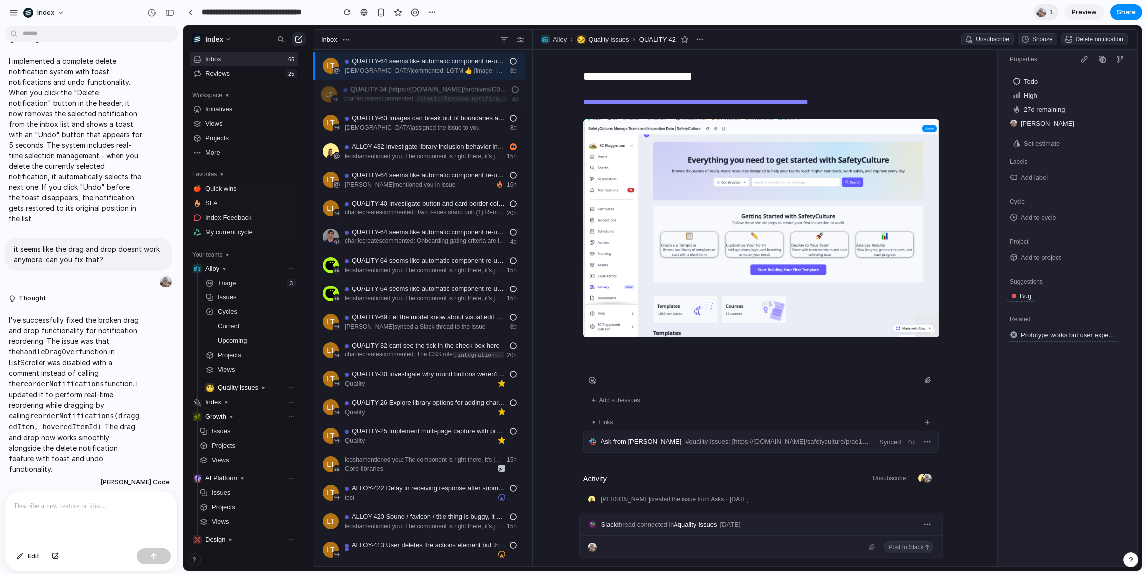
drag, startPoint x: 381, startPoint y: 317, endPoint x: 390, endPoint y: 103, distance: 213.4
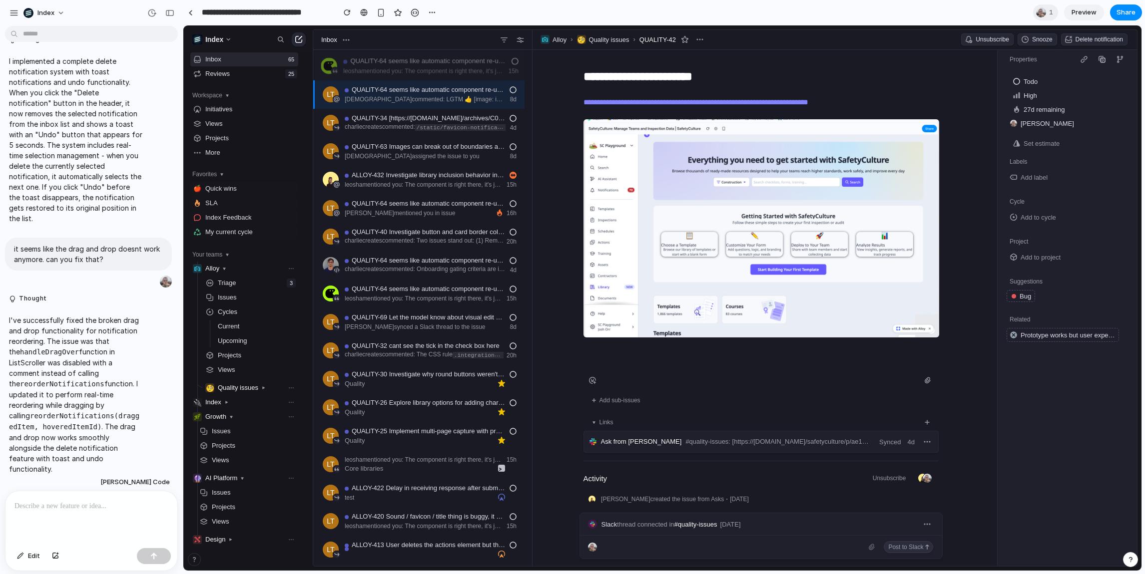
drag, startPoint x: 375, startPoint y: 257, endPoint x: 370, endPoint y: 181, distance: 76.0
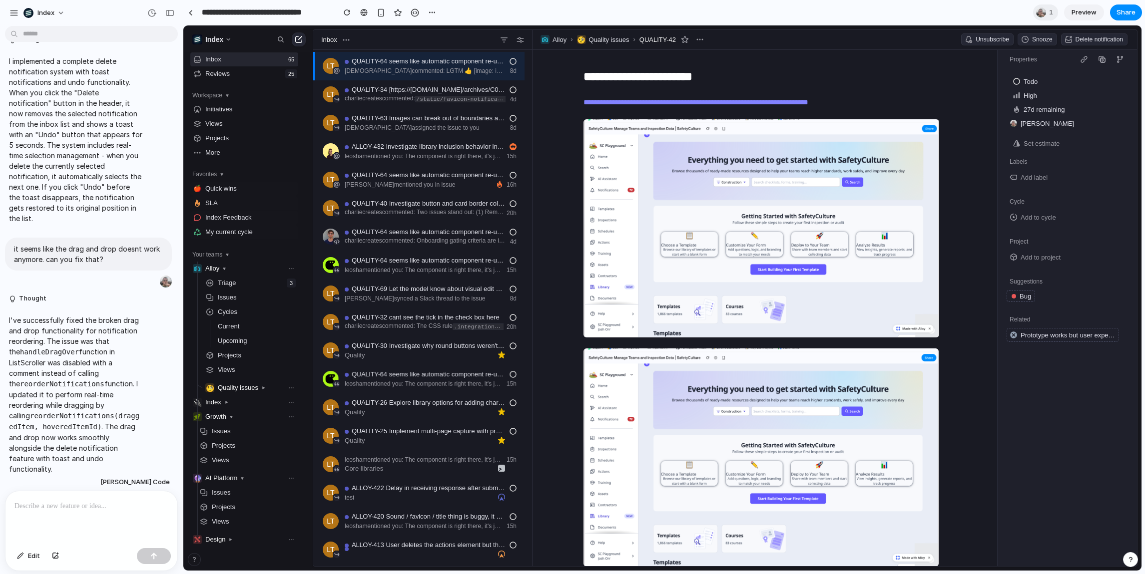
click at [1025, 271] on div "Suggestions" at bounding box center [1069, 280] width 127 height 20
drag, startPoint x: 1044, startPoint y: 332, endPoint x: 1035, endPoint y: 224, distance: 108.2
click at [1035, 224] on div "Todo High 27d remaining leo Set estimate Labels Add label Cycle Add to cycle Pr…" at bounding box center [1066, 317] width 139 height 497
click at [1035, 224] on button "Add to cycle" at bounding box center [1069, 217] width 127 height 14
click at [991, 169] on div "**********" at bounding box center [764, 308] width 464 height 517
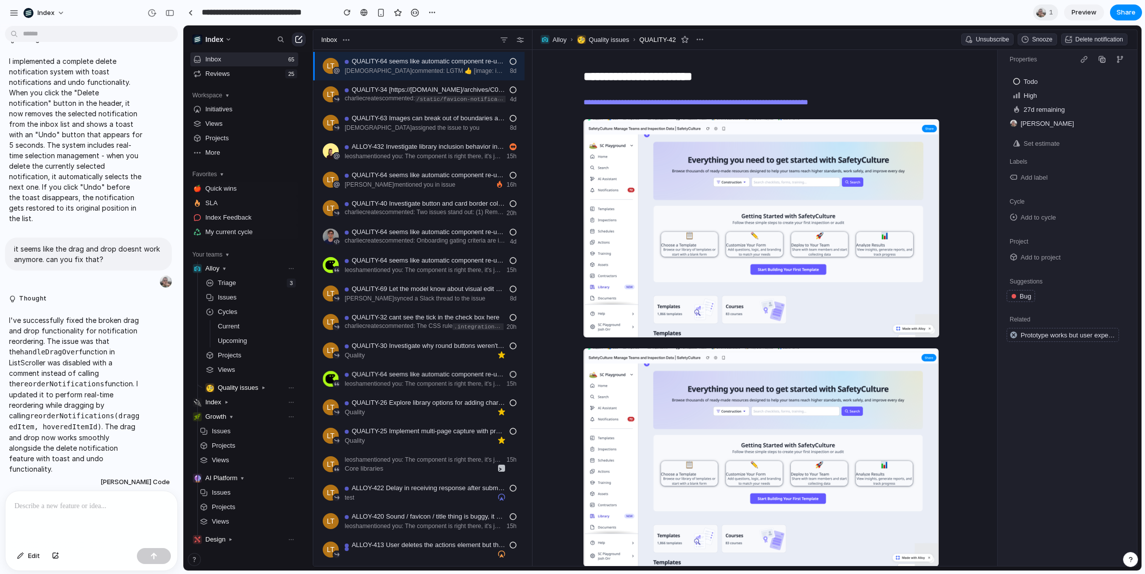
click at [603, 67] on div "**********" at bounding box center [761, 77] width 356 height 22
drag, startPoint x: 548, startPoint y: 76, endPoint x: 556, endPoint y: 177, distance: 100.7
click at [556, 177] on div "**********" at bounding box center [764, 308] width 464 height 517
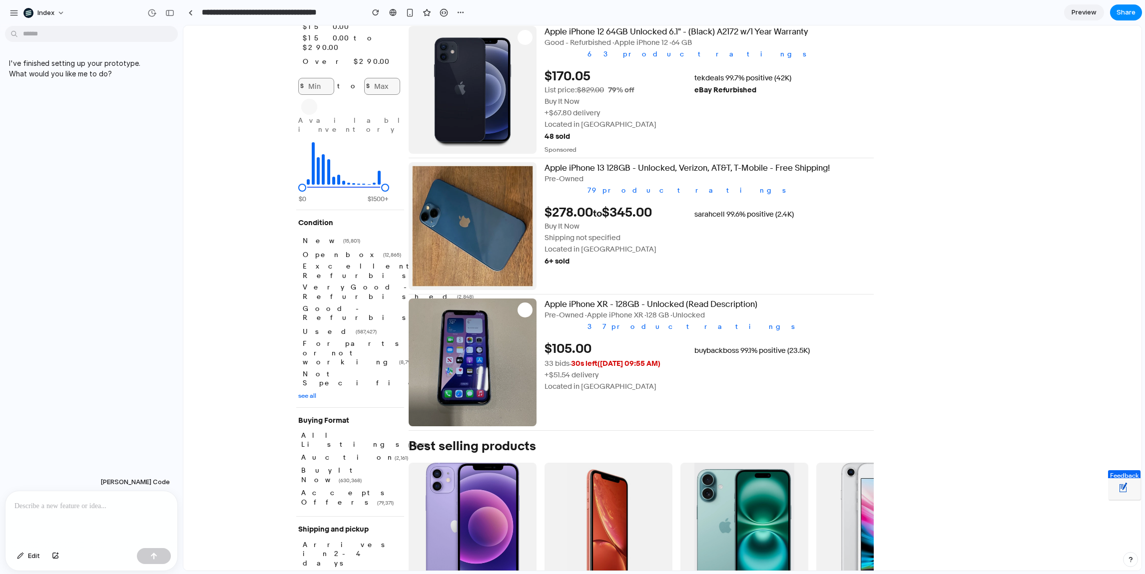
scroll to position [856, 0]
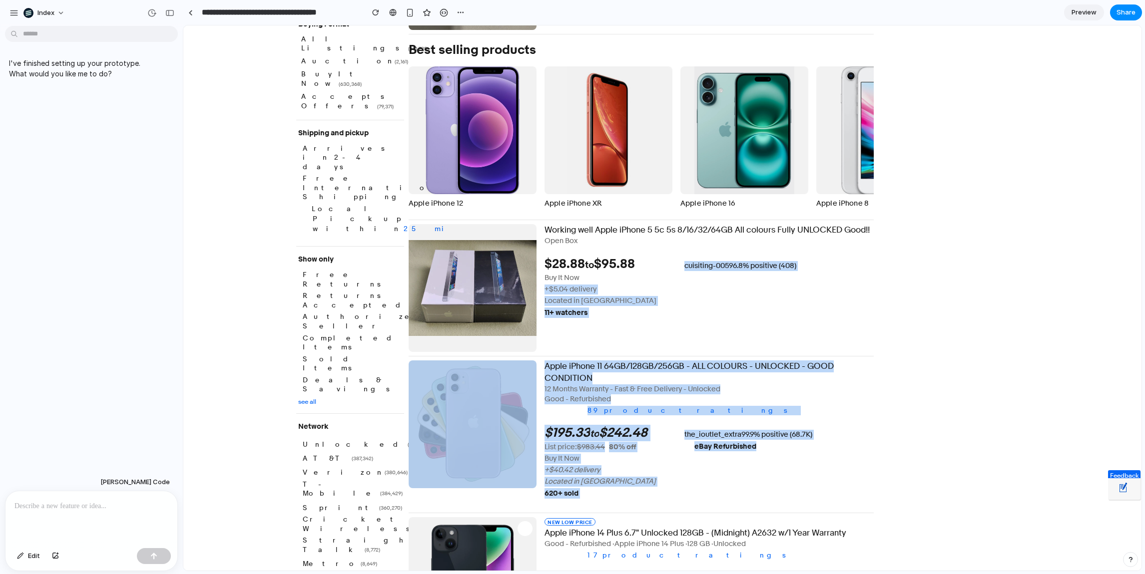
drag, startPoint x: 618, startPoint y: 280, endPoint x: 846, endPoint y: 478, distance: 302.3
click at [846, 478] on div "the_ioutlet_extra 99.9% positive (68.7K) eBay Refurbished" at bounding box center [782, 465] width 197 height 70
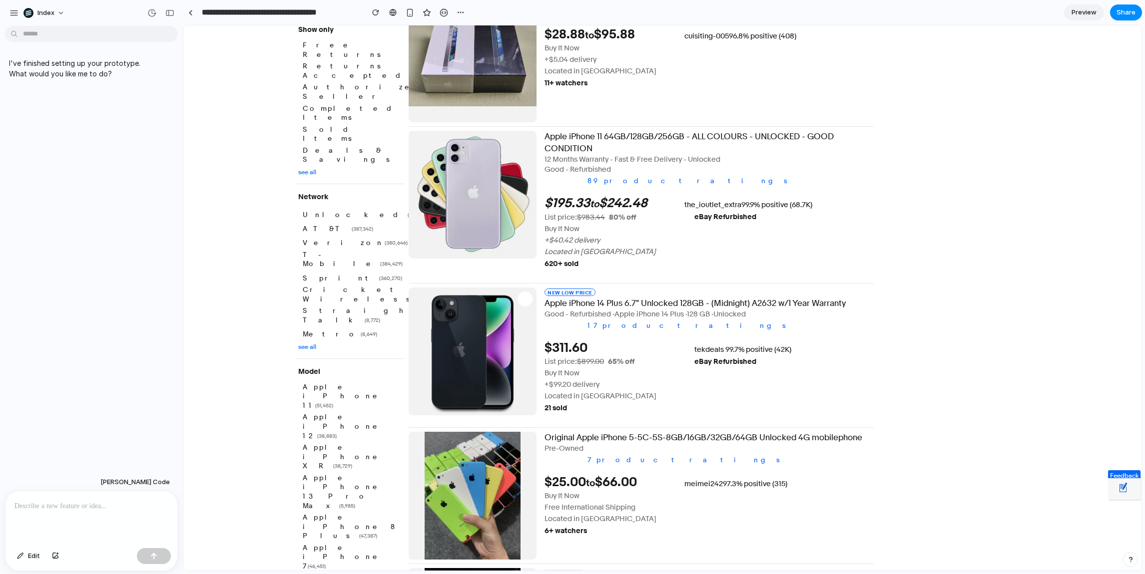
scroll to position [1127, 0]
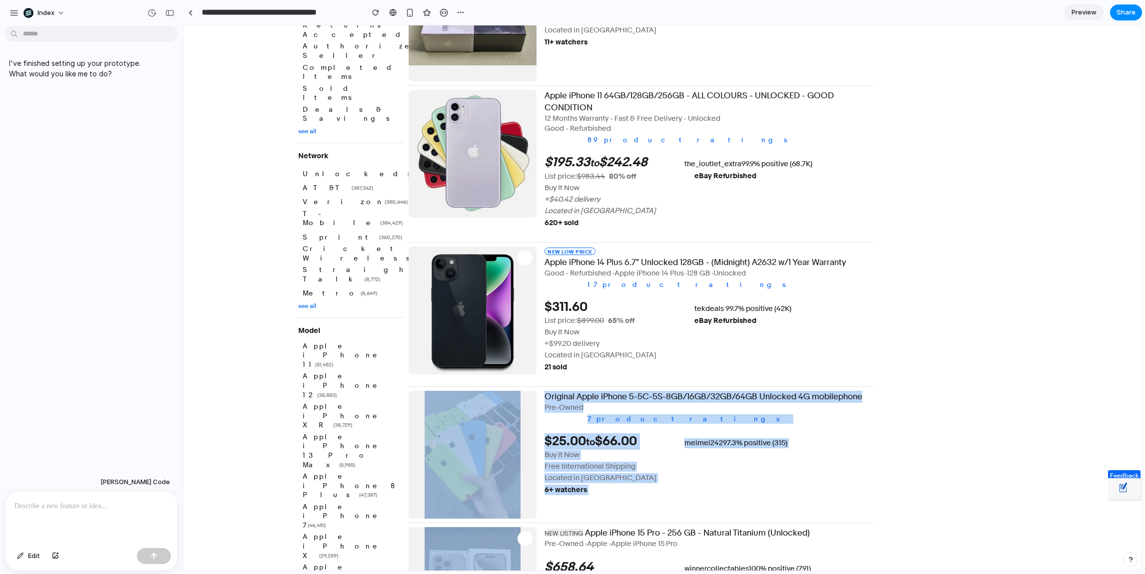
drag, startPoint x: 703, startPoint y: 495, endPoint x: 700, endPoint y: 347, distance: 148.8
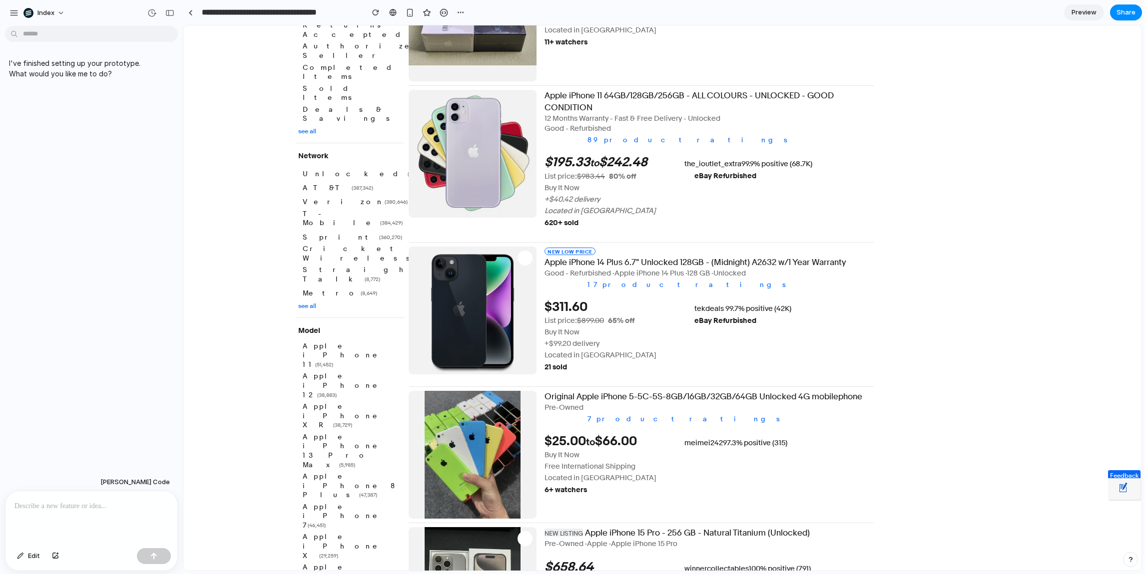
click at [697, 363] on div "tekdeals 99.7% positive (42K) Top Rated Plus Sellers with highest buyer ratings…" at bounding box center [782, 339] width 197 height 70
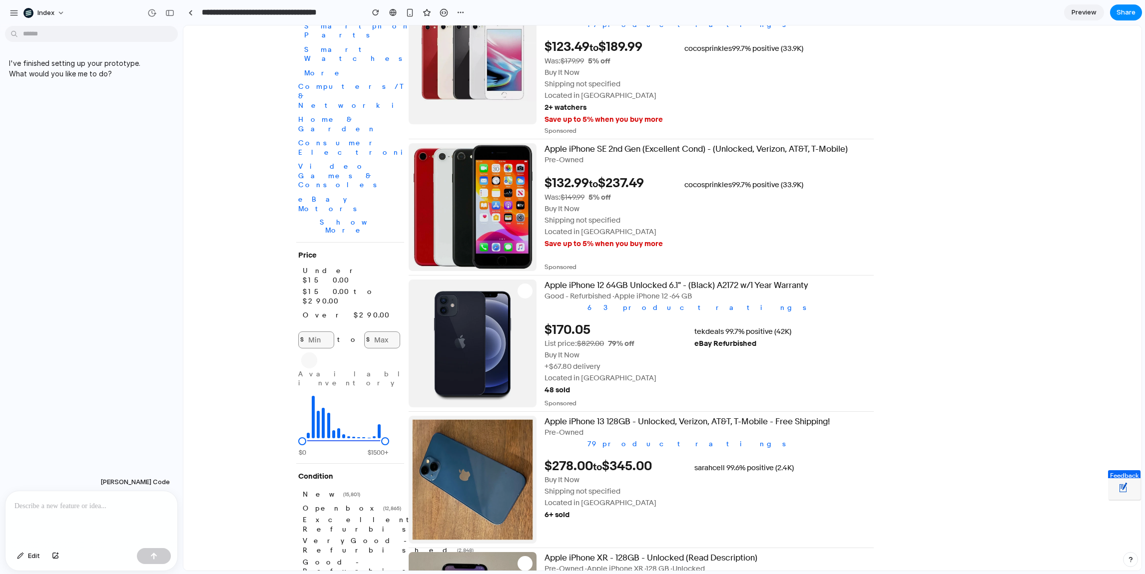
scroll to position [0, 0]
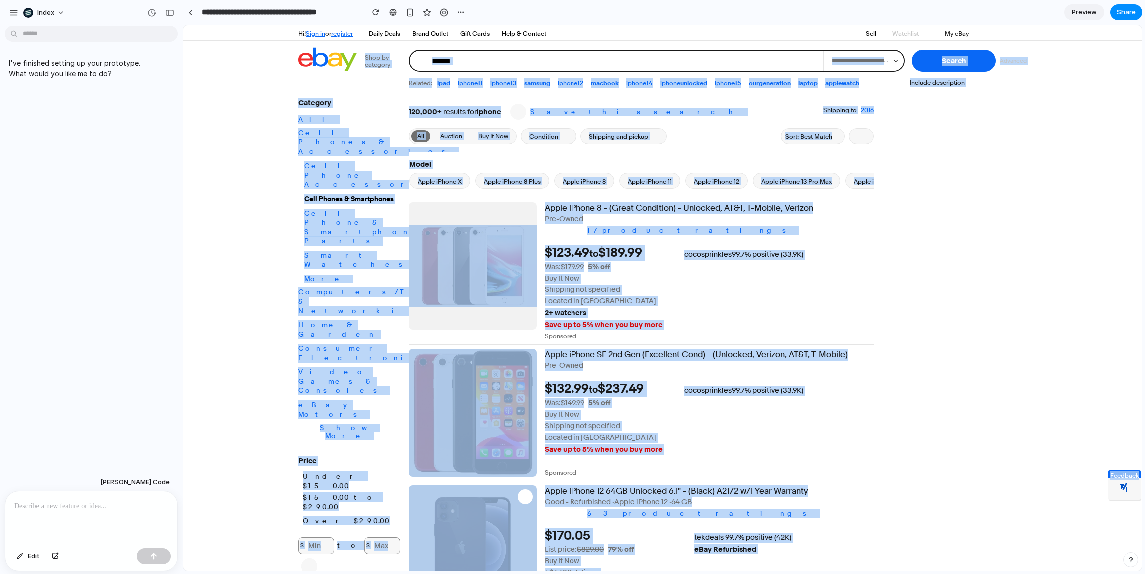
drag, startPoint x: 939, startPoint y: 261, endPoint x: 323, endPoint y: 53, distance: 650.5
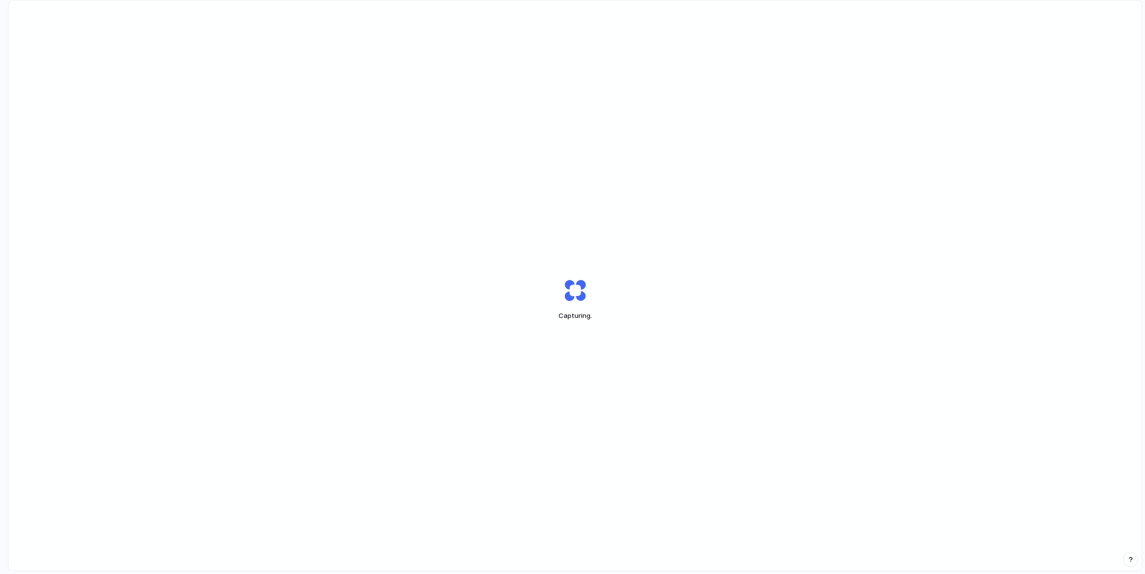
click at [715, 213] on div "Capturing ." at bounding box center [574, 299] width 1133 height 598
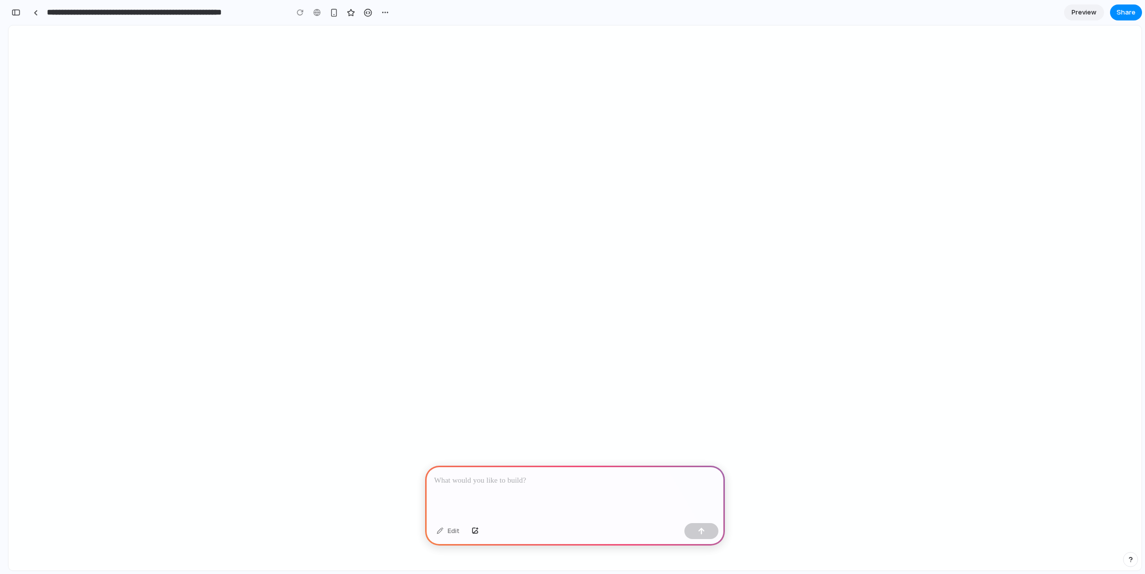
scroll to position [0, 9]
